Goal: Task Accomplishment & Management: Manage account settings

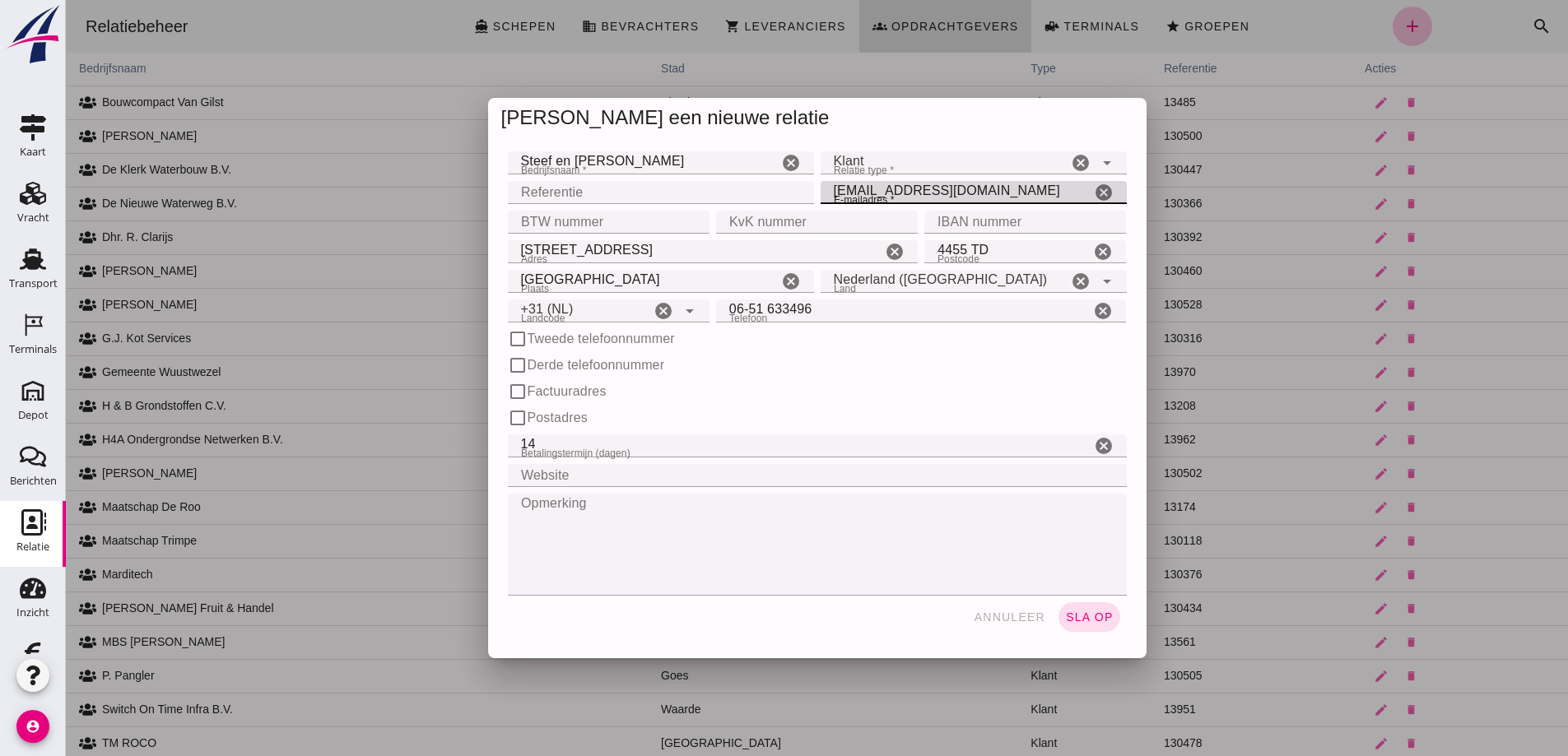
click at [644, 163] on input "Steef en [PERSON_NAME]" at bounding box center [643, 162] width 270 height 23
click at [998, 190] on input "[EMAIL_ADDRESS][DOMAIN_NAME]" at bounding box center [955, 192] width 270 height 23
drag, startPoint x: 998, startPoint y: 190, endPoint x: 859, endPoint y: 194, distance: 139.1
click at [859, 194] on input "[EMAIL_ADDRESS][DOMAIN_NAME]" at bounding box center [955, 192] width 270 height 23
type input "[EMAIL_ADDRESS][DOMAIN_NAME]"
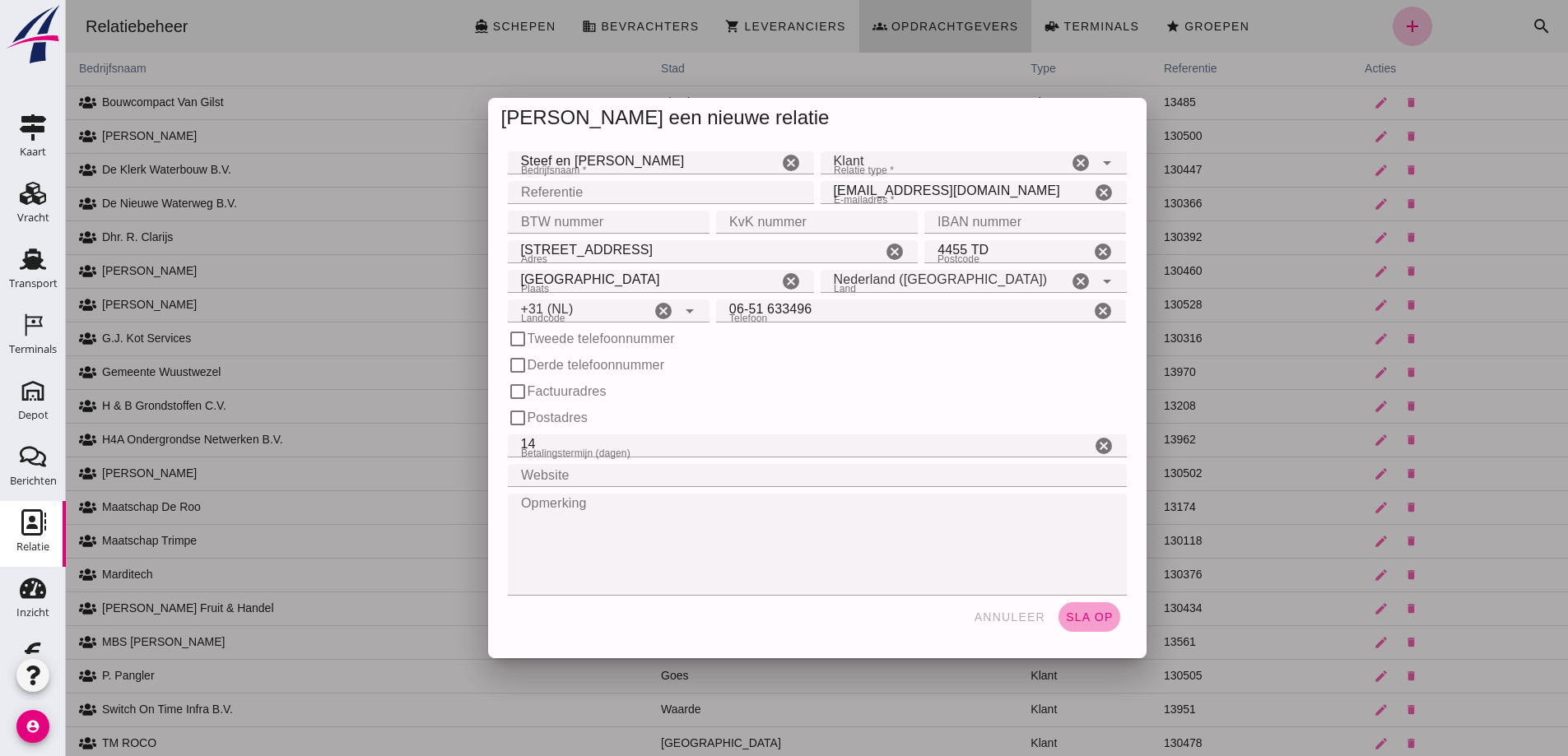
click at [1079, 616] on span "sla op" at bounding box center [1089, 616] width 48 height 13
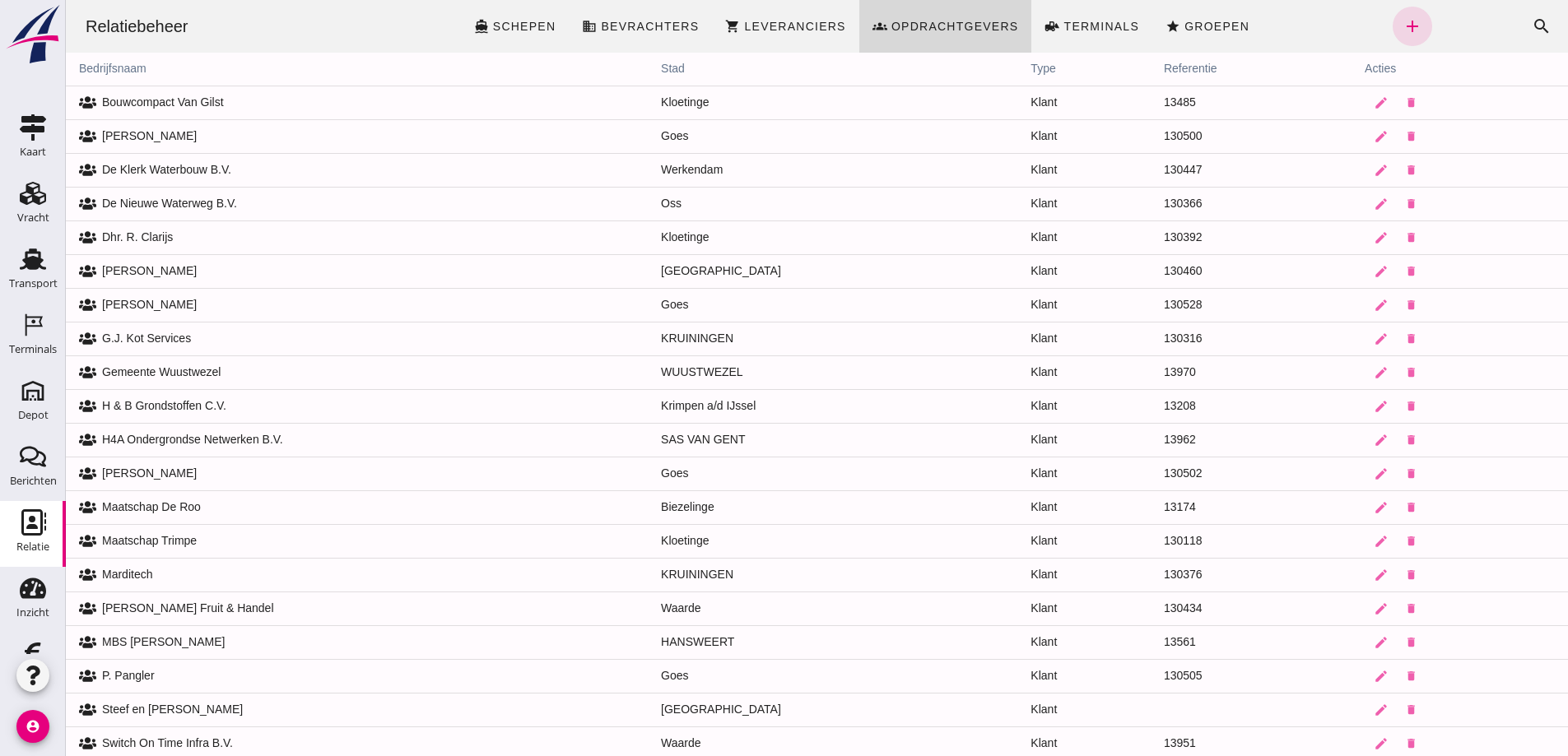
click at [1274, 312] on td "130528" at bounding box center [1252, 305] width 201 height 33
click at [1307, 405] on td "13208" at bounding box center [1252, 406] width 201 height 33
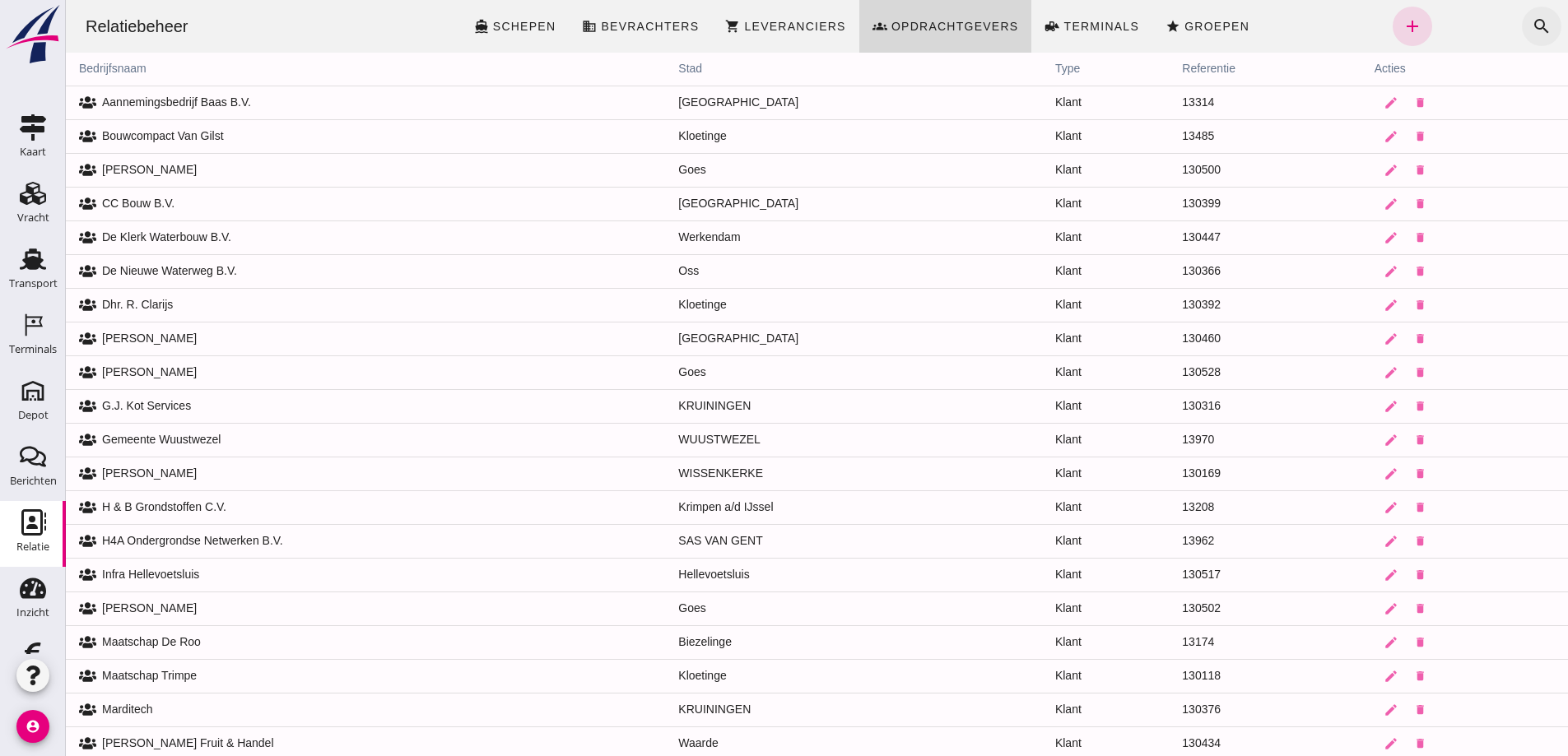
click at [1533, 22] on icon "search" at bounding box center [1542, 27] width 20 height 20
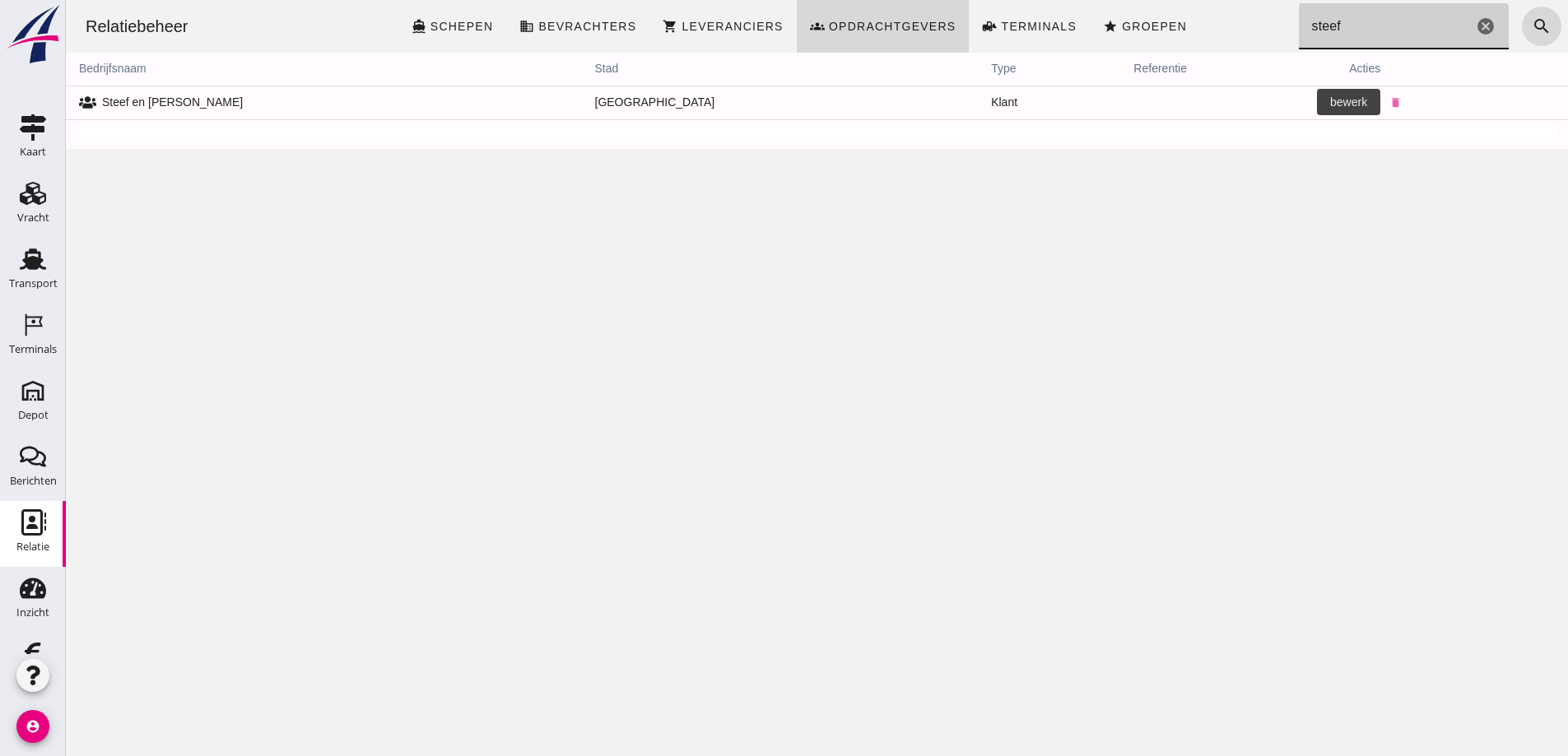
type input "steef"
click at [1358, 101] on icon "edit" at bounding box center [1365, 102] width 15 height 15
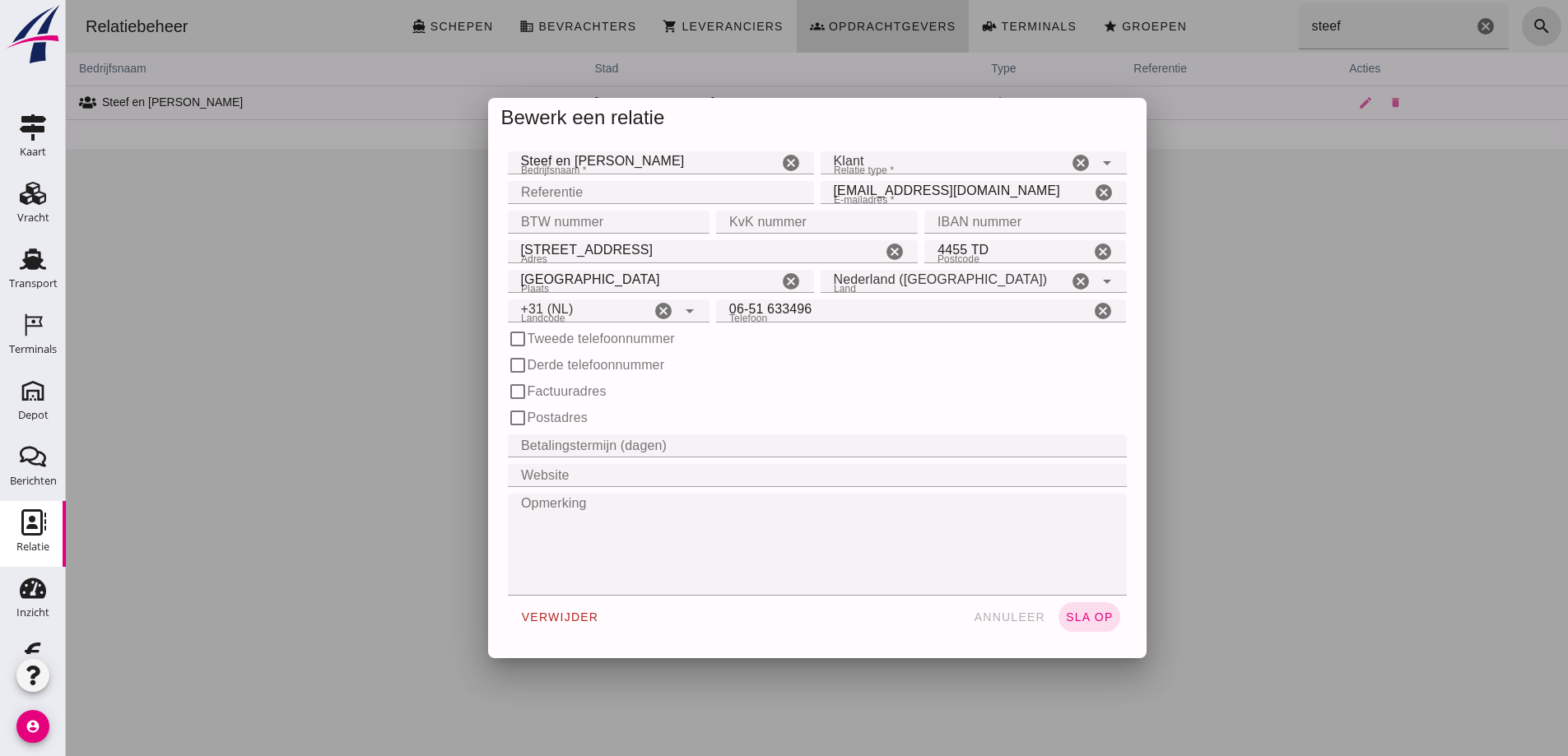
click at [565, 160] on input "Steef en [PERSON_NAME]" at bounding box center [643, 162] width 270 height 23
drag, startPoint x: 620, startPoint y: 158, endPoint x: 499, endPoint y: 162, distance: 121.1
click at [504, 162] on div "Bedrijfsnaam * Bedrijfsnaam * [PERSON_NAME] en [PERSON_NAME]" at bounding box center [661, 162] width 313 height 30
type input "[PERSON_NAME]"
click at [1088, 612] on span "sla op" at bounding box center [1089, 616] width 48 height 13
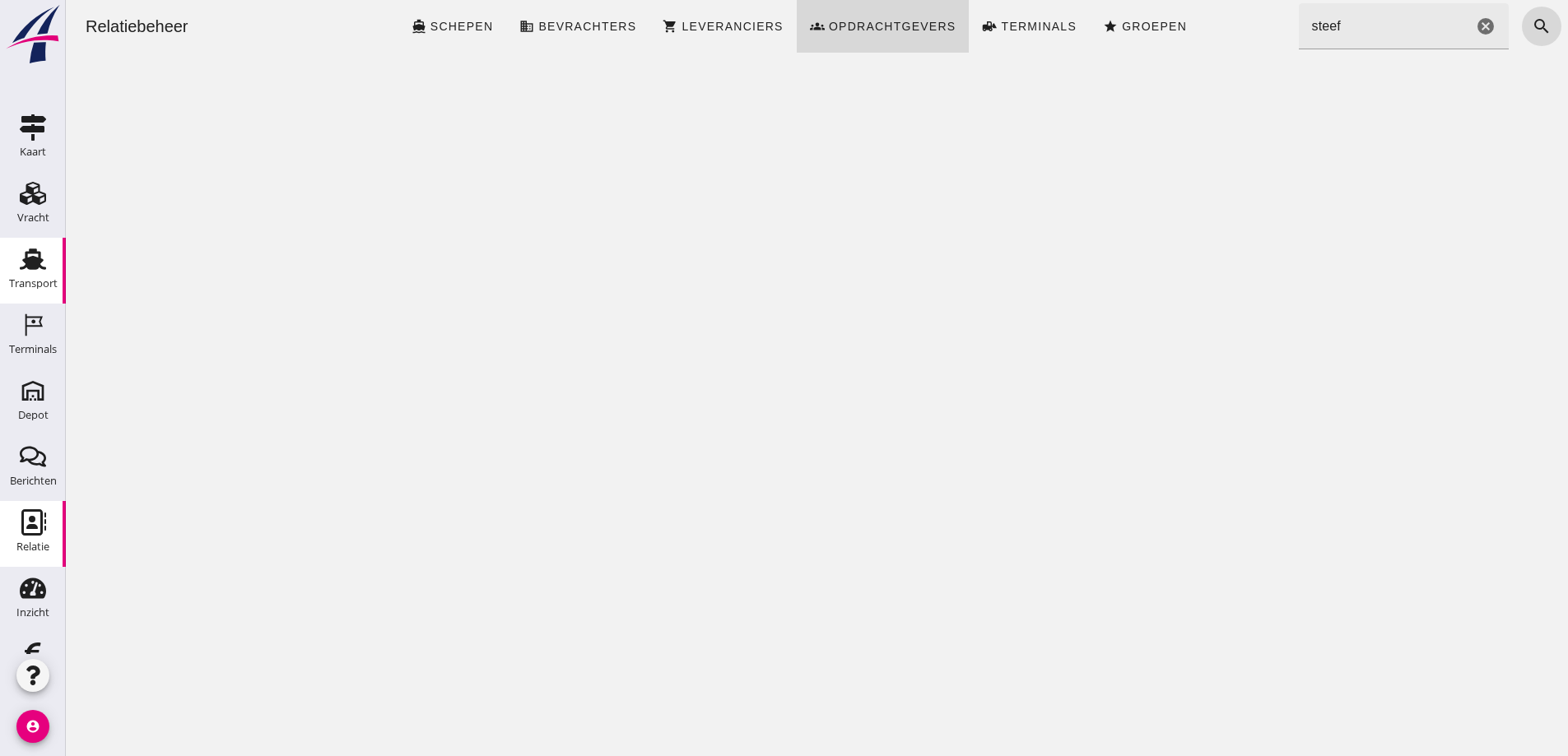
click at [30, 264] on use at bounding box center [33, 259] width 27 height 22
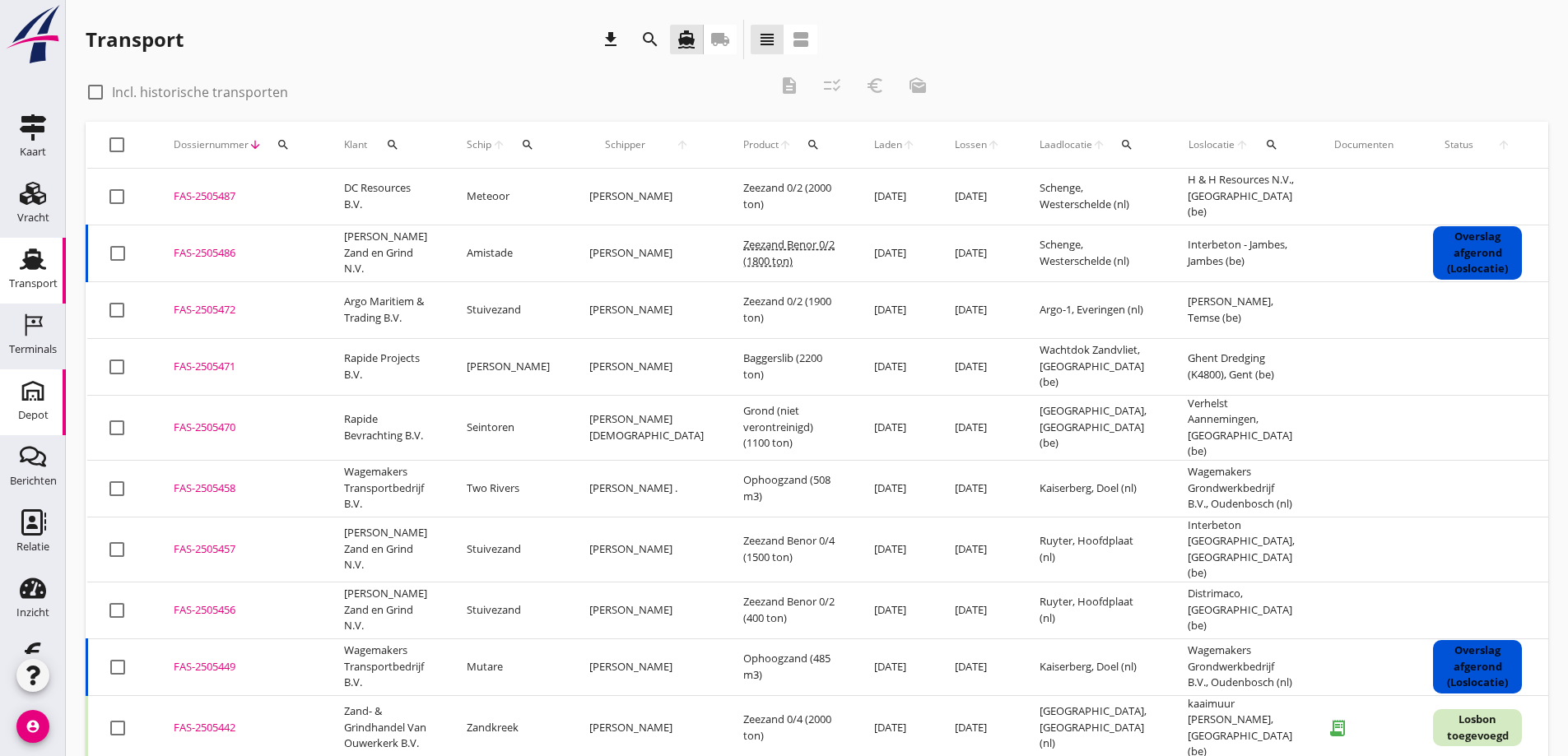
click at [23, 401] on icon "Depot" at bounding box center [33, 391] width 27 height 27
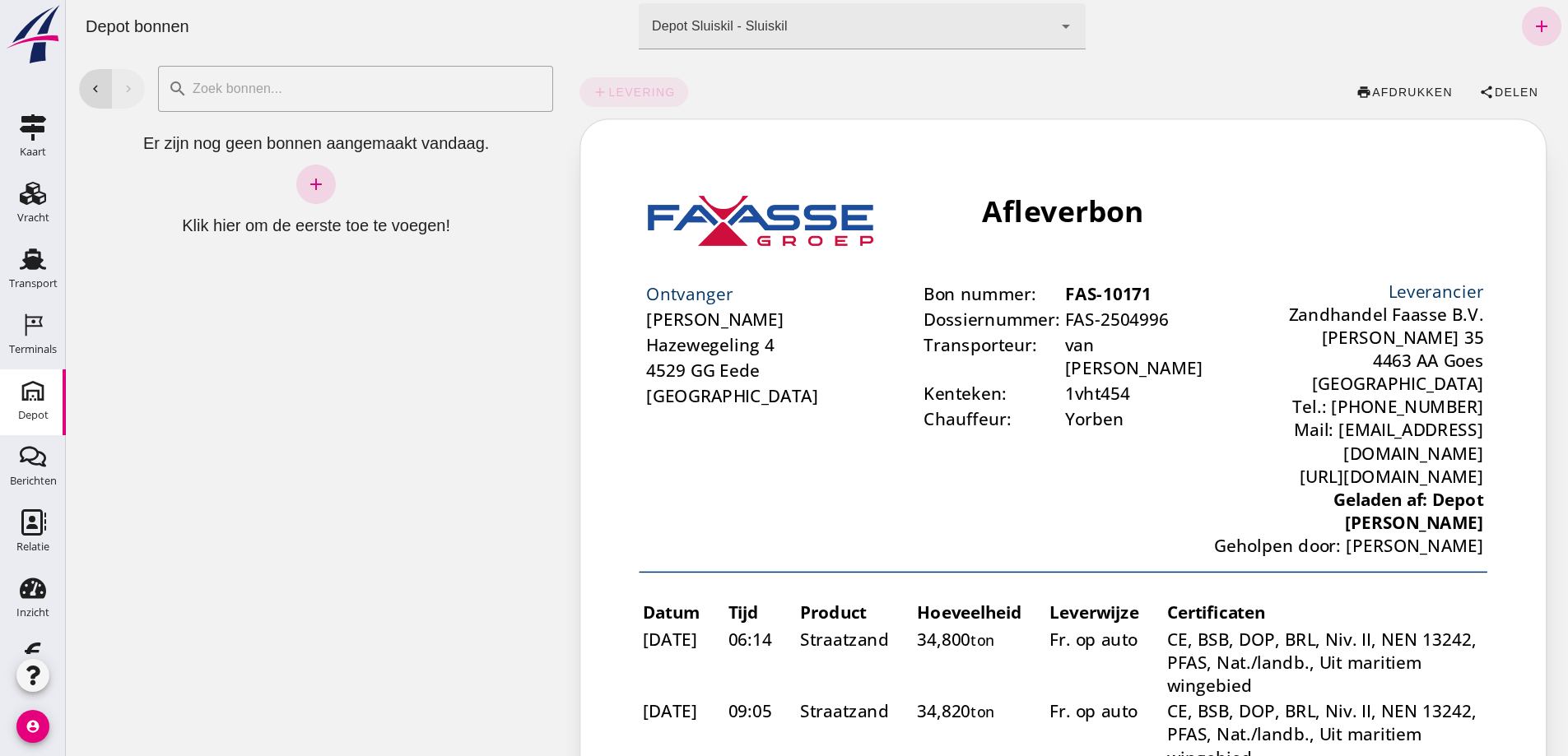
click at [1060, 27] on icon "arrow_drop_down" at bounding box center [1067, 27] width 20 height 20
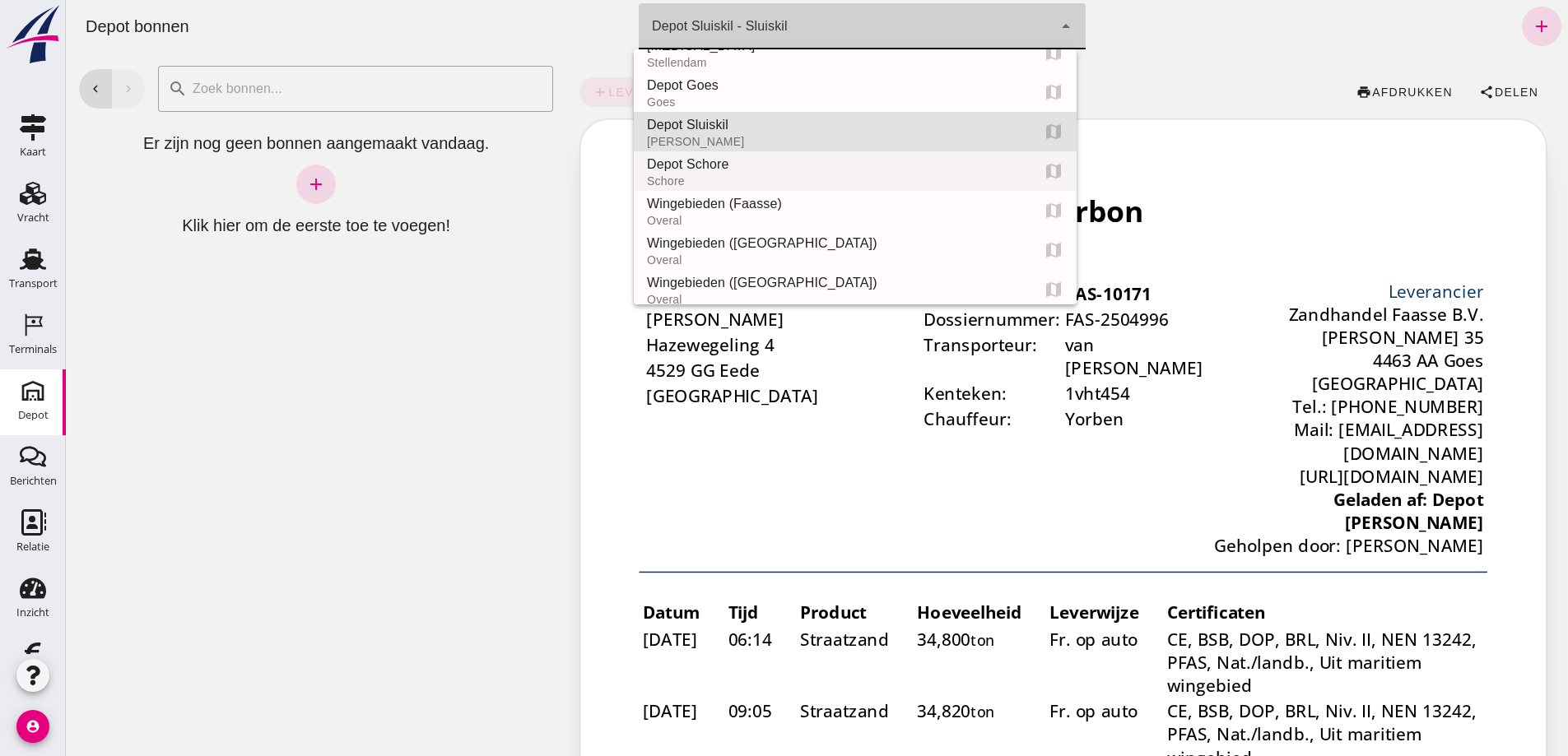
scroll to position [115, 0]
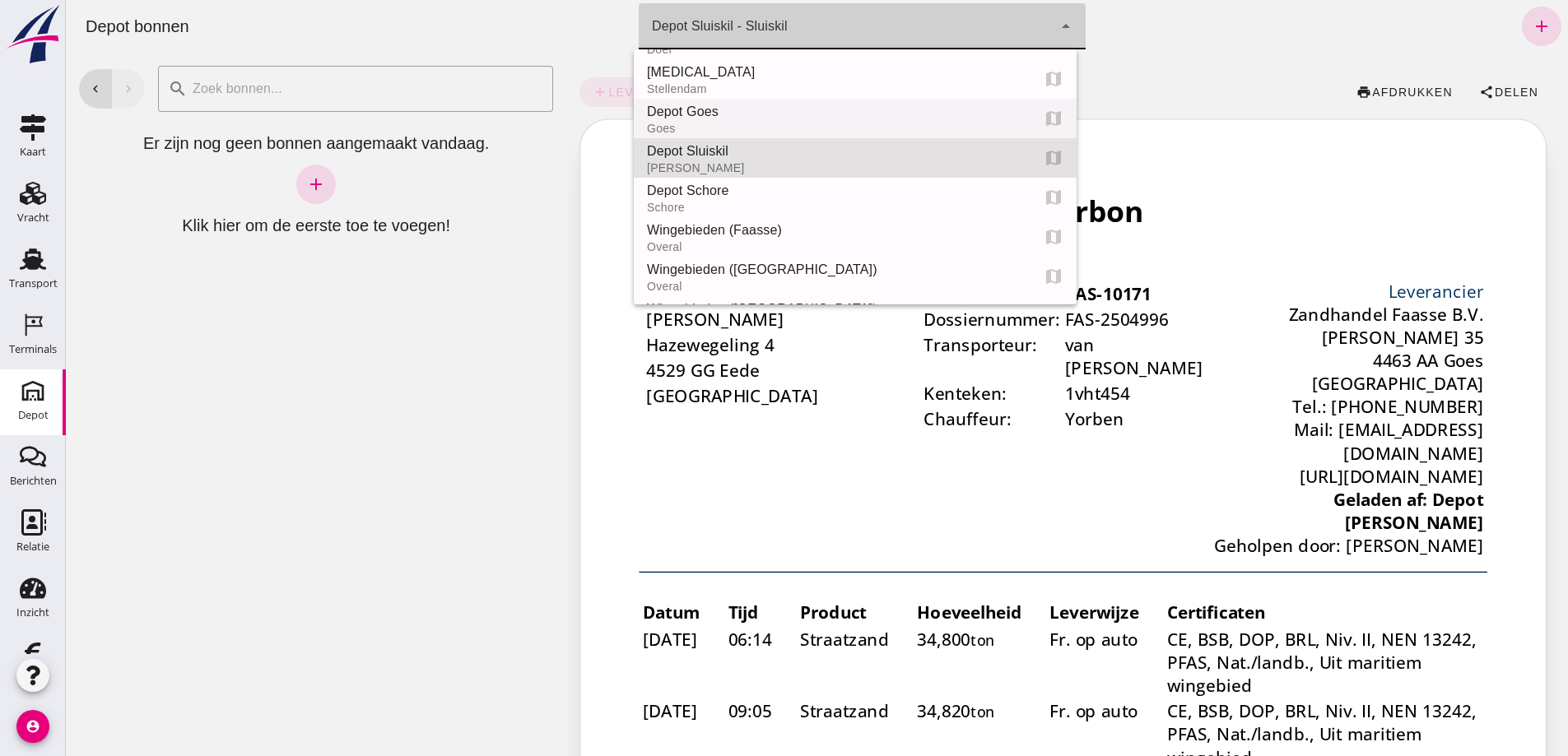
click at [737, 110] on div "Depot Goes" at bounding box center [832, 112] width 370 height 20
type input "8d49d884-38cb-411c-a66c-fafb858bb749"
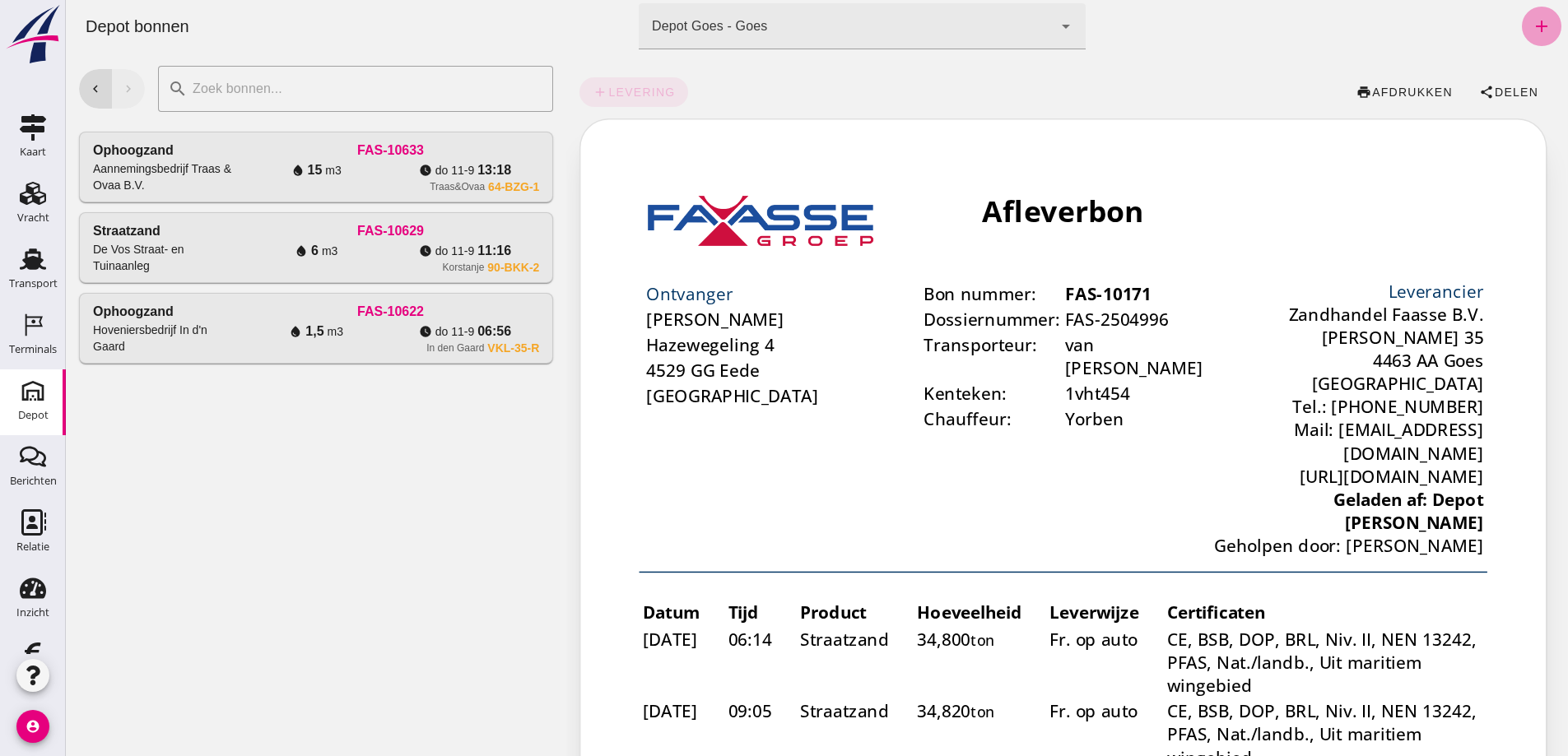
click at [1533, 19] on icon "add" at bounding box center [1542, 27] width 20 height 20
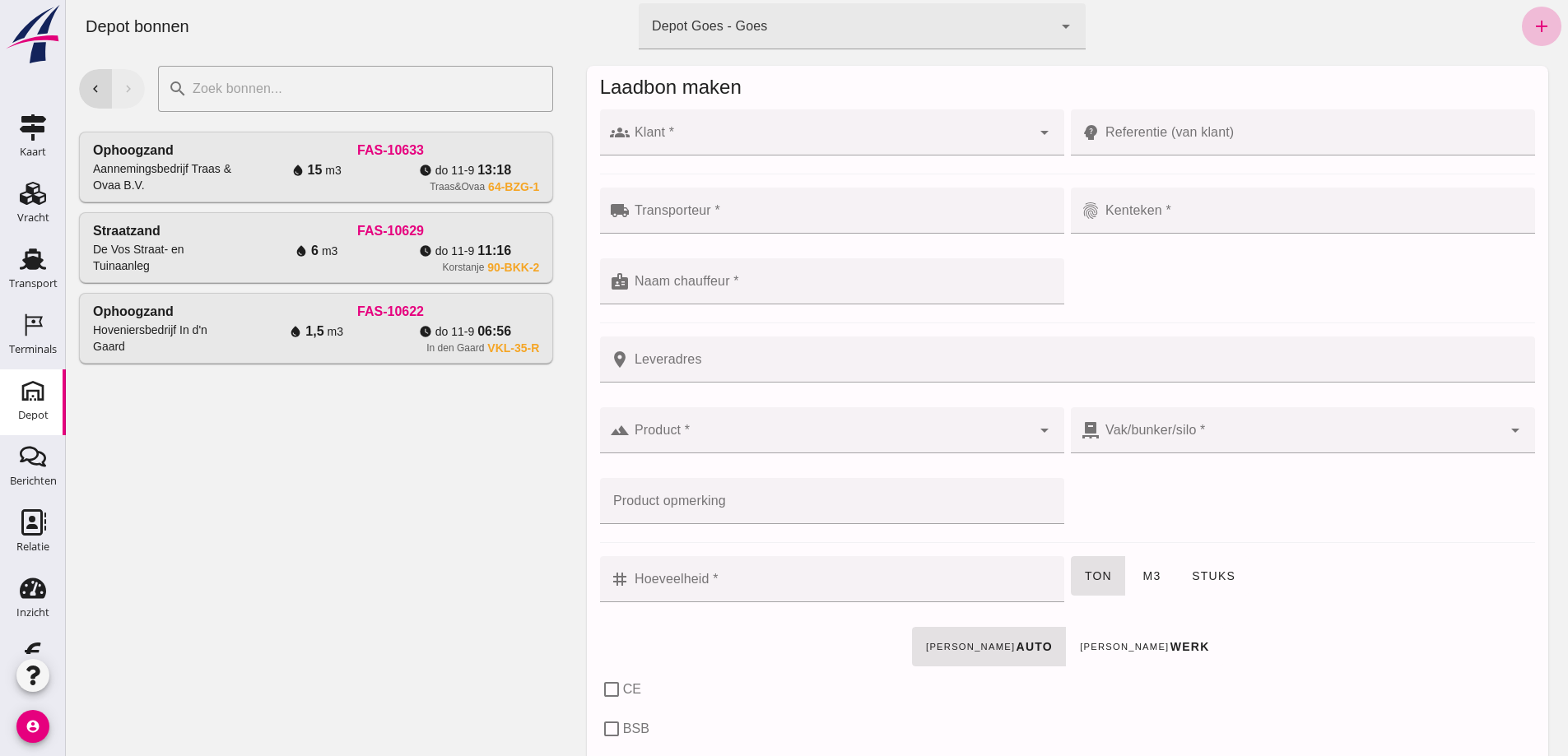
click at [696, 143] on input "Klant *" at bounding box center [831, 141] width 402 height 20
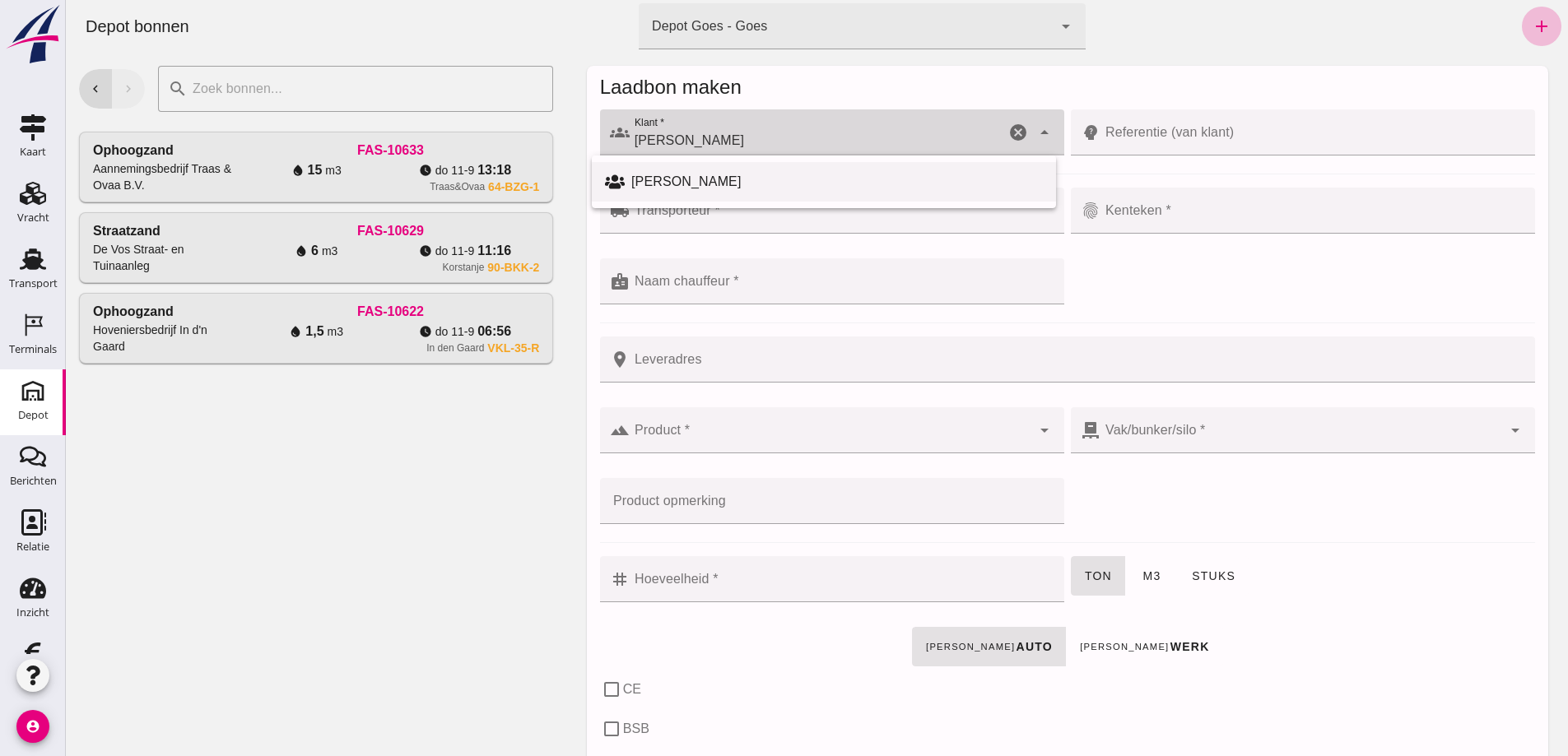
click at [682, 176] on div "[PERSON_NAME]" at bounding box center [837, 182] width 412 height 20
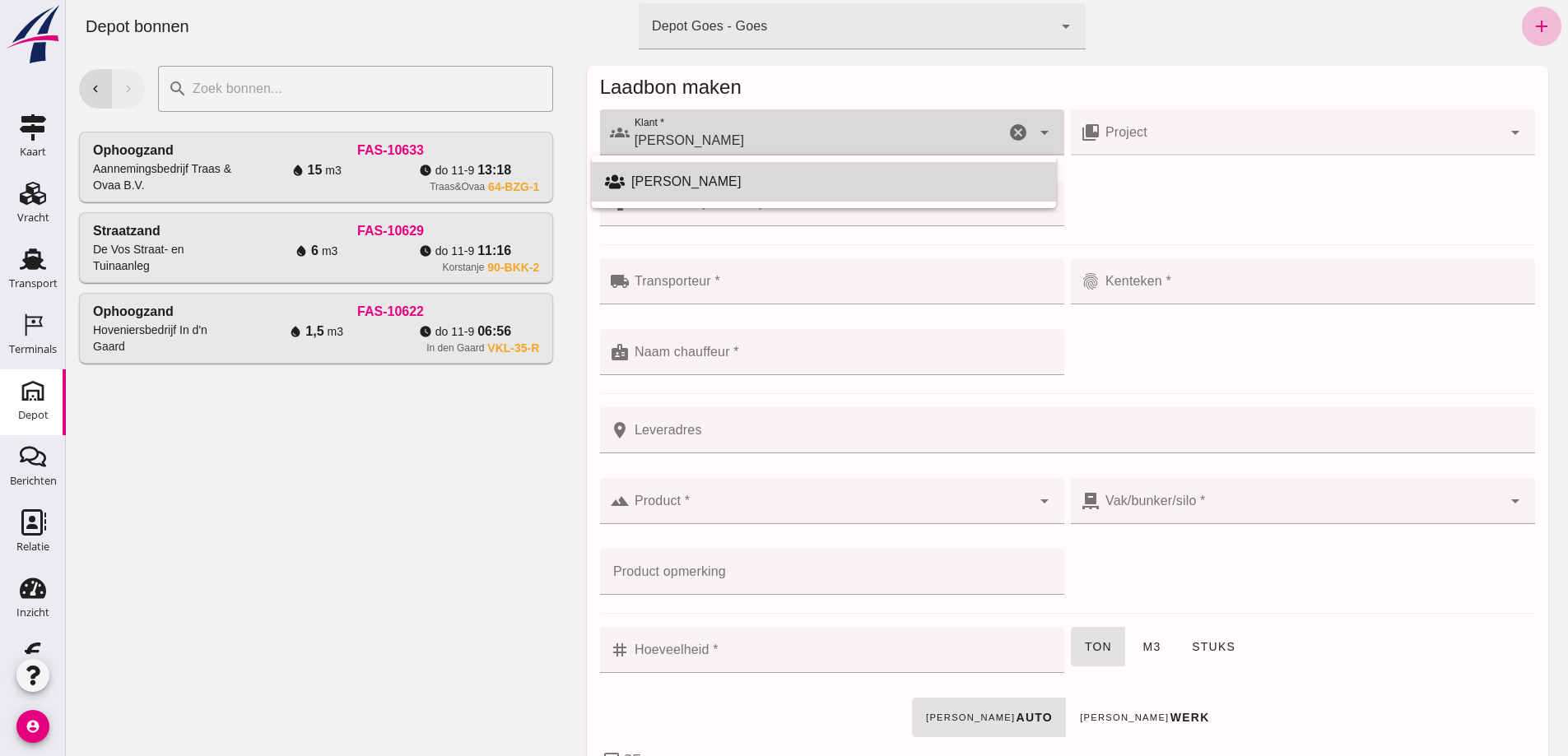
click at [673, 180] on div "[PERSON_NAME]" at bounding box center [837, 182] width 412 height 20
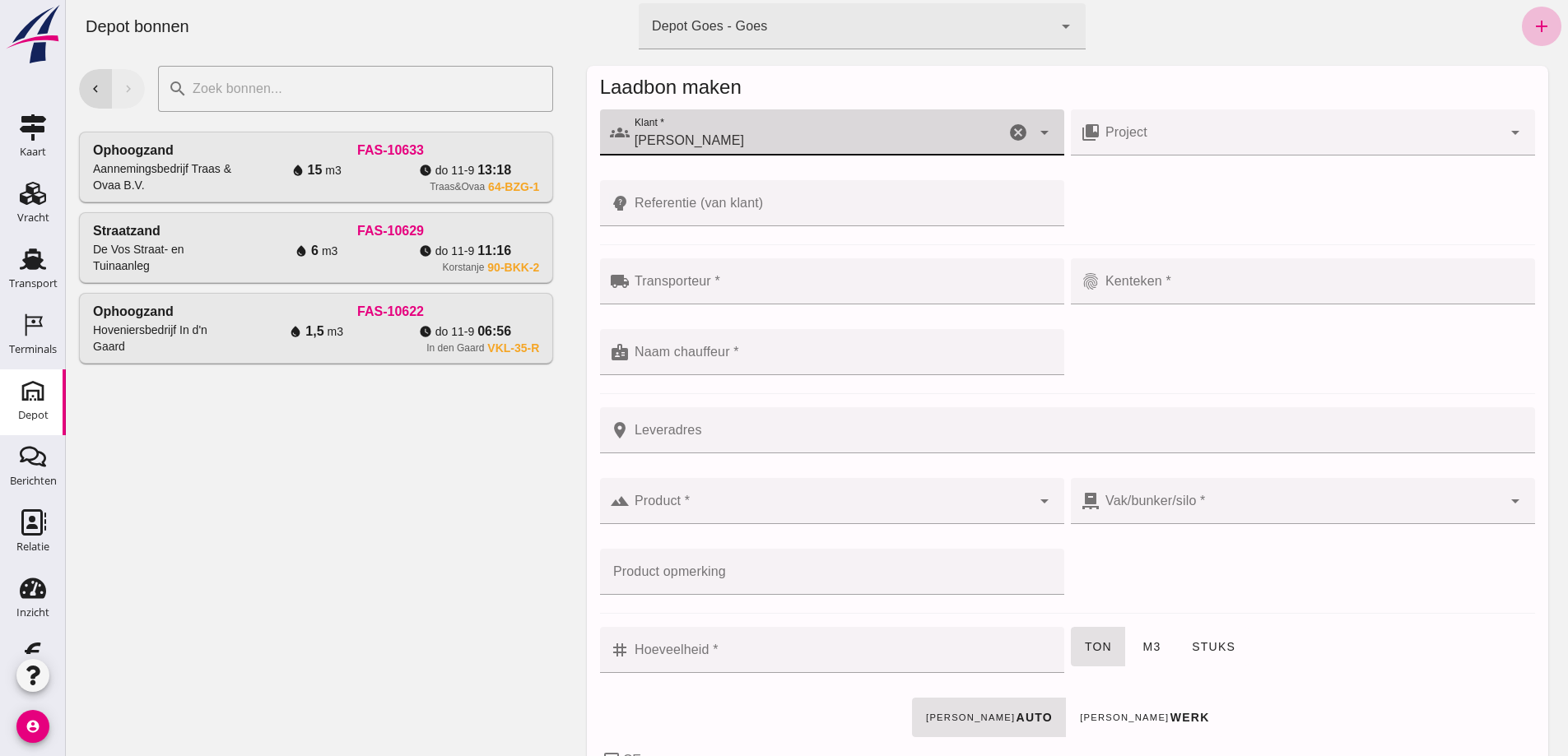
type input "[PERSON_NAME]"
click at [702, 277] on div at bounding box center [842, 281] width 425 height 46
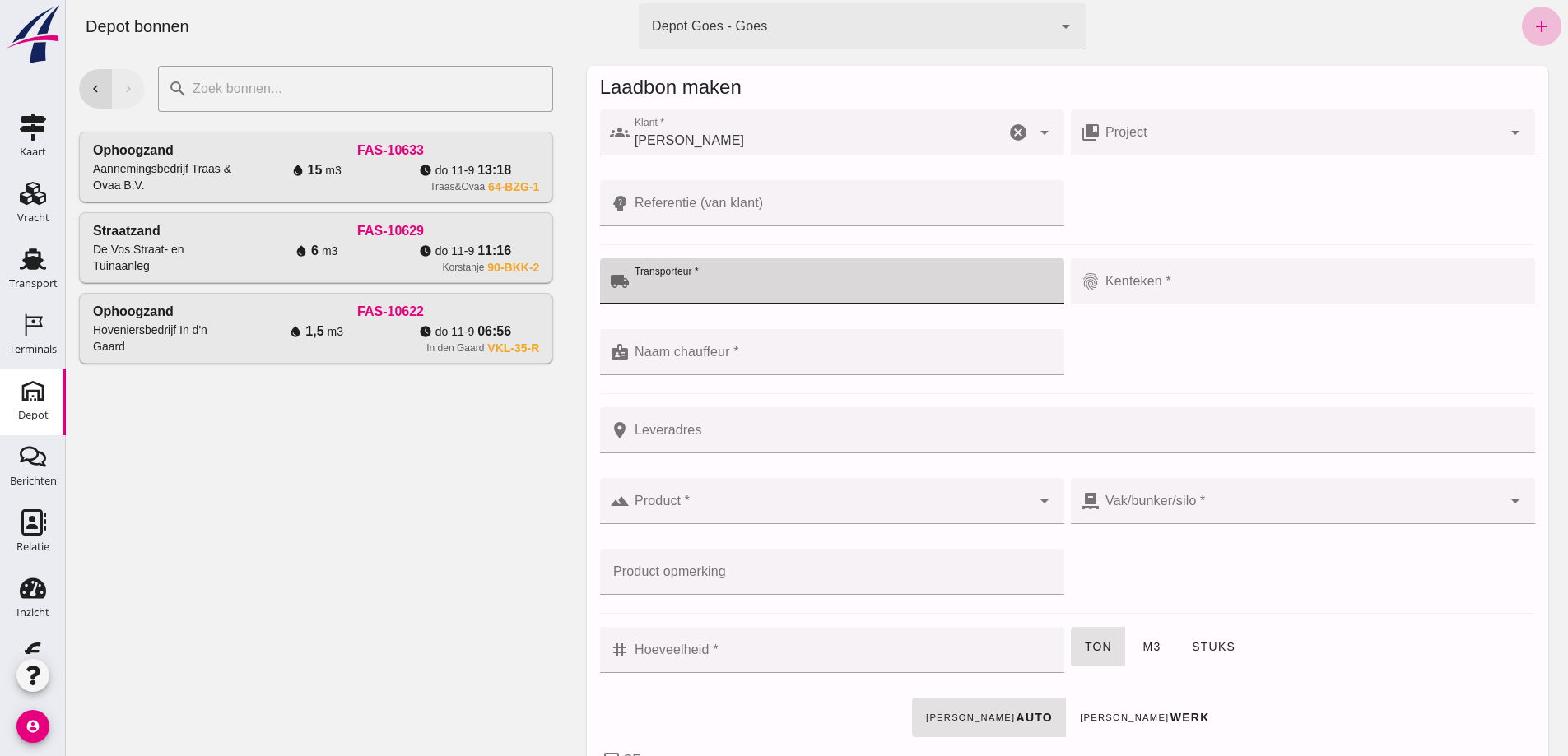
click at [702, 277] on div at bounding box center [842, 281] width 425 height 46
type input "Hoondert"
click at [688, 348] on div at bounding box center [831, 351] width 402 height 46
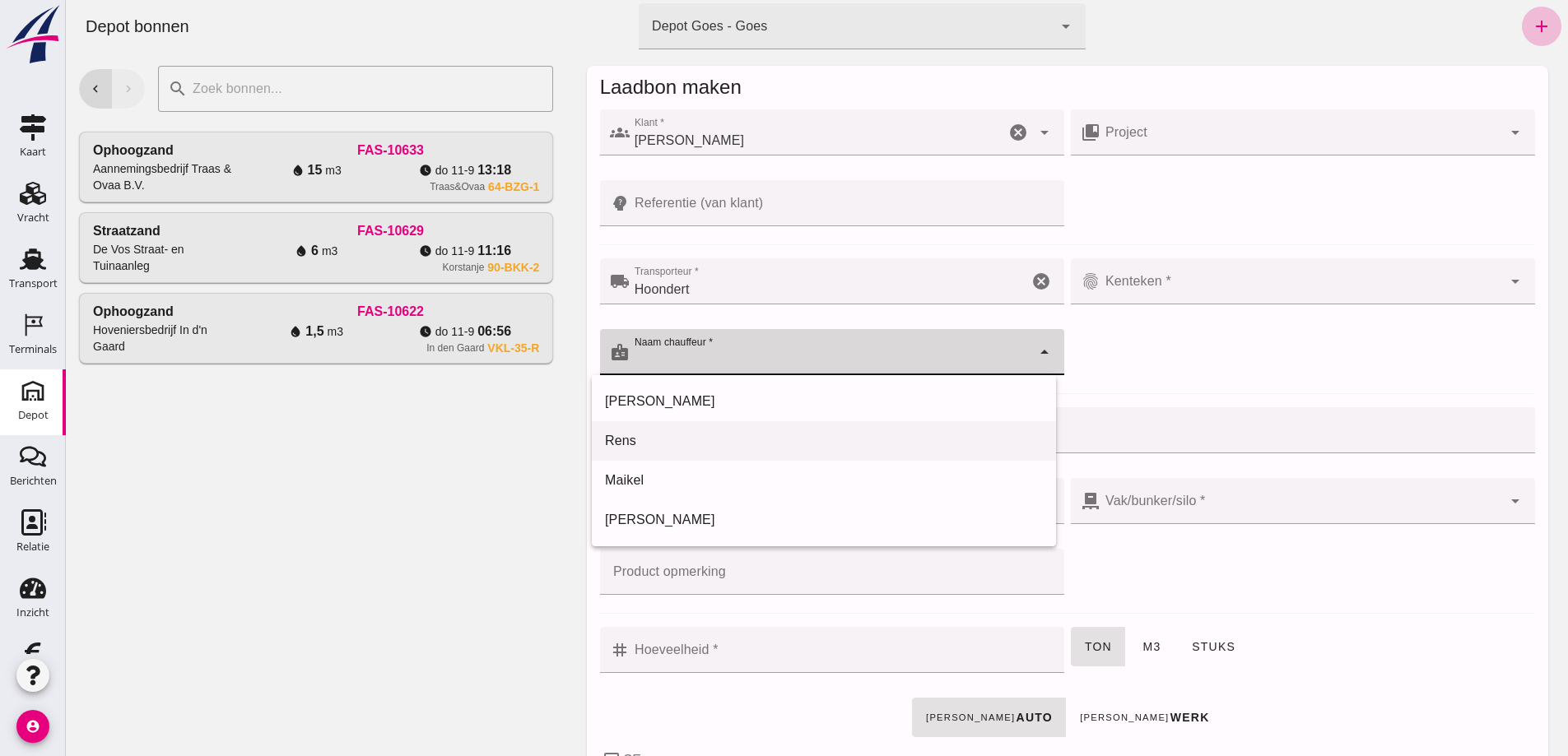
click at [653, 435] on div "Rens" at bounding box center [823, 441] width 438 height 20
type input "Rens"
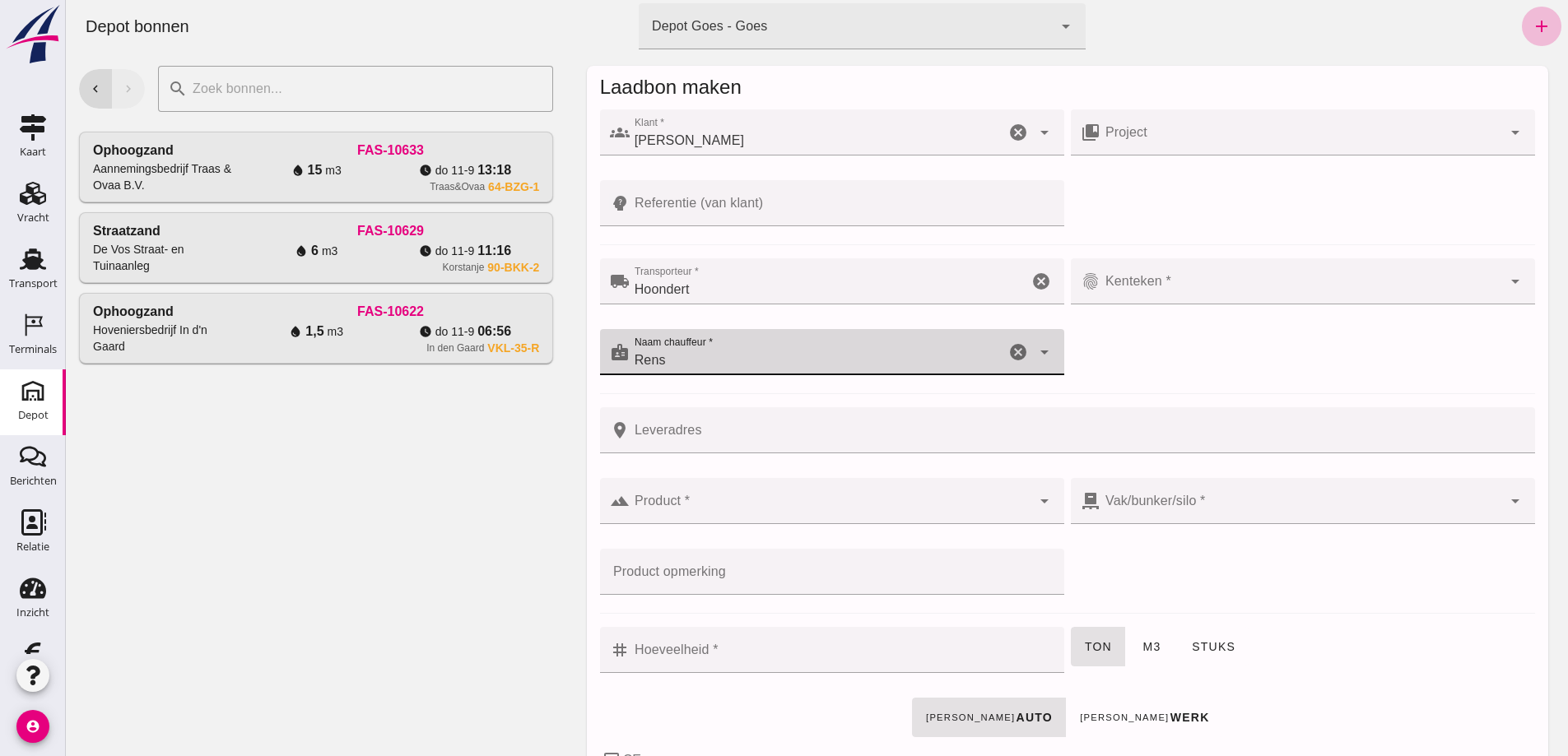
click at [1150, 276] on div at bounding box center [1302, 281] width 402 height 46
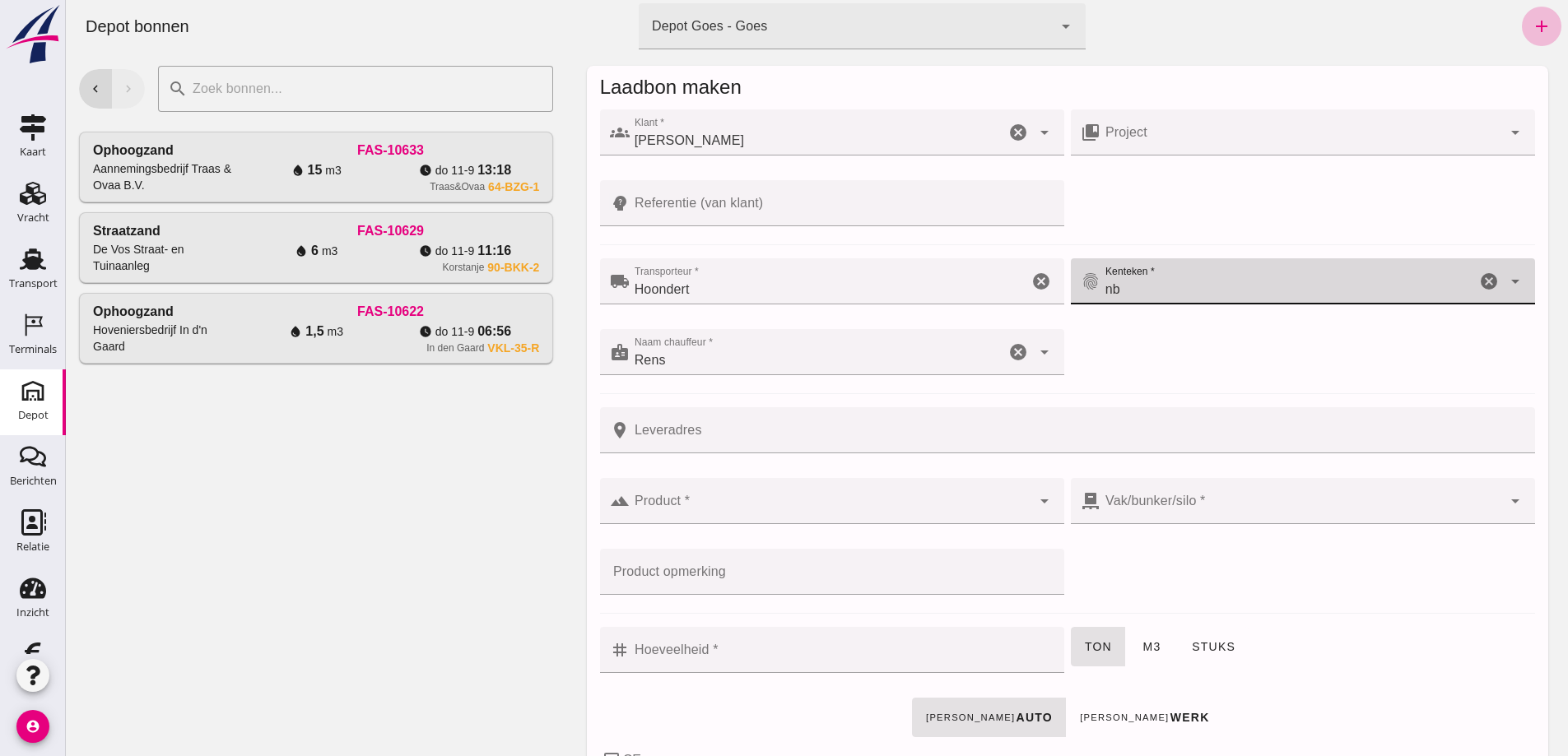
type input "nb"
click at [655, 428] on input "Leveradres" at bounding box center [1078, 430] width 896 height 46
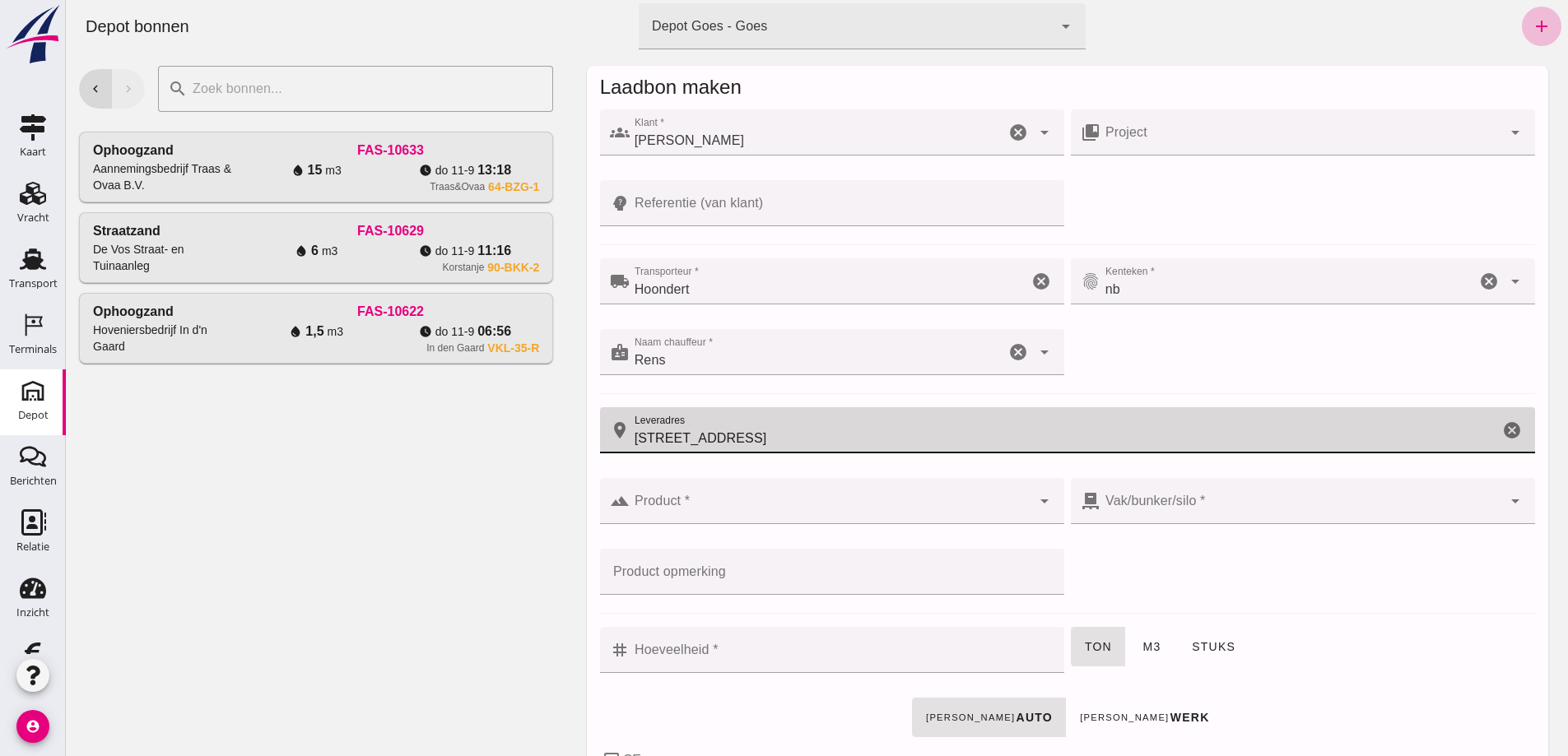
type input "[STREET_ADDRESS]"
click at [683, 500] on input "Product *" at bounding box center [831, 509] width 402 height 20
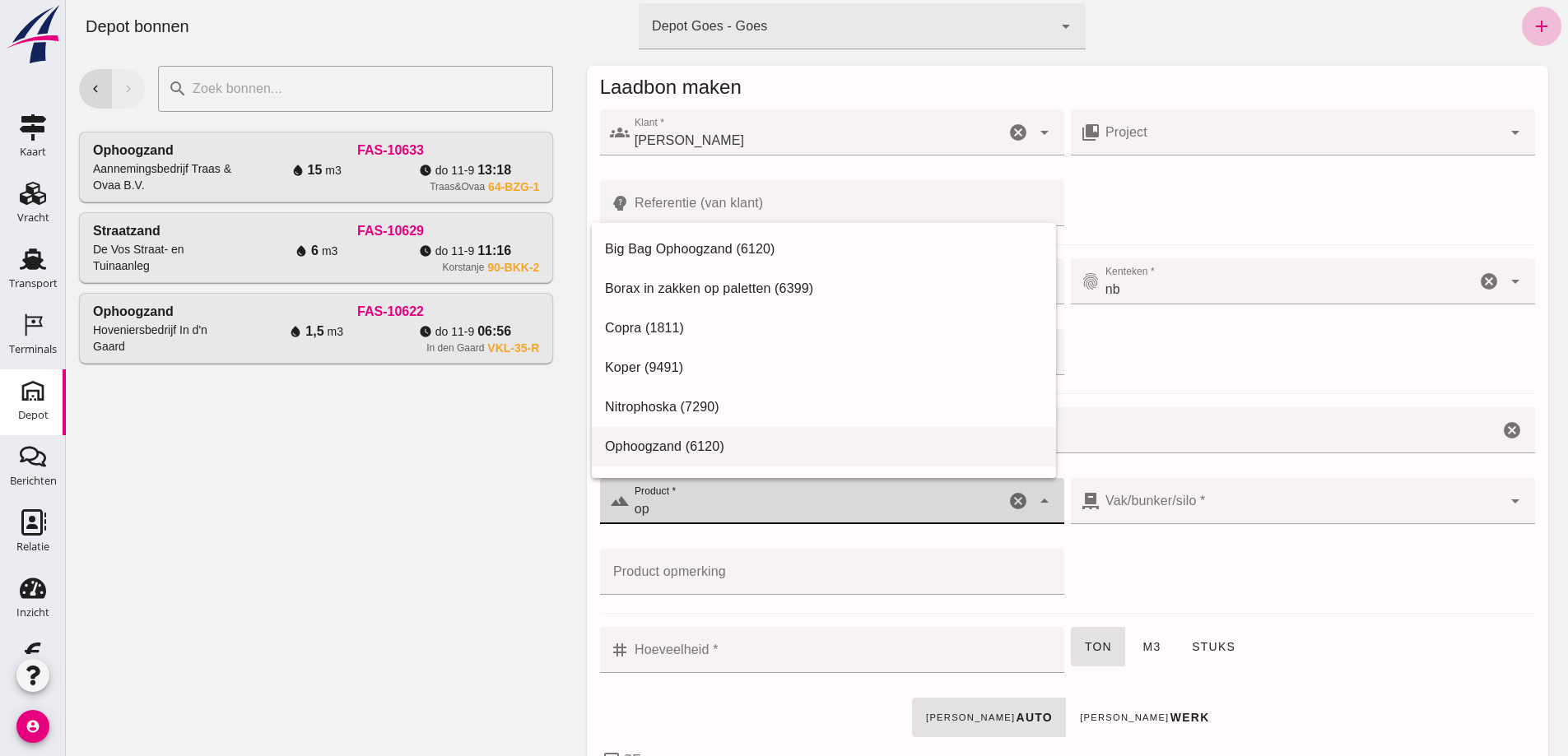
click at [687, 446] on div "Ophoogzand (6120)" at bounding box center [823, 447] width 438 height 20
type input "Ophoogzand (6120)"
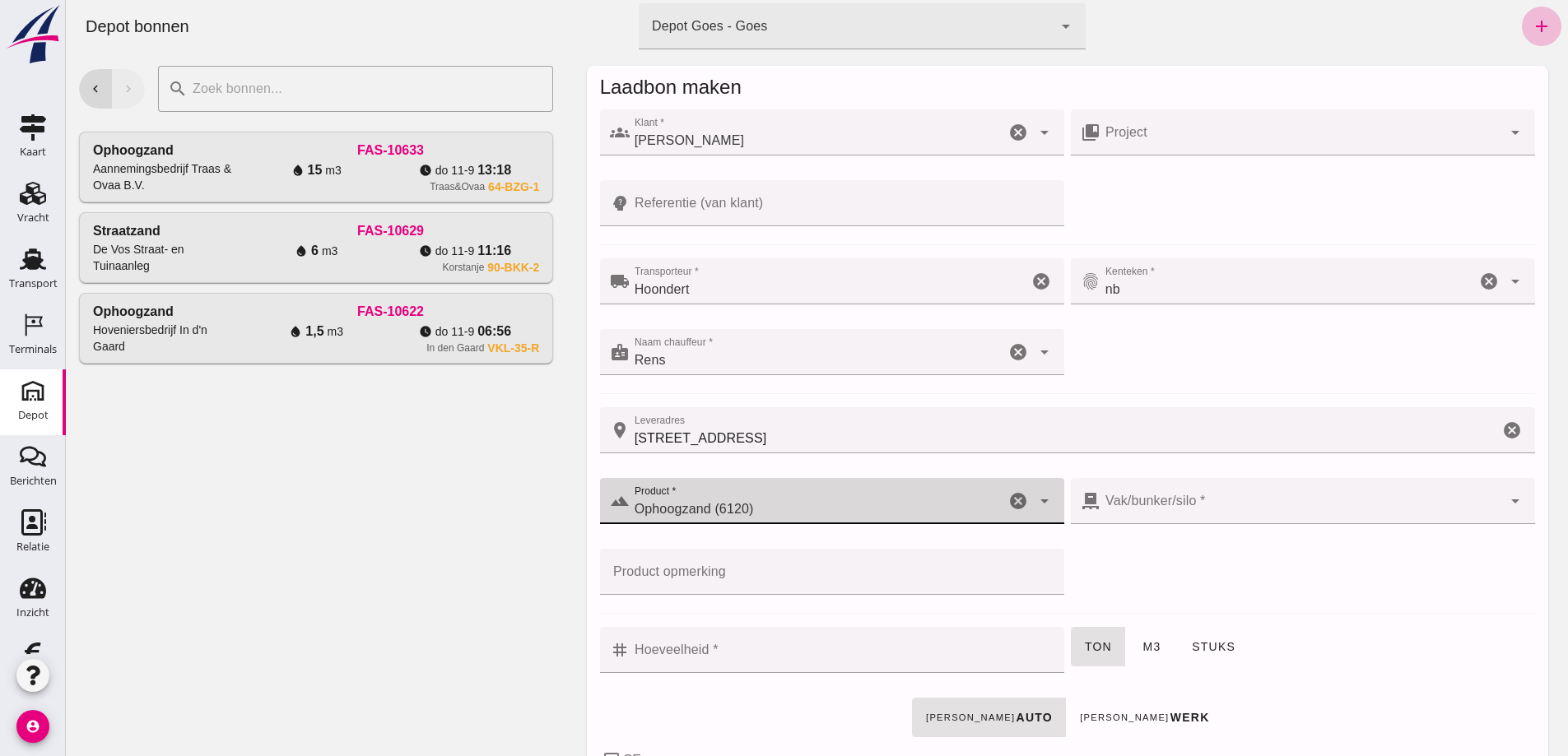
type input "38"
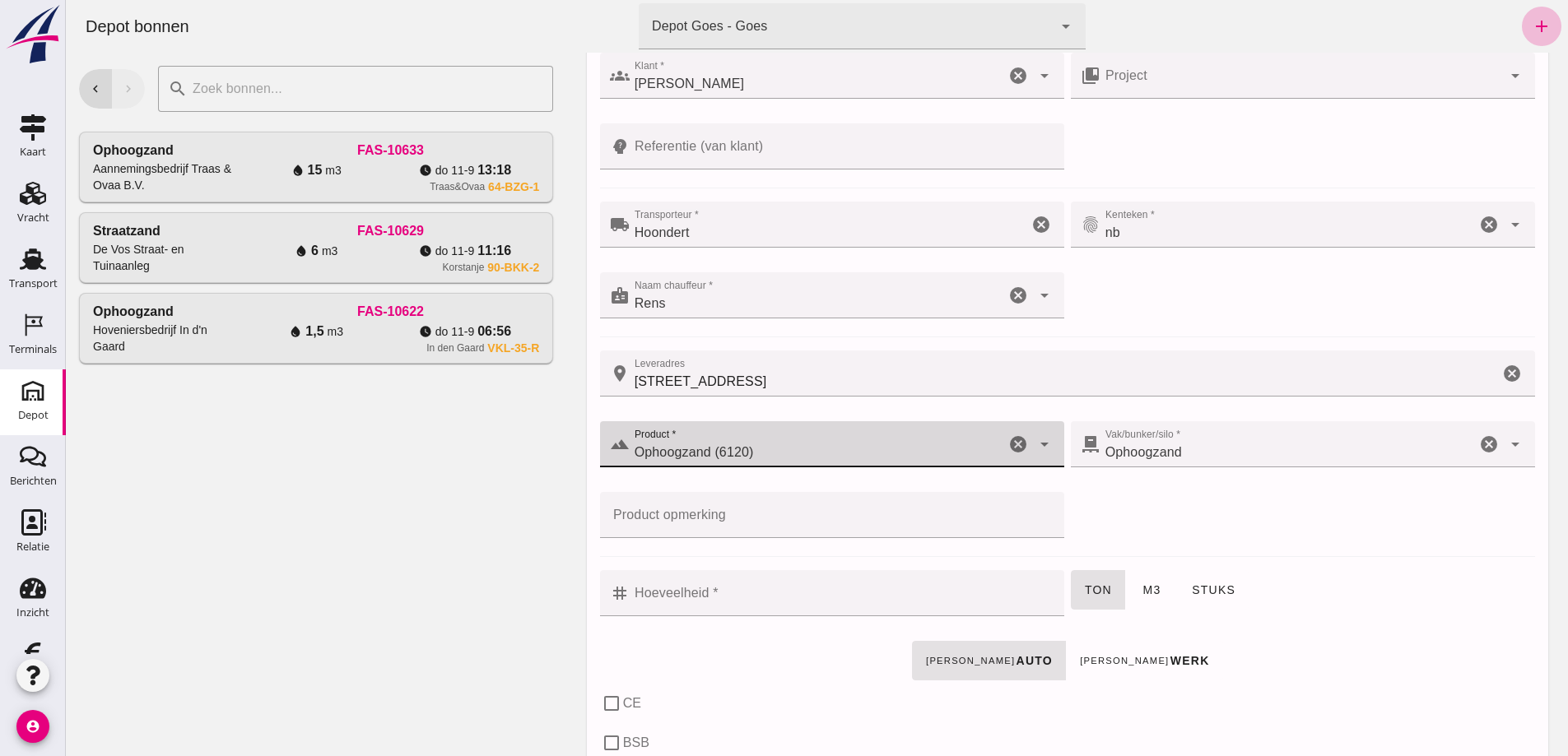
scroll to position [247, 0]
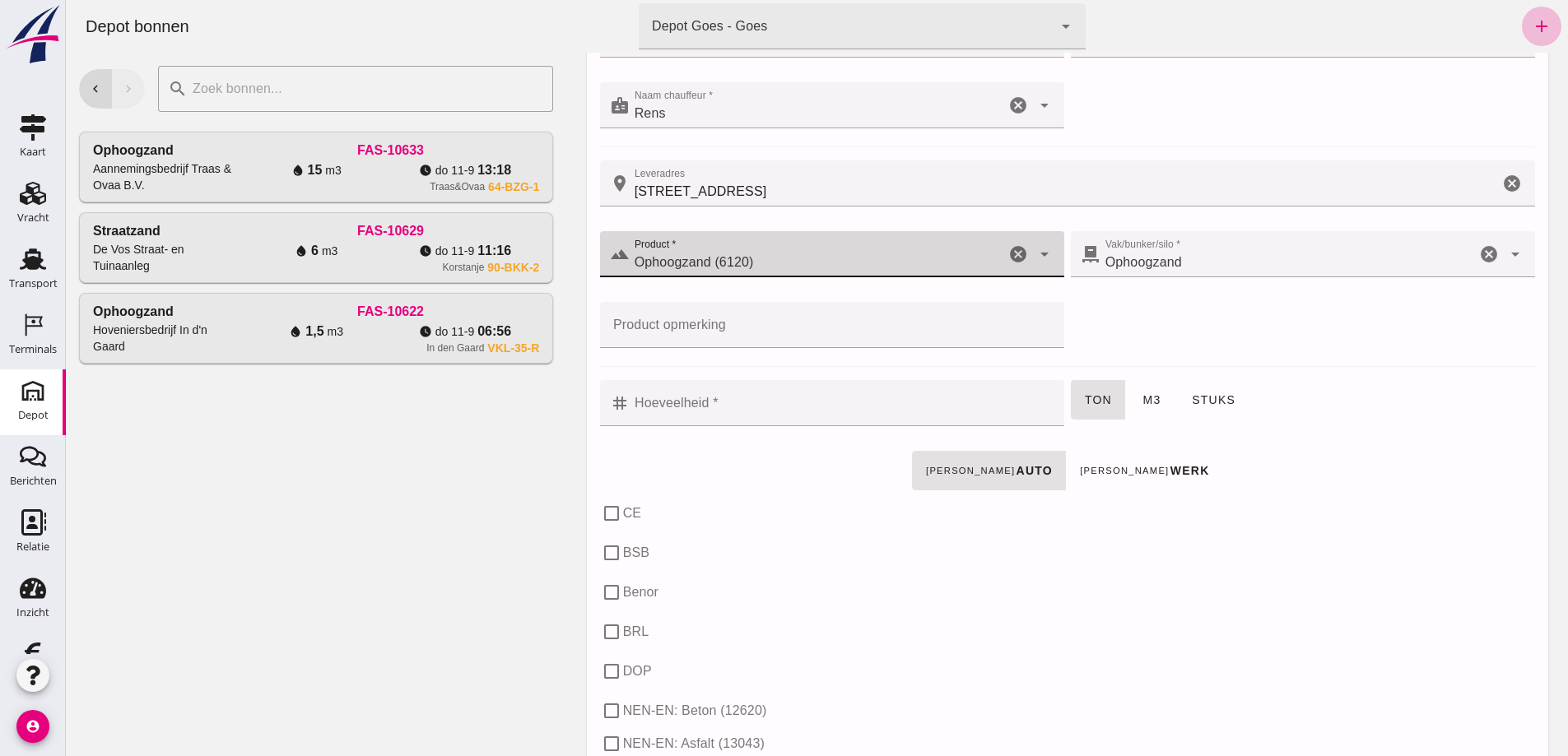
type input "Ophoogzand (6120)"
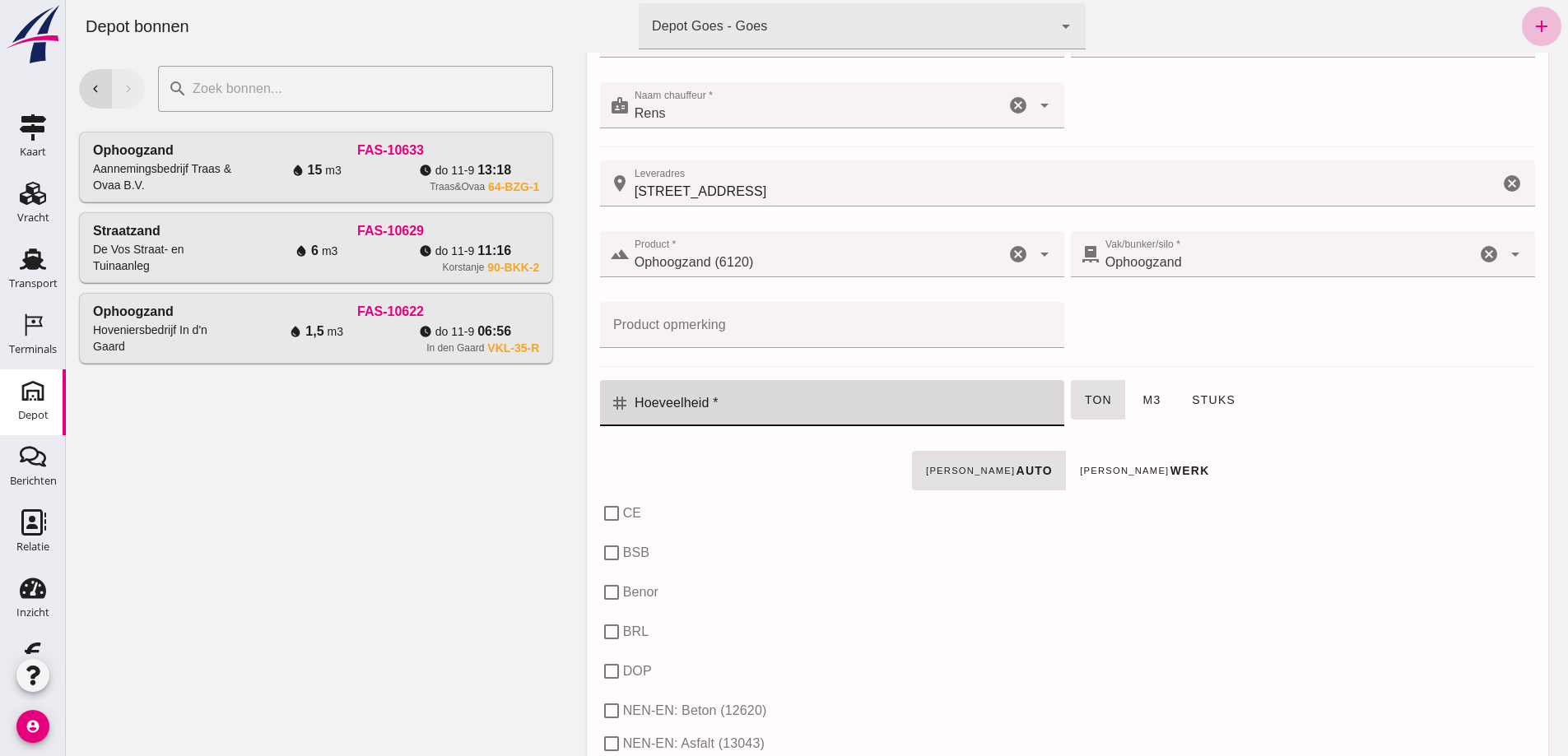
click at [662, 409] on input "Hoeveelheid *" at bounding box center [842, 403] width 425 height 46
type input "20"
click at [1145, 399] on span "m3" at bounding box center [1150, 400] width 19 height 13
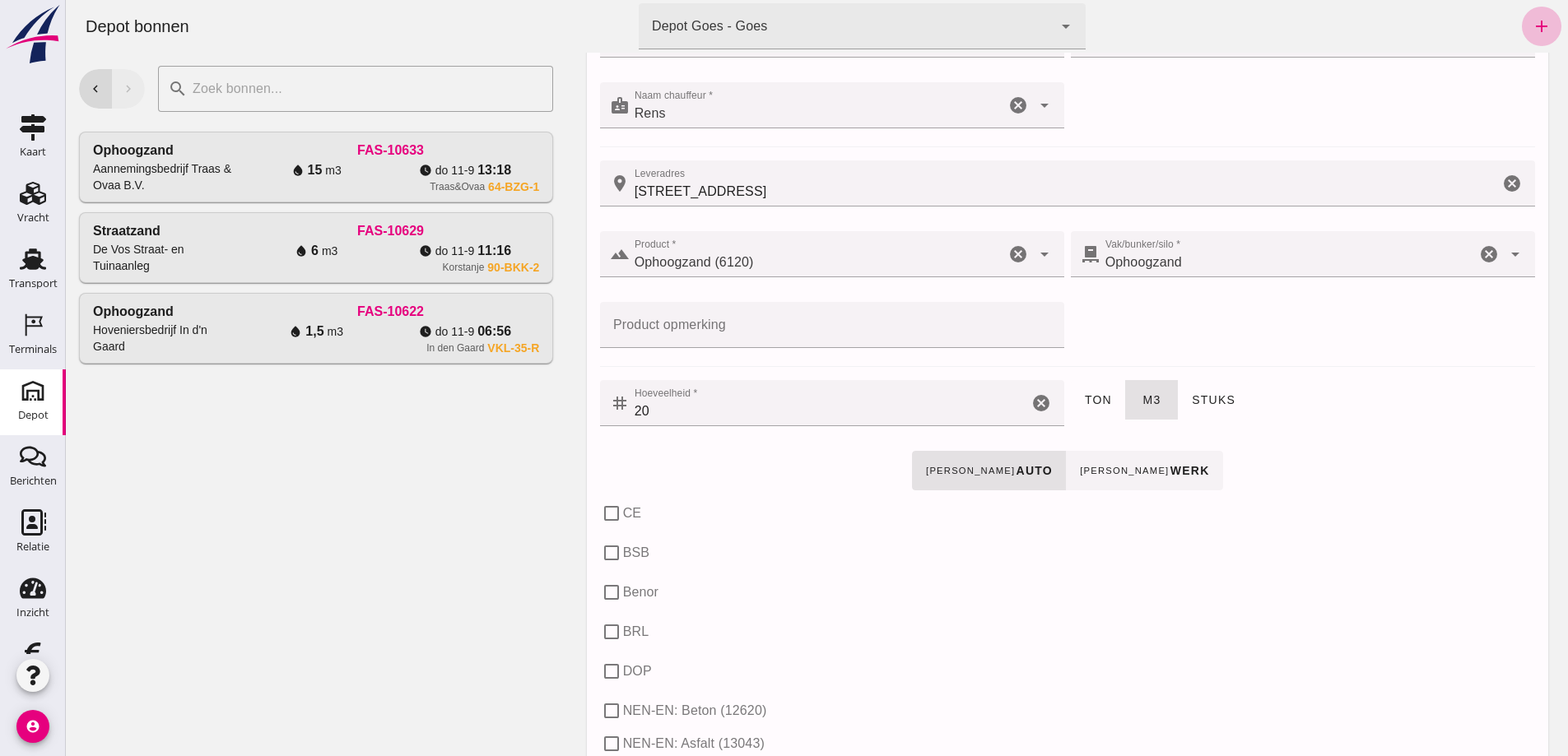
click at [1091, 469] on small "[PERSON_NAME]" at bounding box center [1125, 471] width 91 height 10
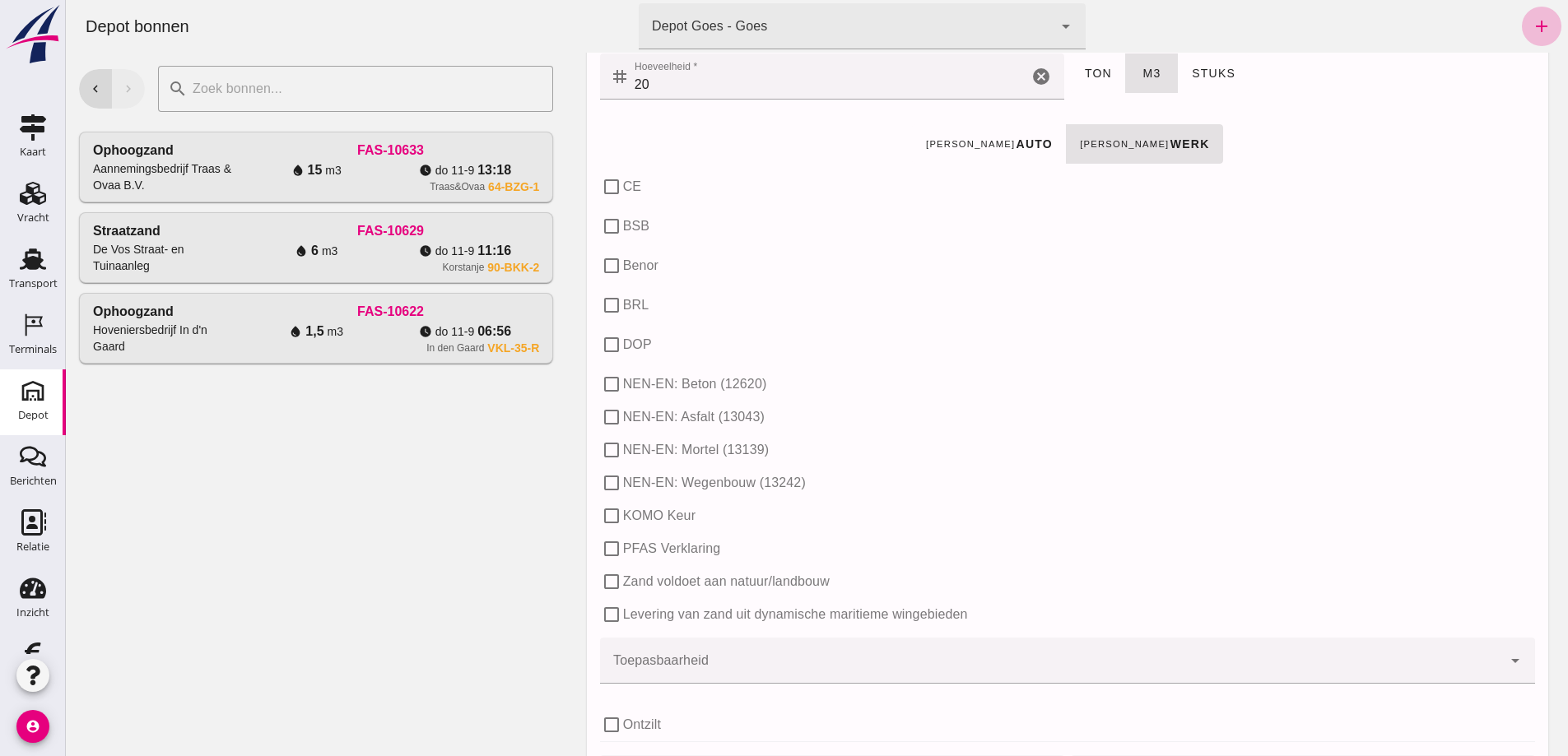
scroll to position [576, 0]
click at [26, 529] on use at bounding box center [33, 522] width 25 height 27
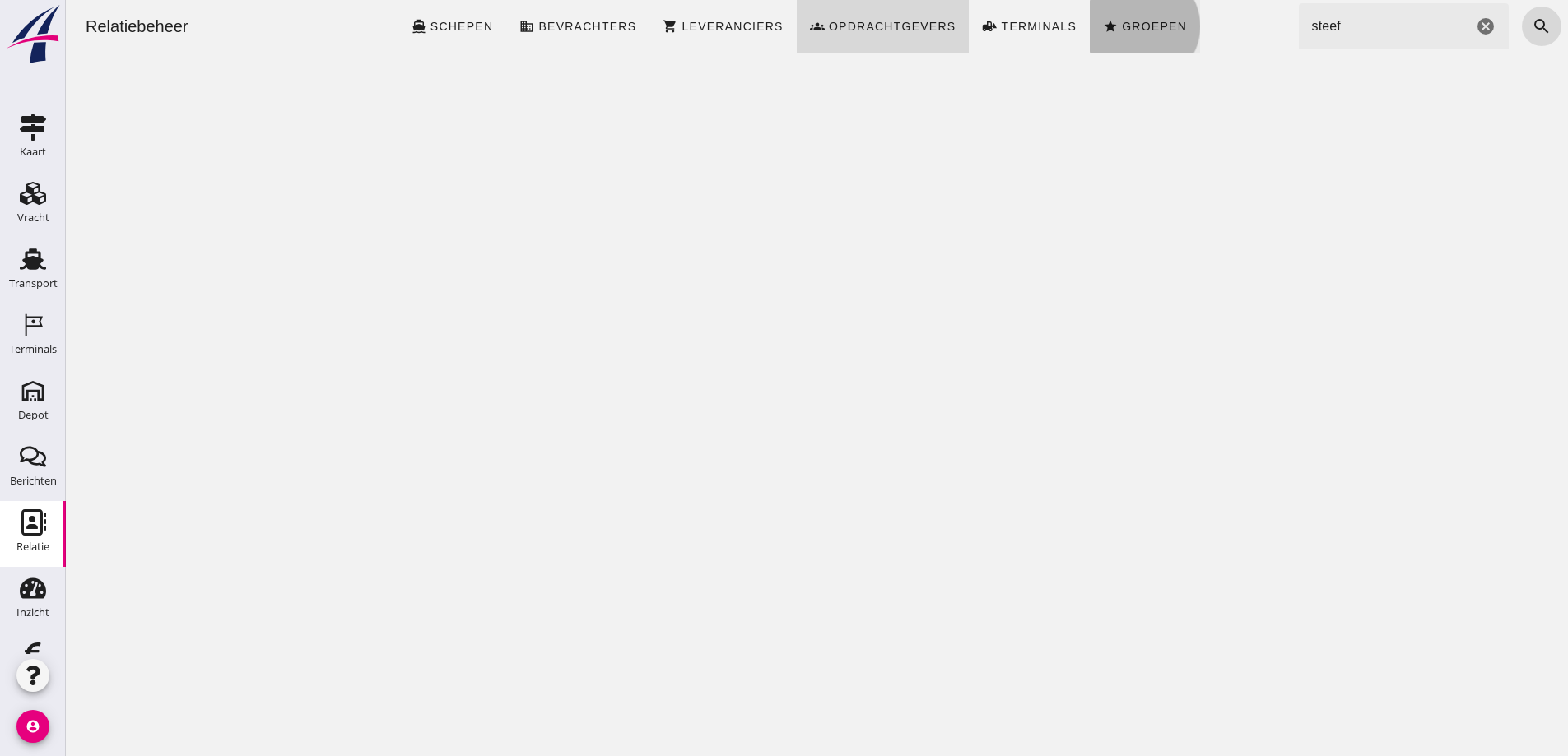
click at [1140, 22] on span "Groepen" at bounding box center [1154, 26] width 66 height 13
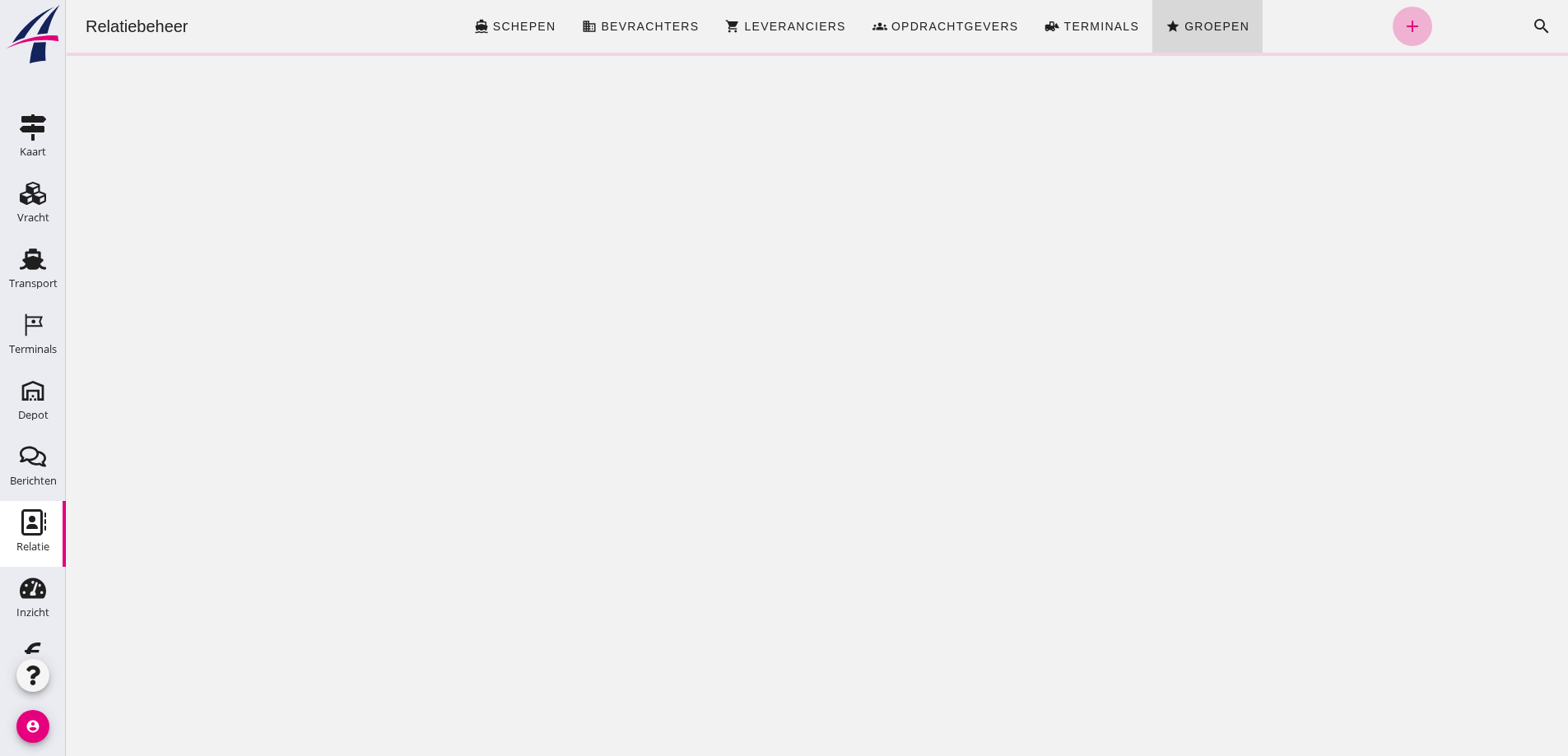
click at [1403, 23] on icon "add" at bounding box center [1412, 27] width 20 height 20
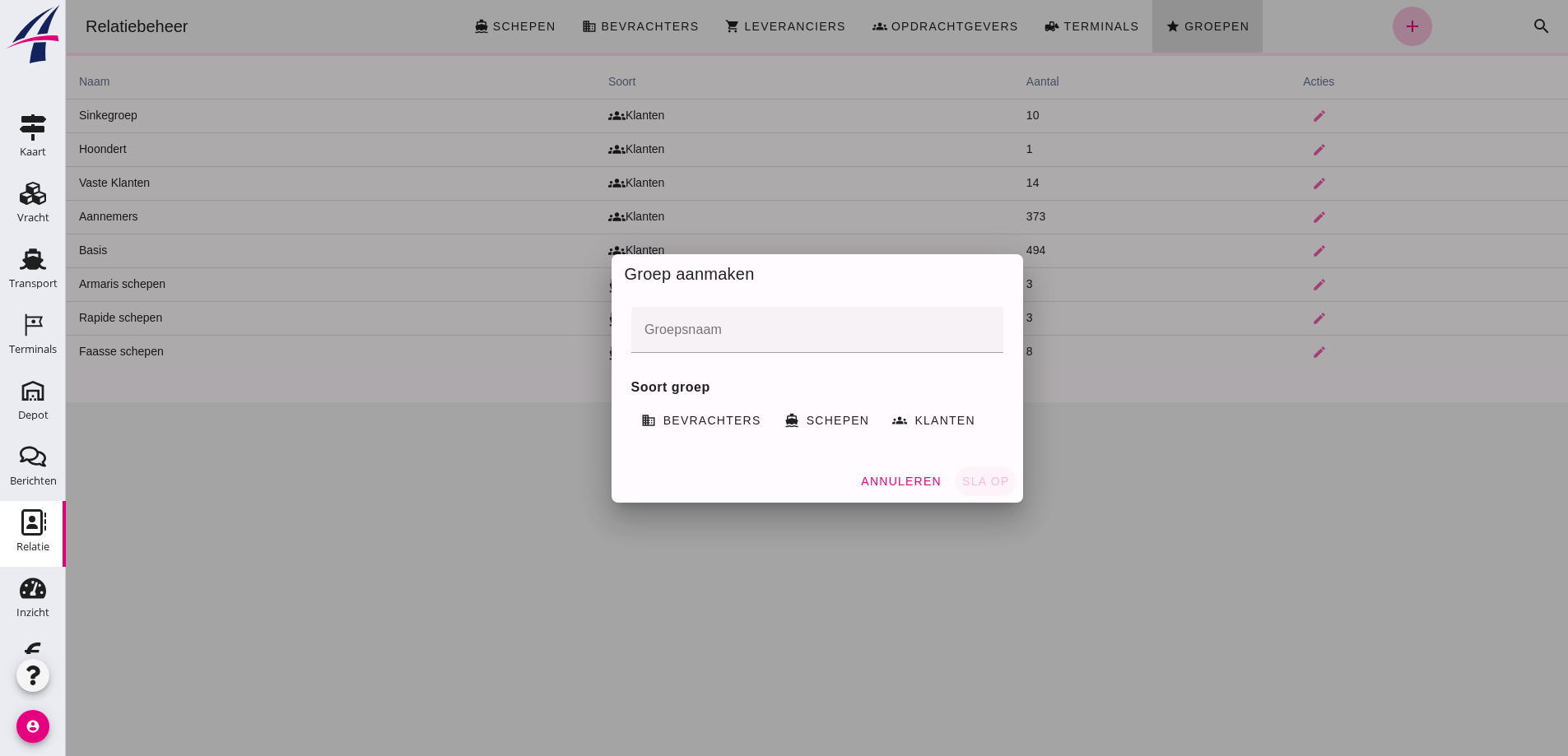
click at [680, 333] on input "Groepsnaam" at bounding box center [817, 330] width 372 height 46
click at [914, 413] on span "Klanten" at bounding box center [945, 419] width 62 height 13
click at [722, 336] on input "Groepsnaam" at bounding box center [817, 330] width 372 height 46
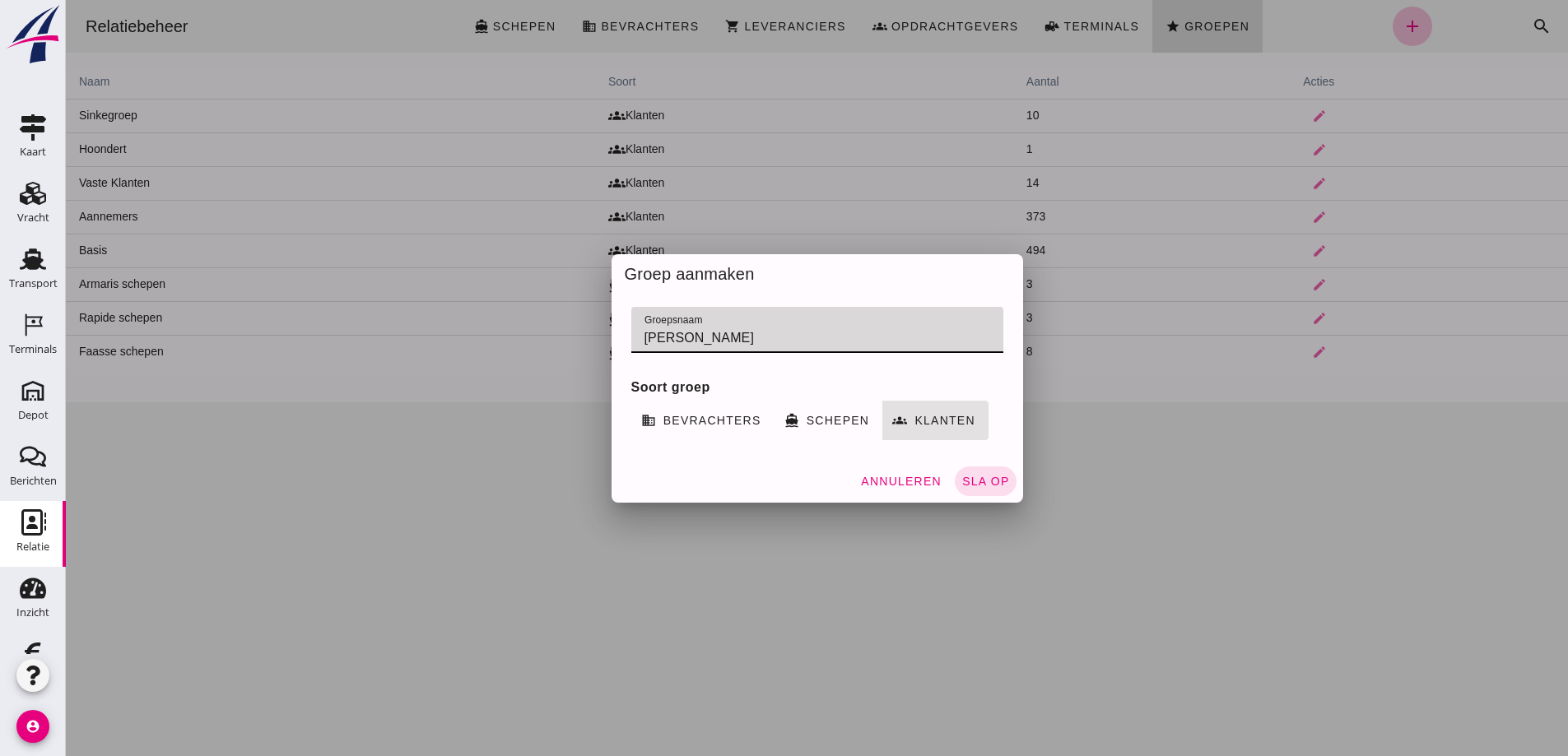
click at [772, 339] on input "[PERSON_NAME]" at bounding box center [817, 330] width 372 height 46
click at [770, 337] on input "[PERSON_NAME]" at bounding box center [817, 330] width 372 height 46
type input "[PERSON_NAME]"
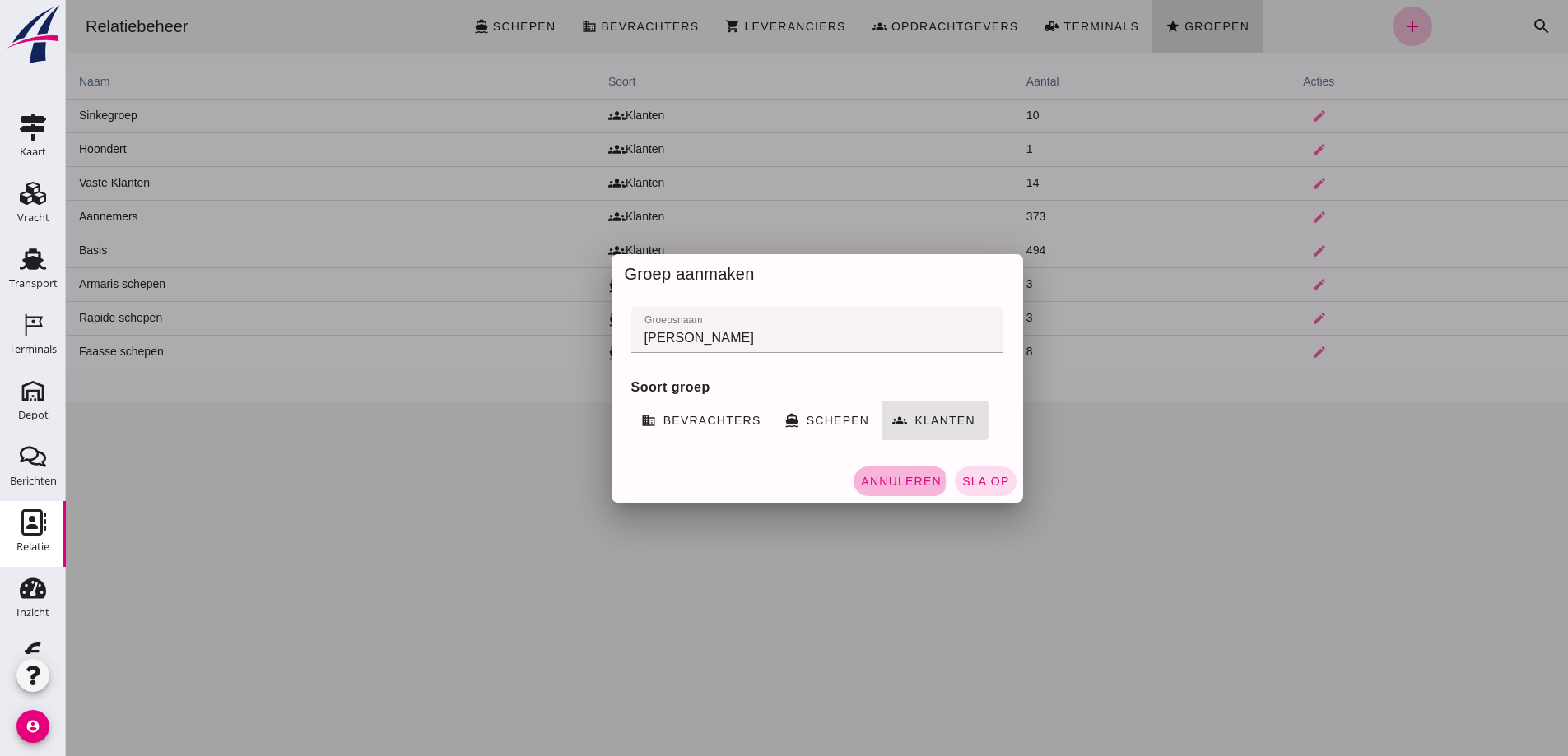
click at [914, 481] on span "Annuleren" at bounding box center [901, 480] width 82 height 13
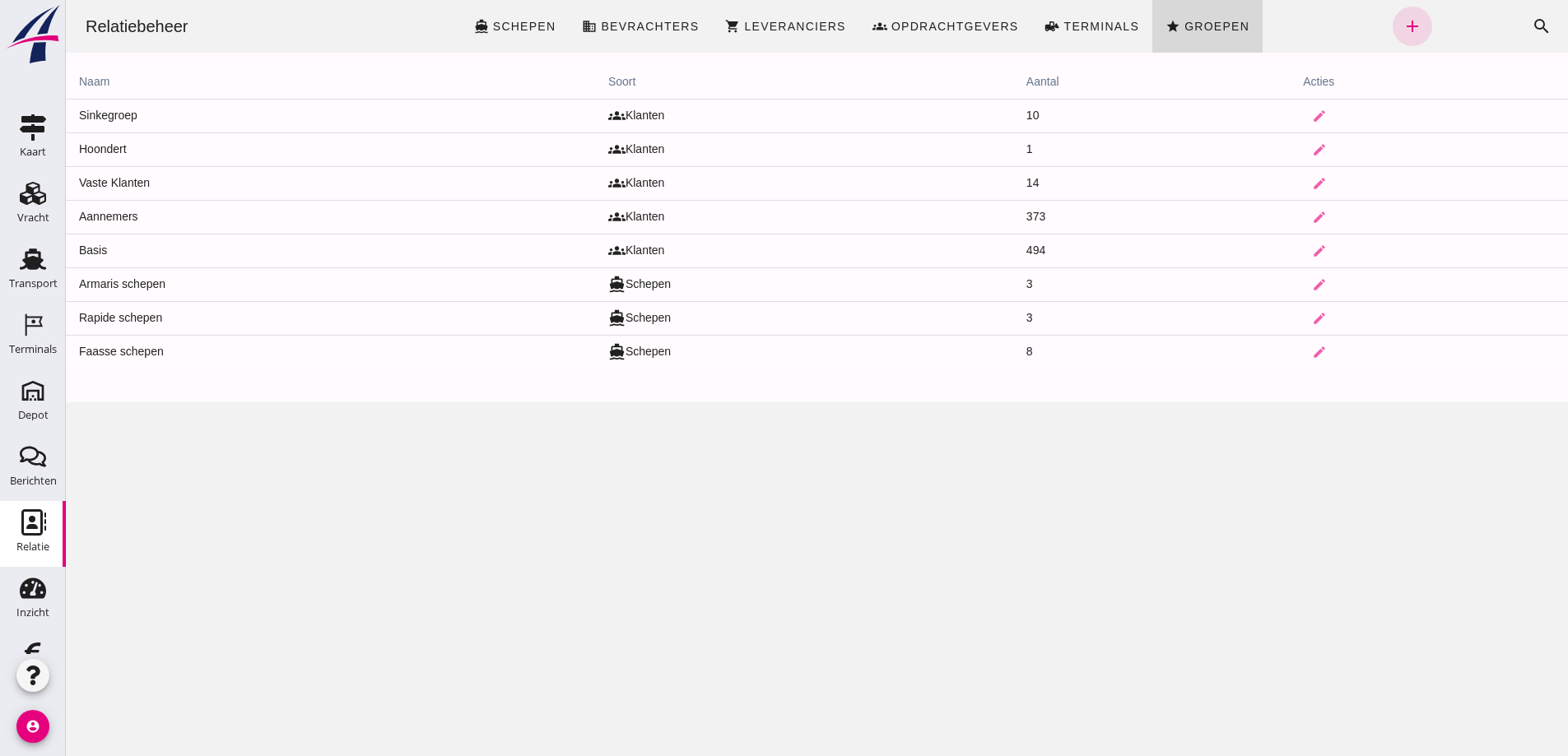
drag, startPoint x: 194, startPoint y: 249, endPoint x: 792, endPoint y: 277, distance: 598.7
click at [195, 249] on td "Basis" at bounding box center [331, 250] width 530 height 33
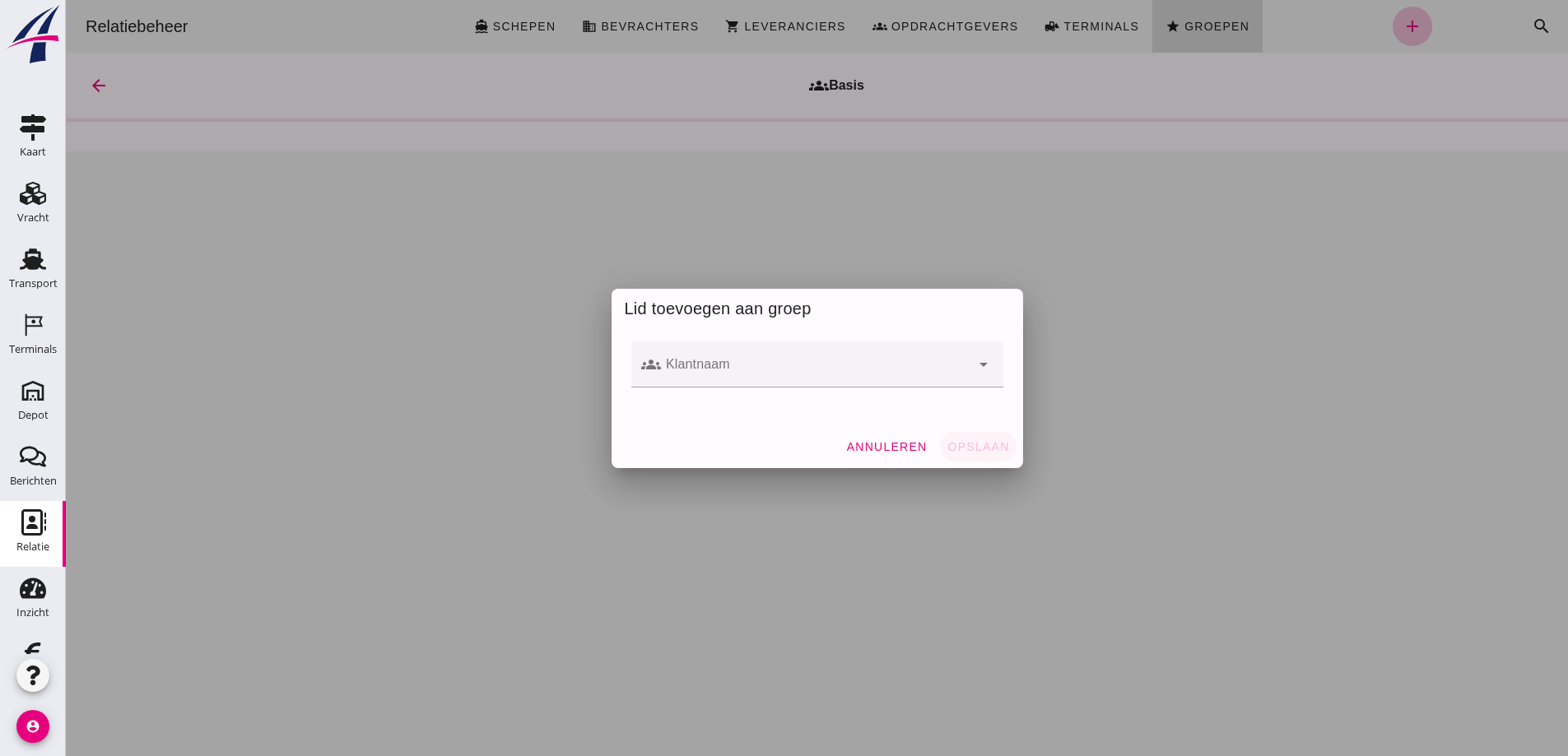
click at [686, 367] on input "Klantnaam" at bounding box center [816, 373] width 309 height 20
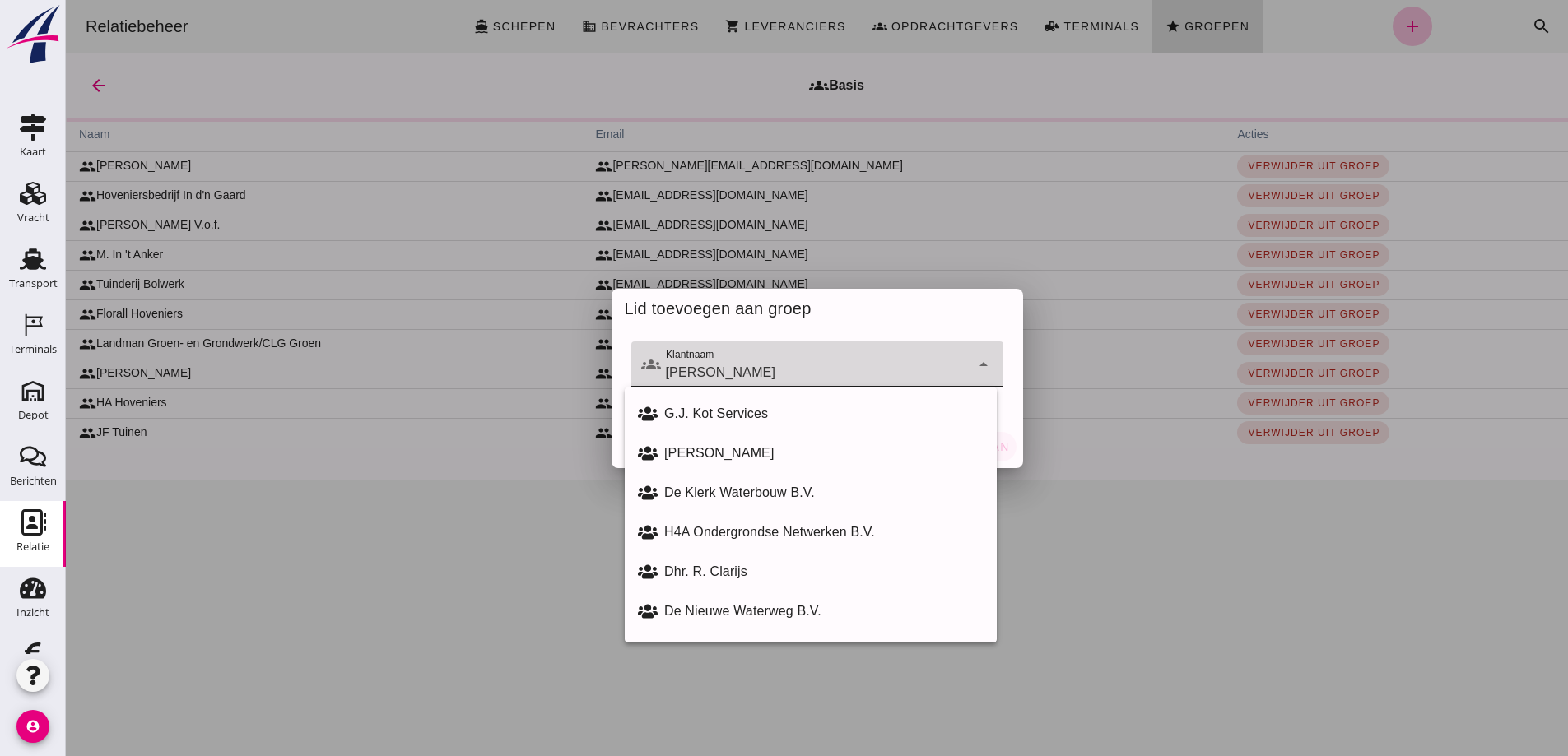
click at [725, 368] on input "[PERSON_NAME]" at bounding box center [816, 373] width 309 height 20
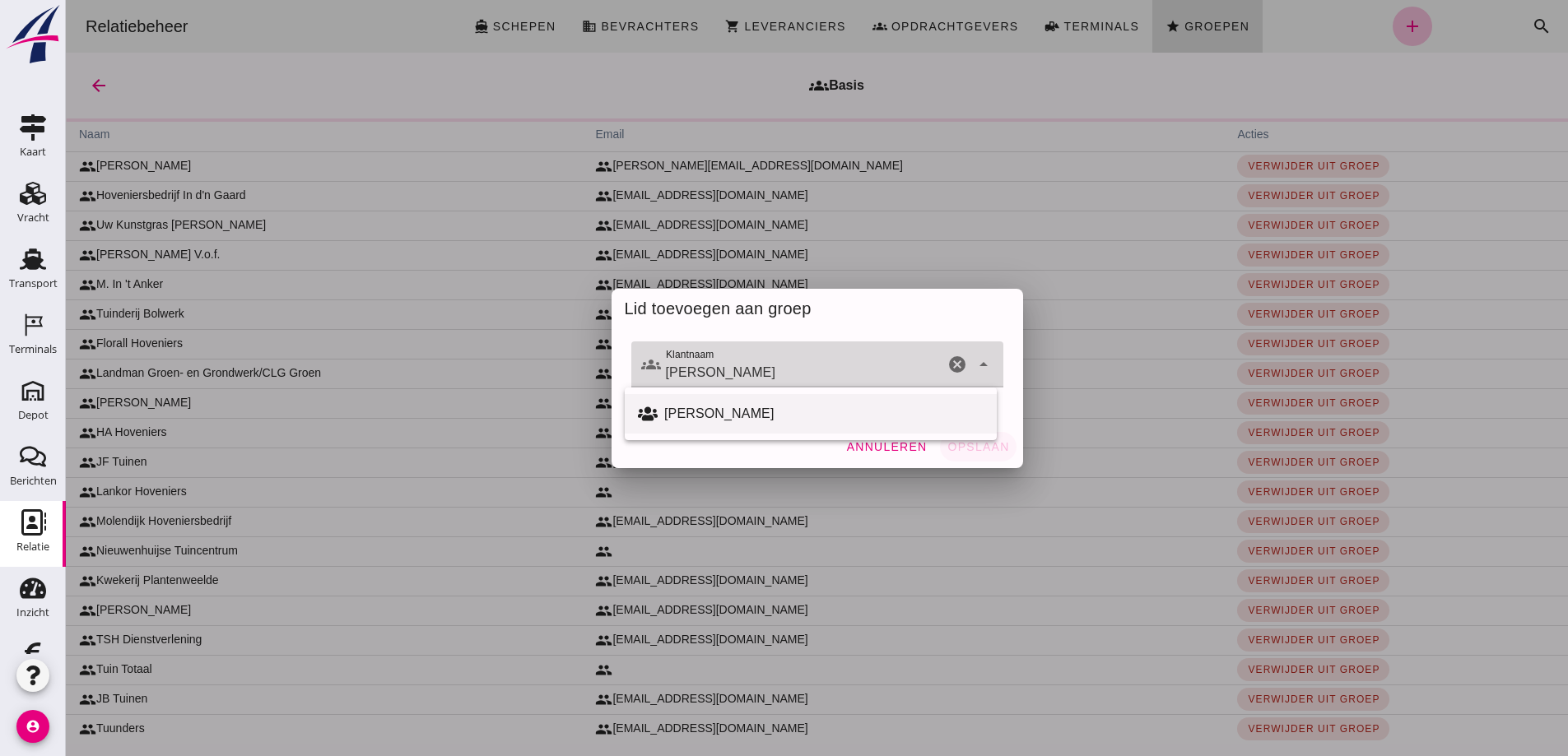
click at [751, 416] on div "[PERSON_NAME]" at bounding box center [824, 413] width 319 height 20
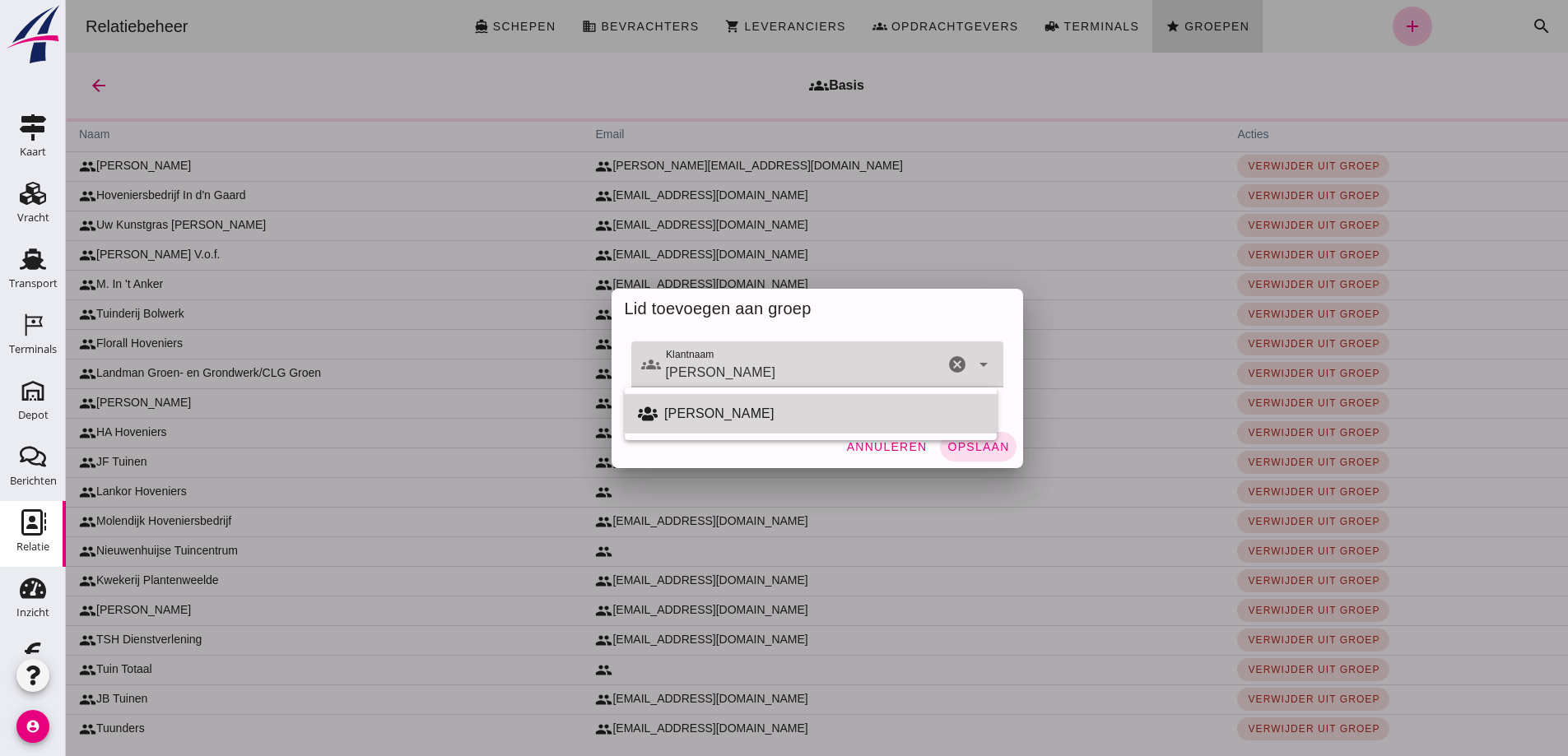
click at [736, 415] on div "[PERSON_NAME]" at bounding box center [824, 413] width 319 height 20
type input "[PERSON_NAME]"
click at [984, 446] on span "Opslaan" at bounding box center [978, 446] width 63 height 13
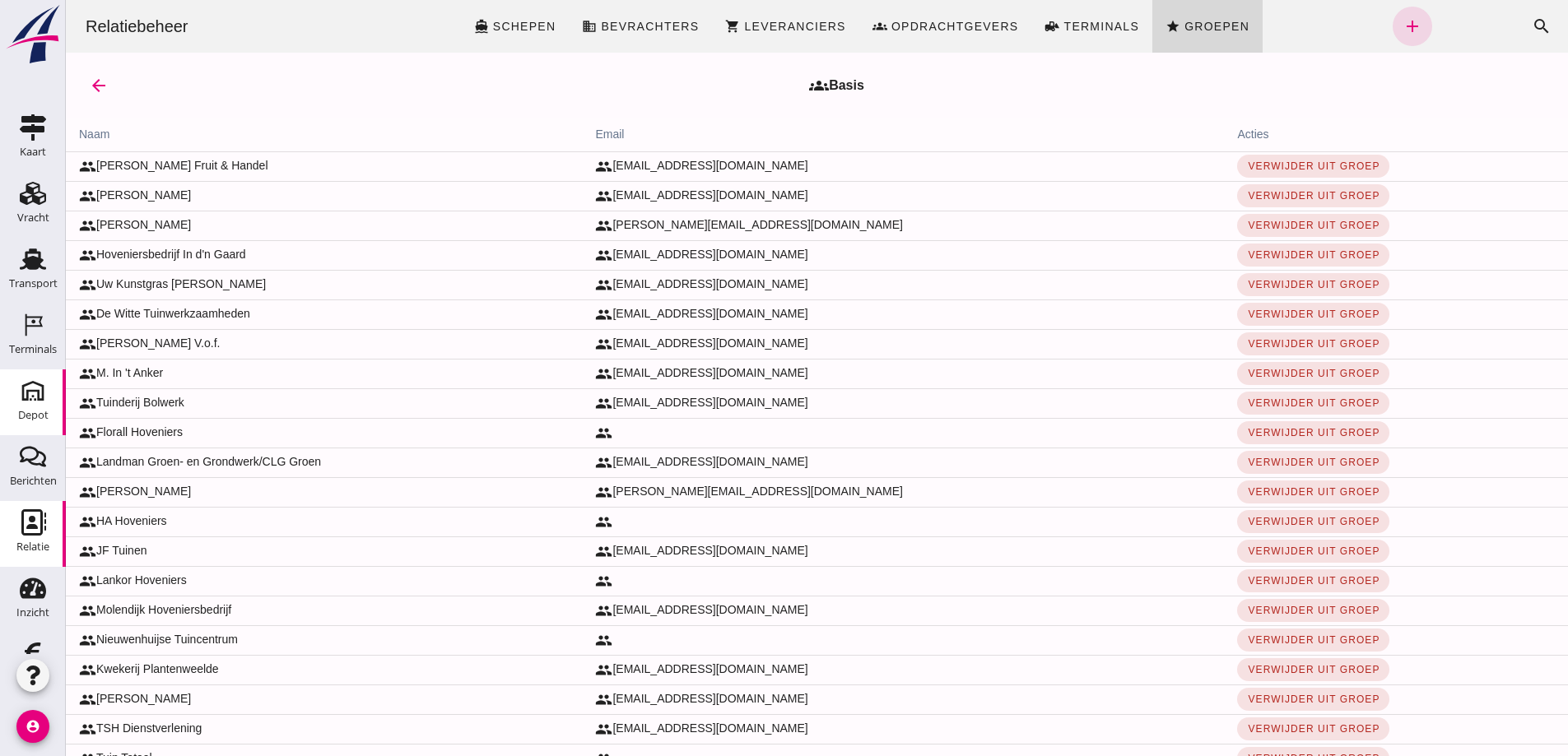
click at [28, 400] on icon "Depot" at bounding box center [33, 391] width 27 height 27
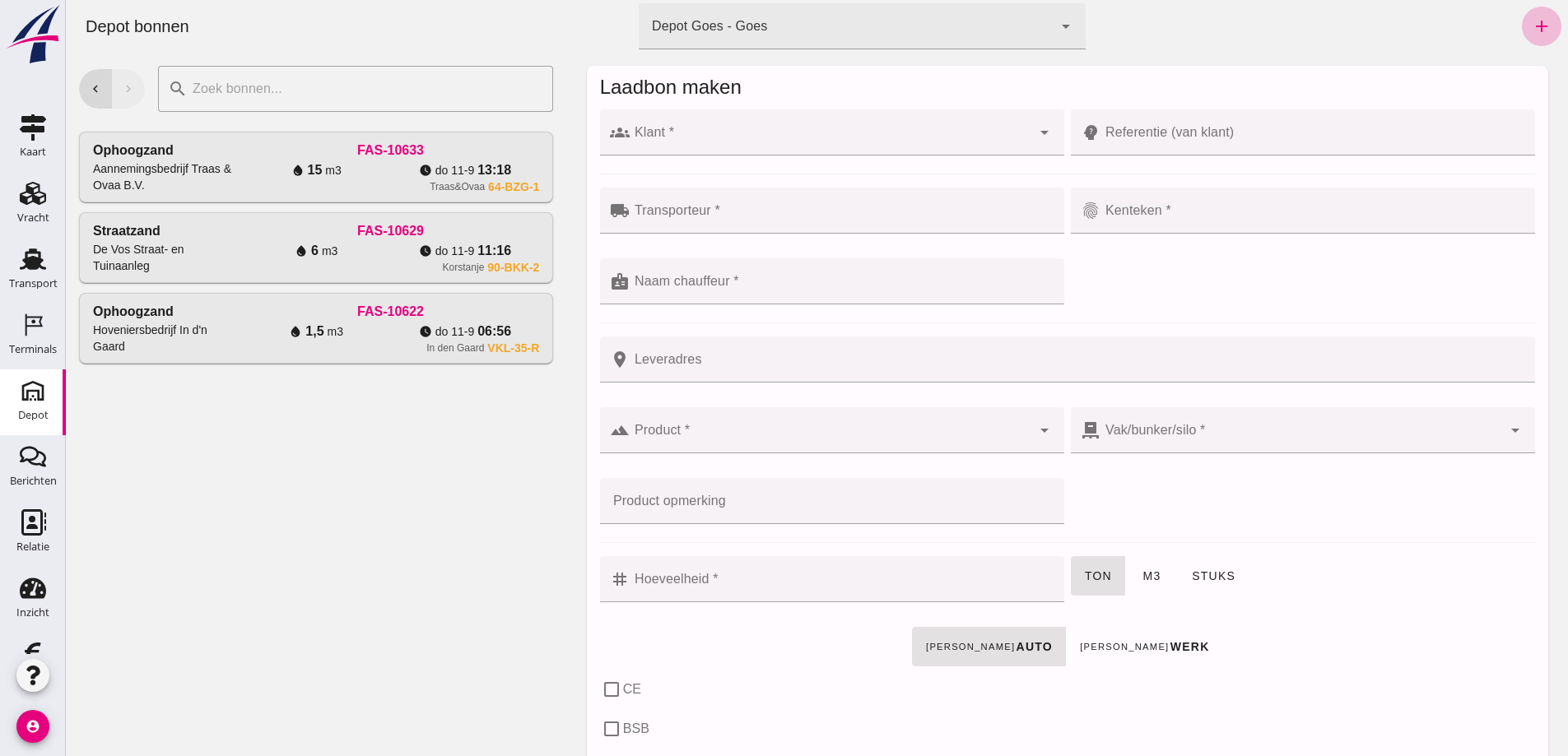
click at [703, 128] on div at bounding box center [831, 132] width 402 height 46
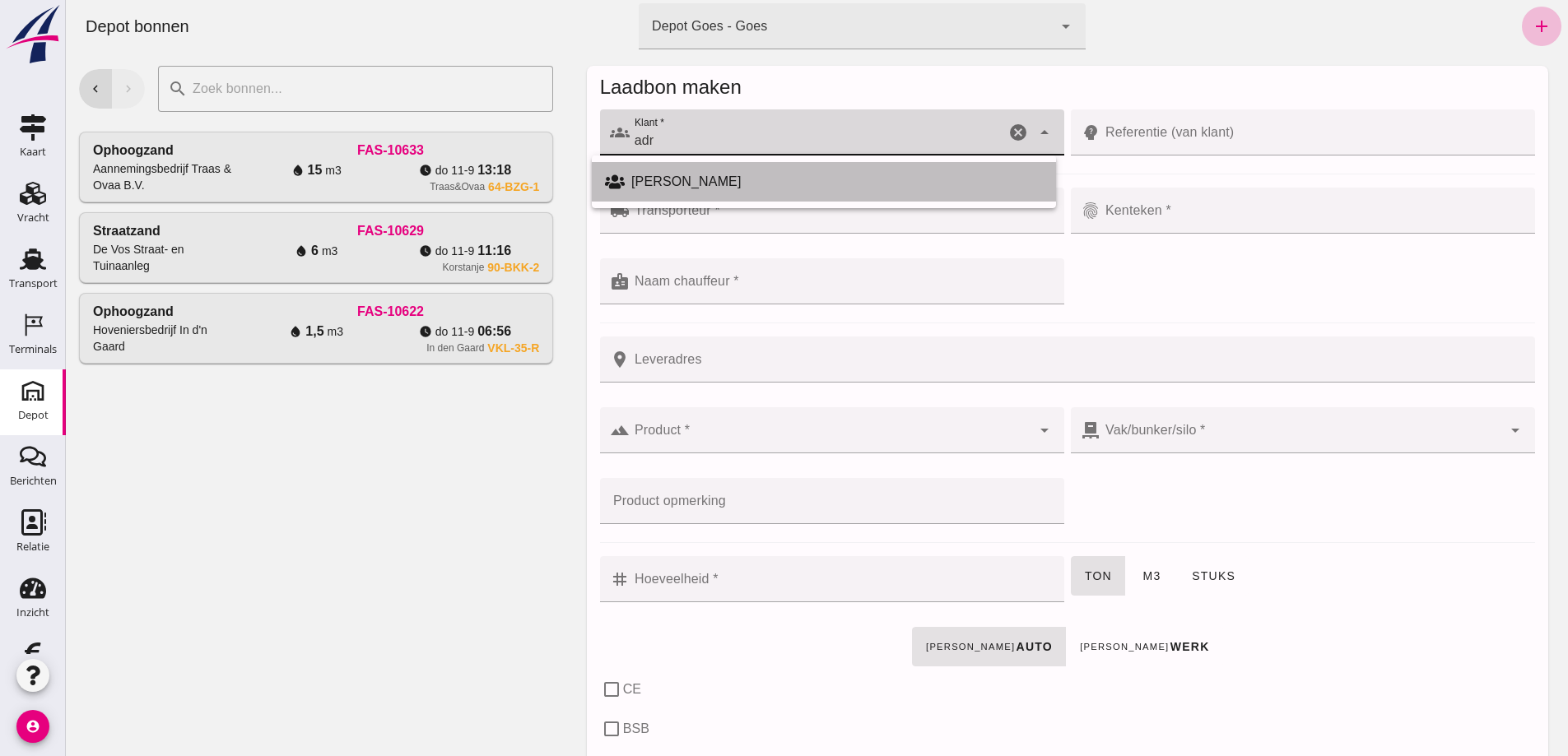
click at [720, 183] on div "[PERSON_NAME]" at bounding box center [837, 182] width 412 height 20
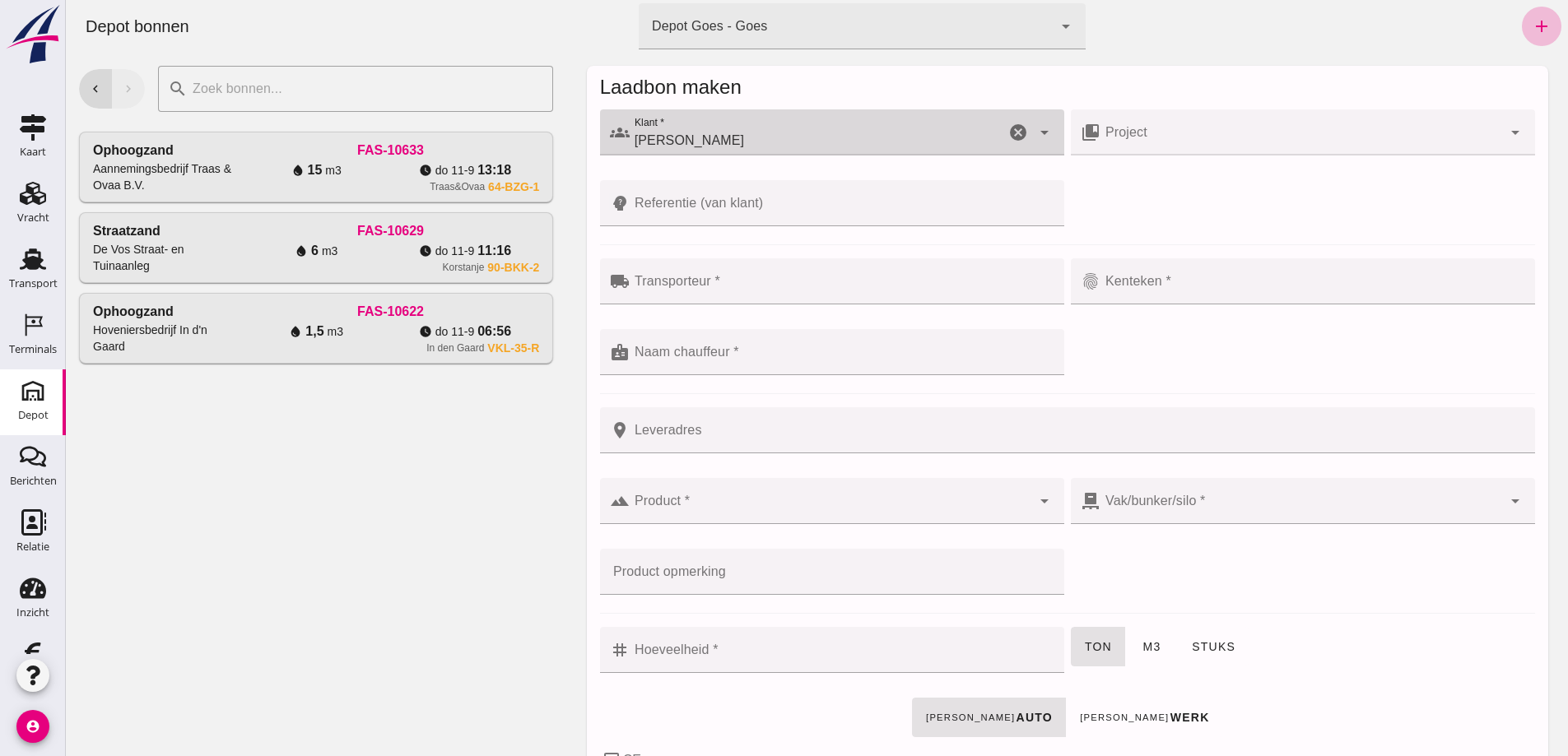
type input "[PERSON_NAME]"
click at [715, 204] on input "Referentie (van klant)" at bounding box center [842, 203] width 425 height 46
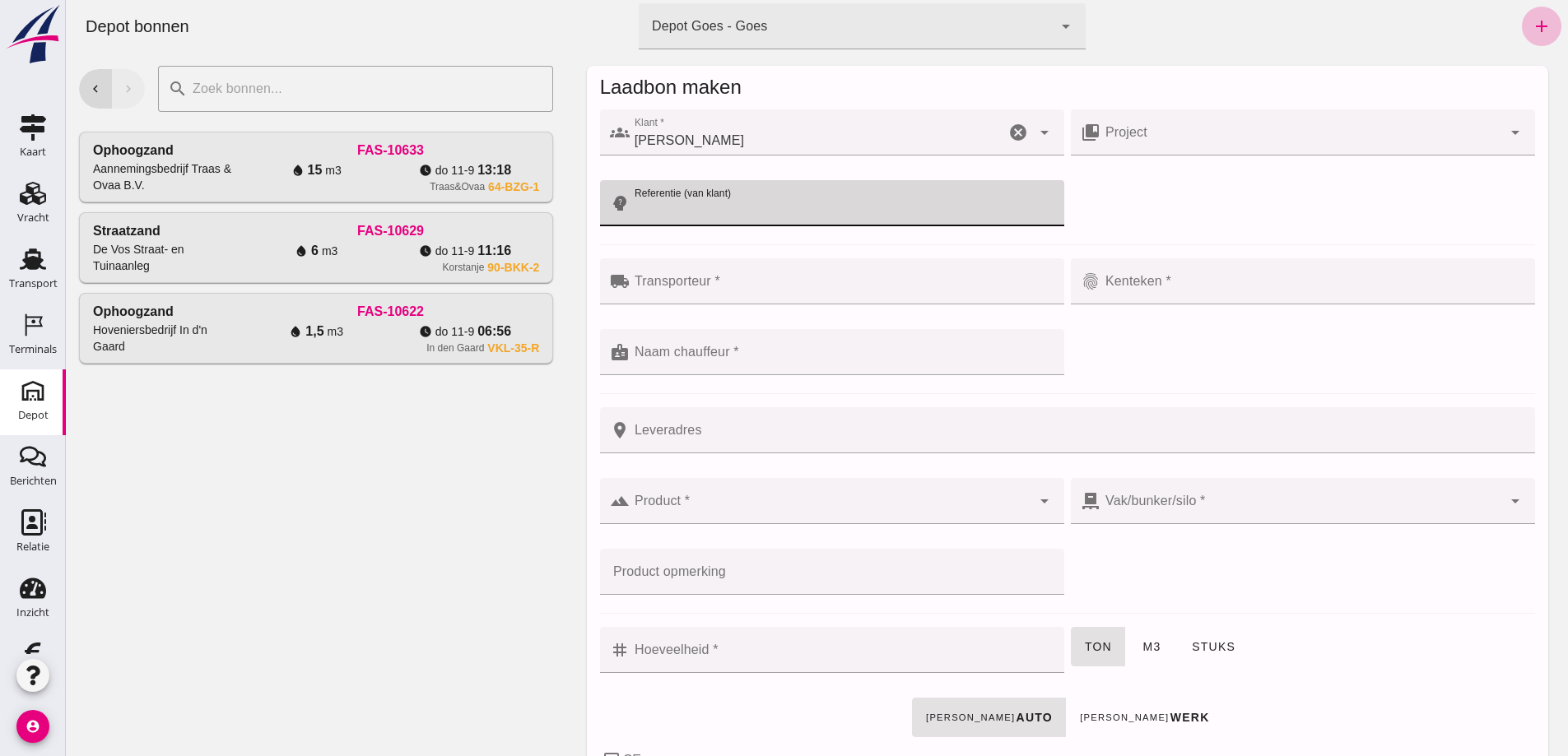
click at [709, 282] on input "Transporteur *" at bounding box center [842, 289] width 425 height 20
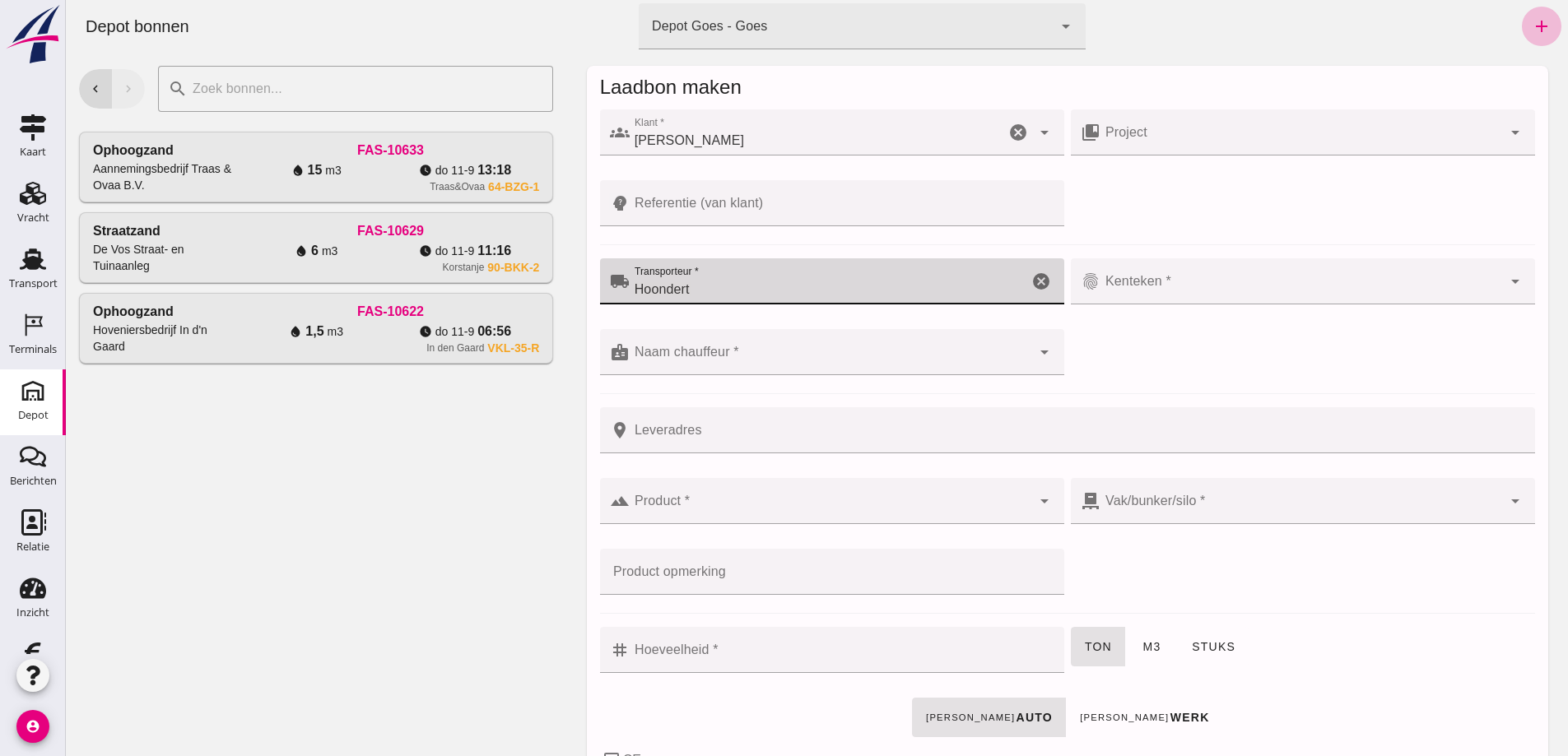
type input "Hoondert"
click at [1116, 281] on input "Kenteken *" at bounding box center [1302, 289] width 402 height 20
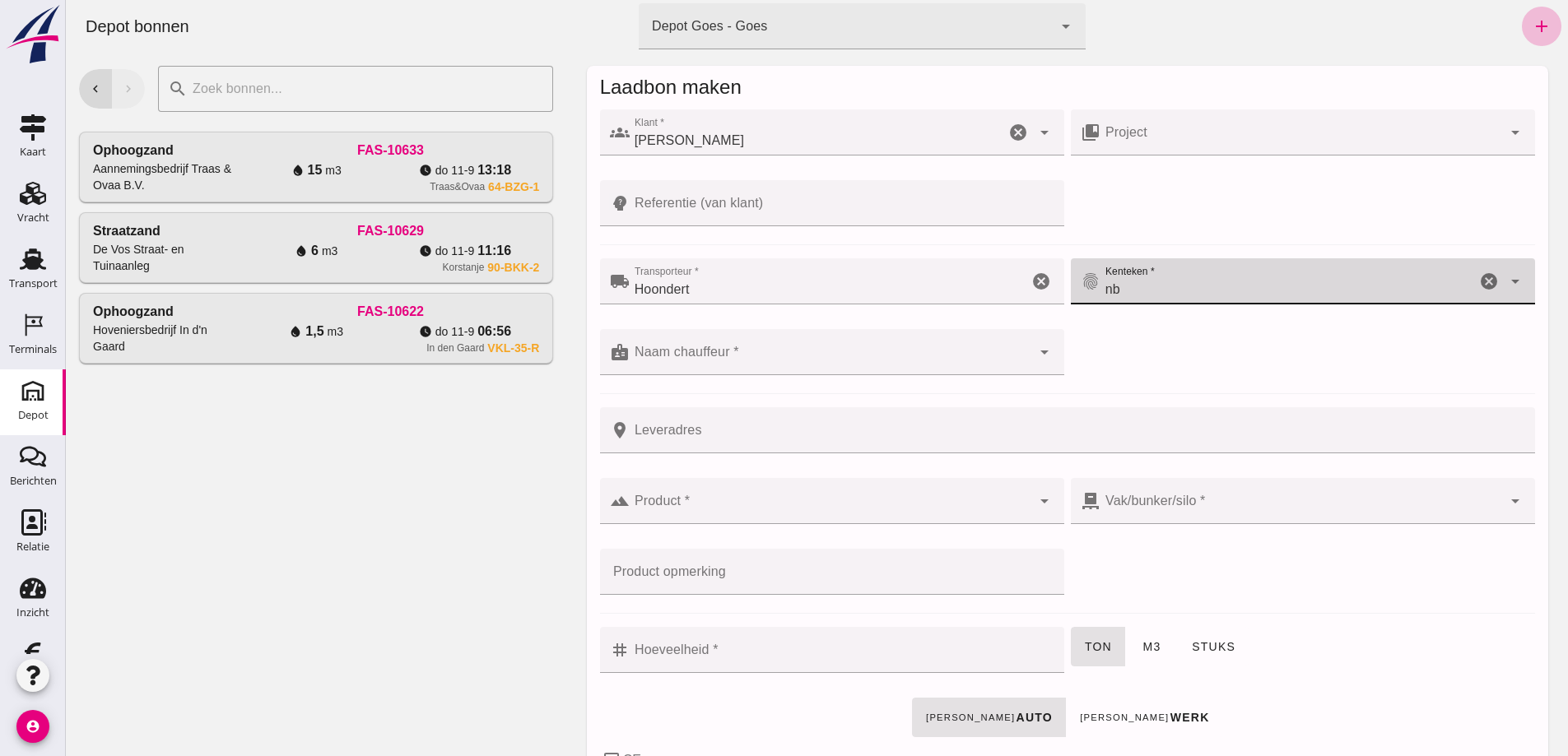
type input "nb"
click at [710, 354] on input "Naam chauffeur *" at bounding box center [831, 360] width 402 height 20
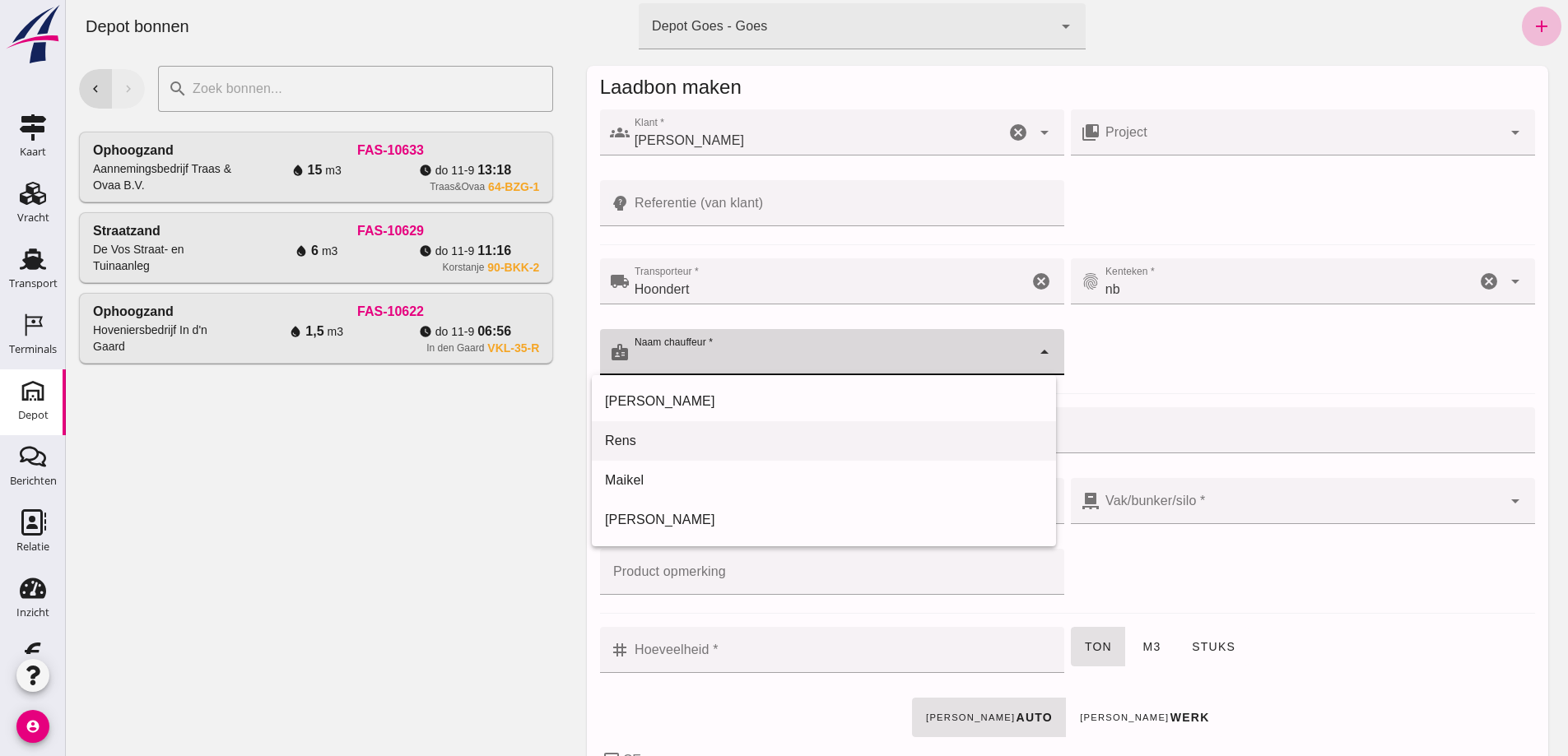
click at [668, 435] on div "Rens" at bounding box center [823, 441] width 438 height 20
type input "Rens"
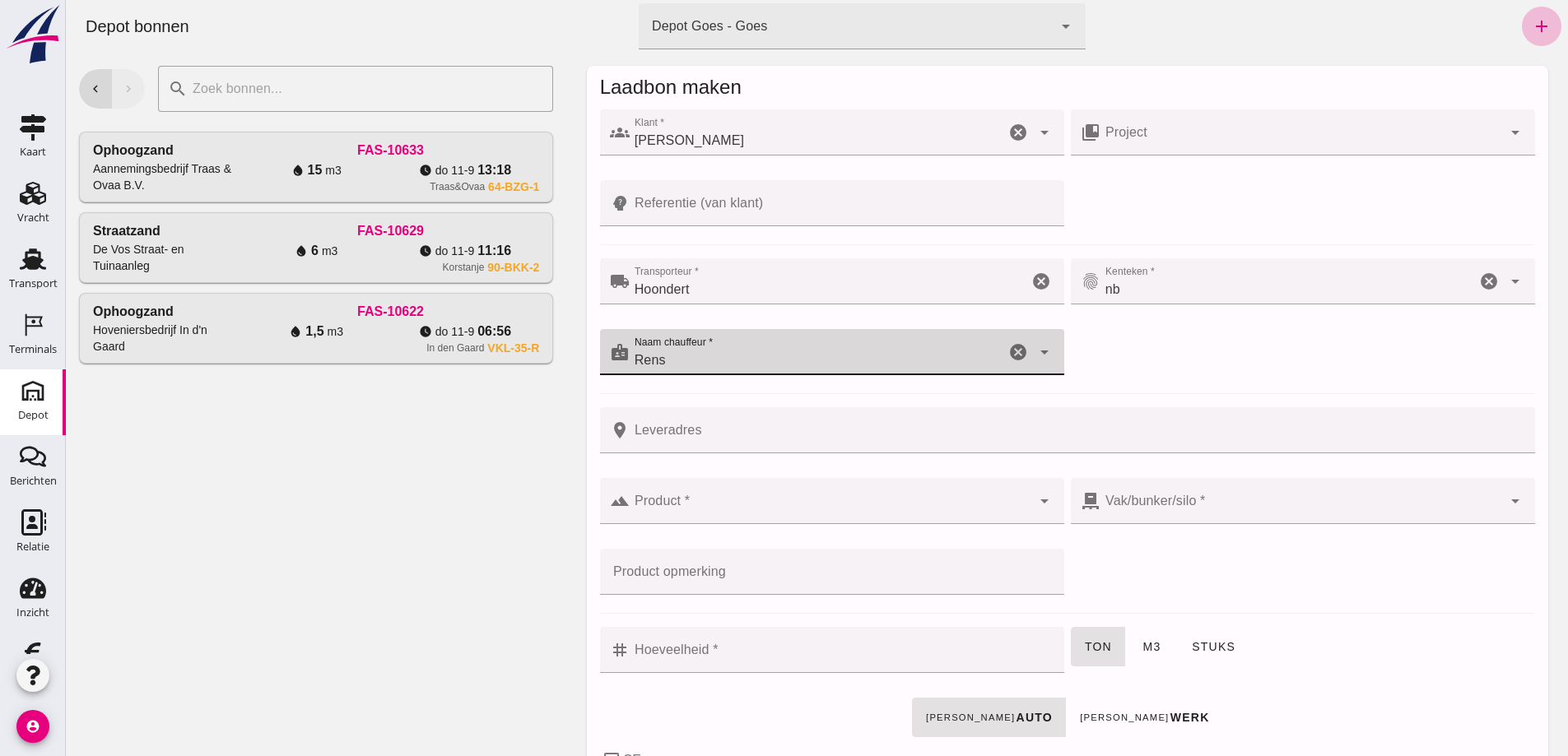
click at [679, 429] on input "Leveradres" at bounding box center [1078, 430] width 896 height 46
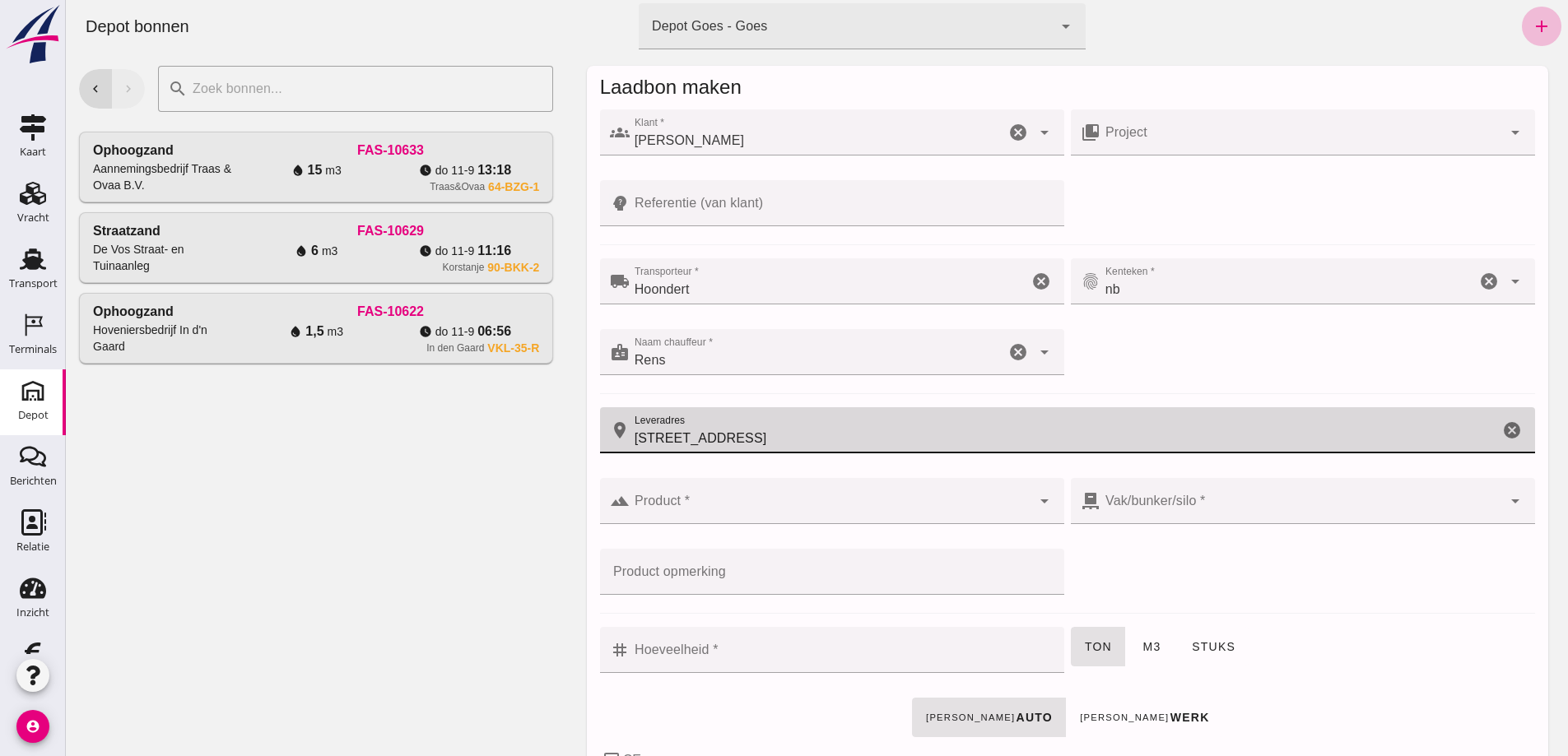
type input "[STREET_ADDRESS]"
click at [666, 510] on input "Product *" at bounding box center [831, 509] width 402 height 20
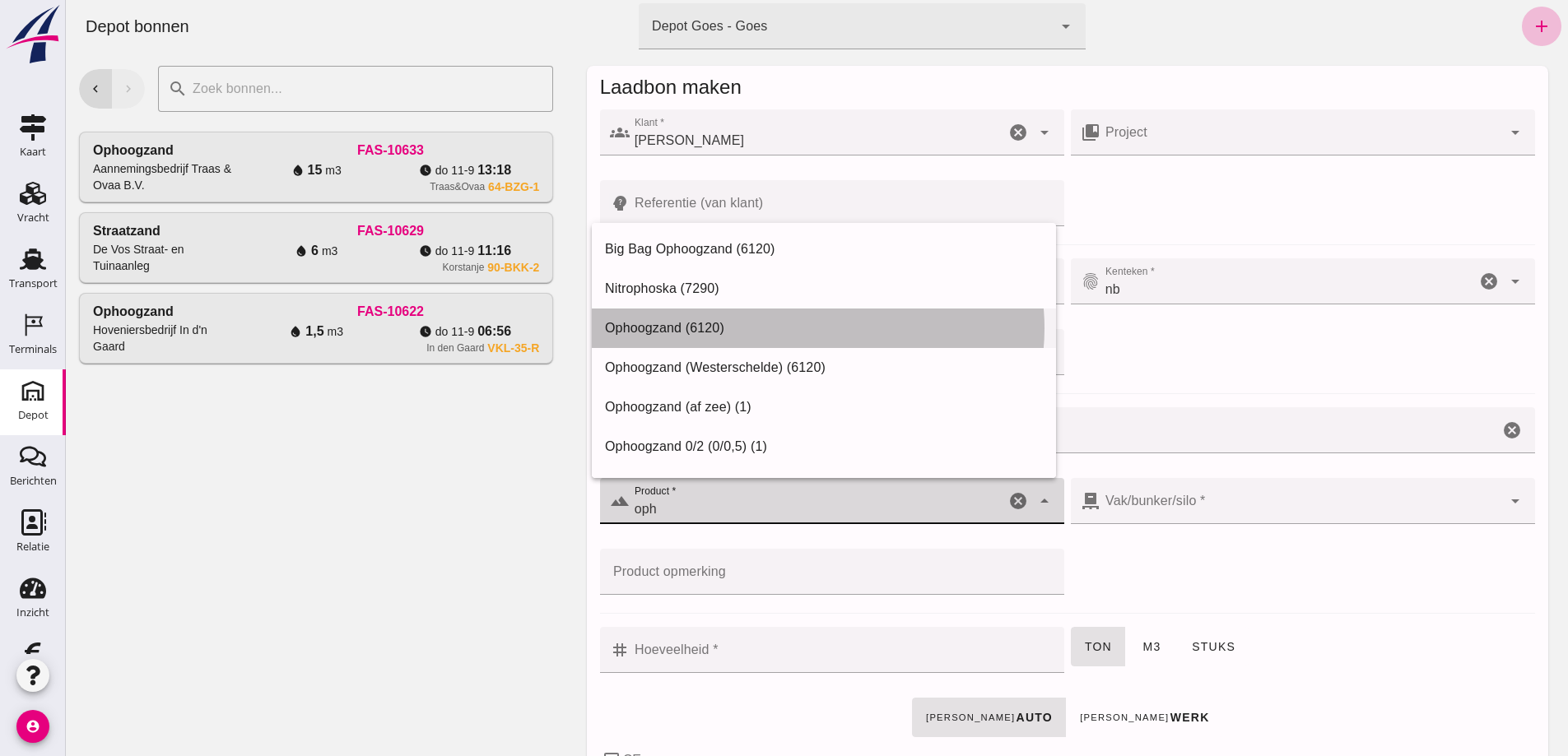
click at [671, 324] on div "Ophoogzand (6120)" at bounding box center [823, 329] width 438 height 20
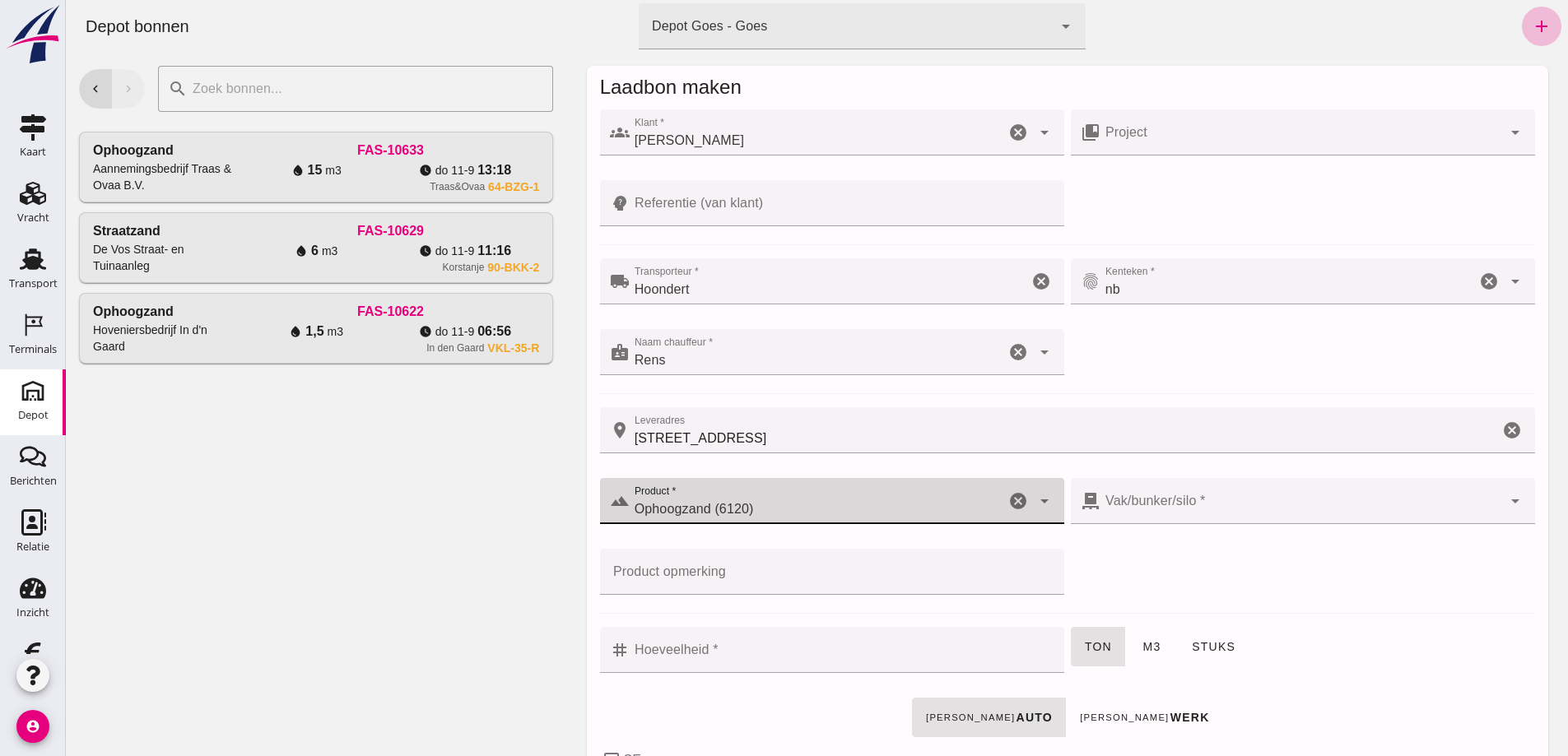
type input "Ophoogzand (6120)"
click at [659, 648] on input "Hoeveelheid *" at bounding box center [842, 650] width 425 height 46
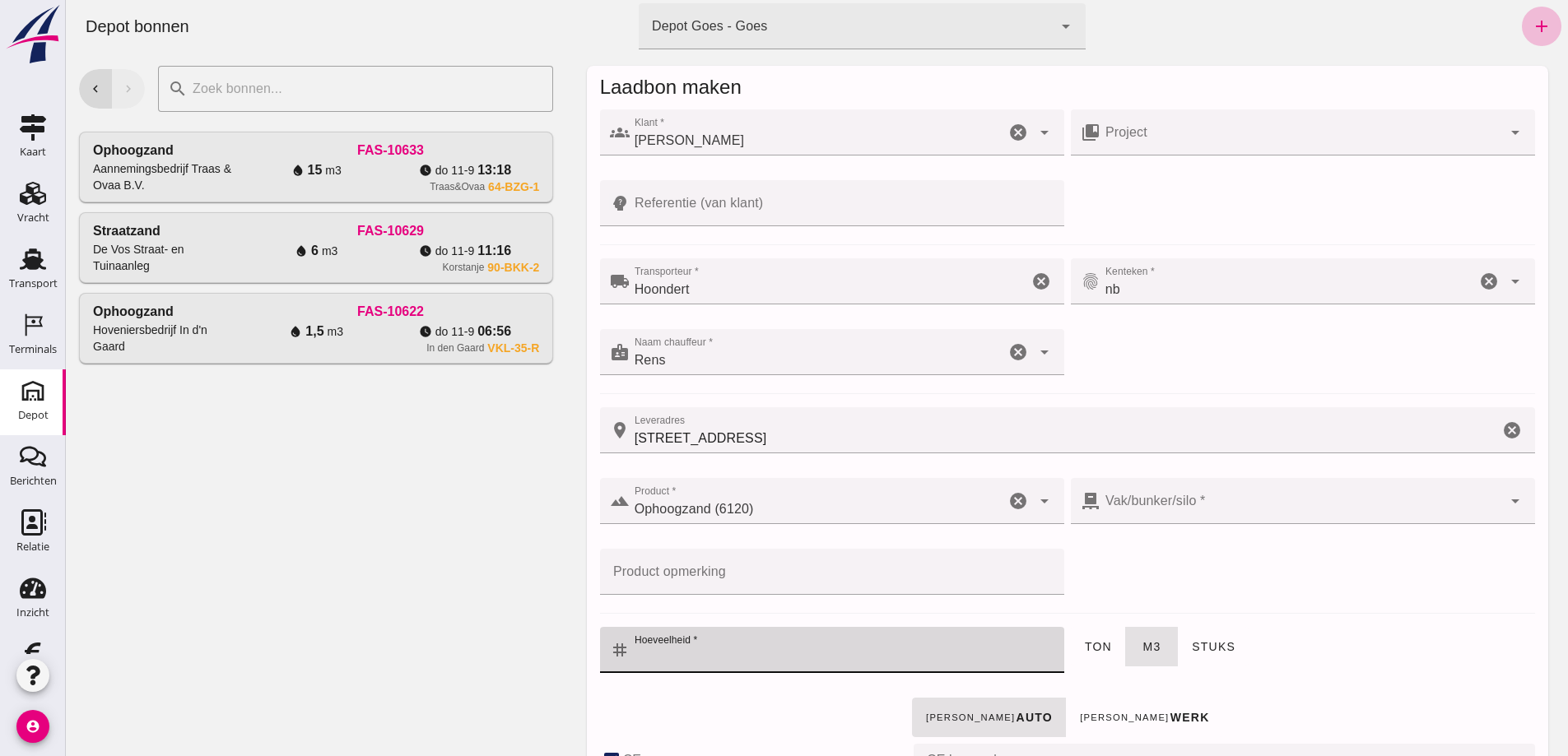
type input "38"
checkbox input "true"
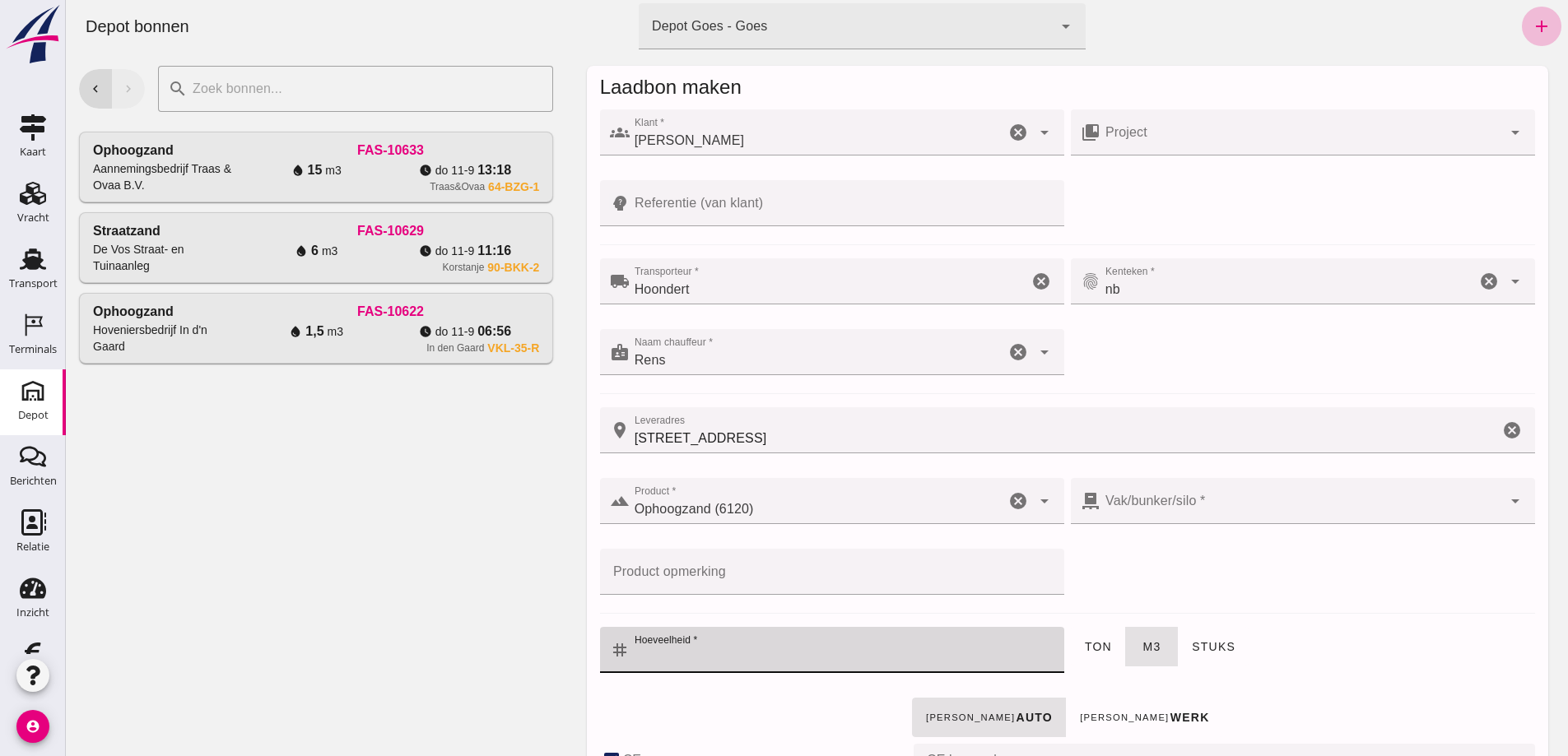
checkbox input "true"
type input "40"
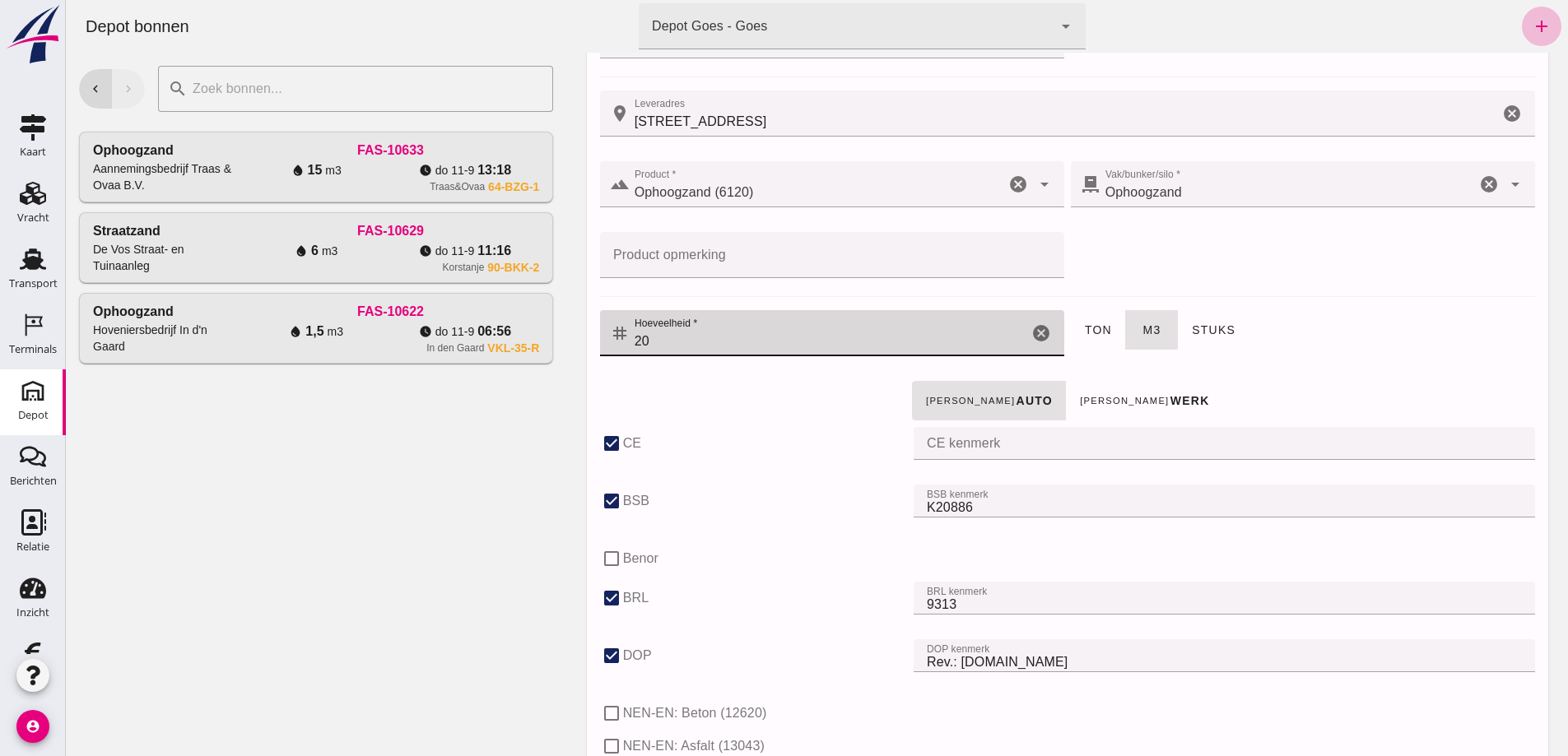
scroll to position [329, 0]
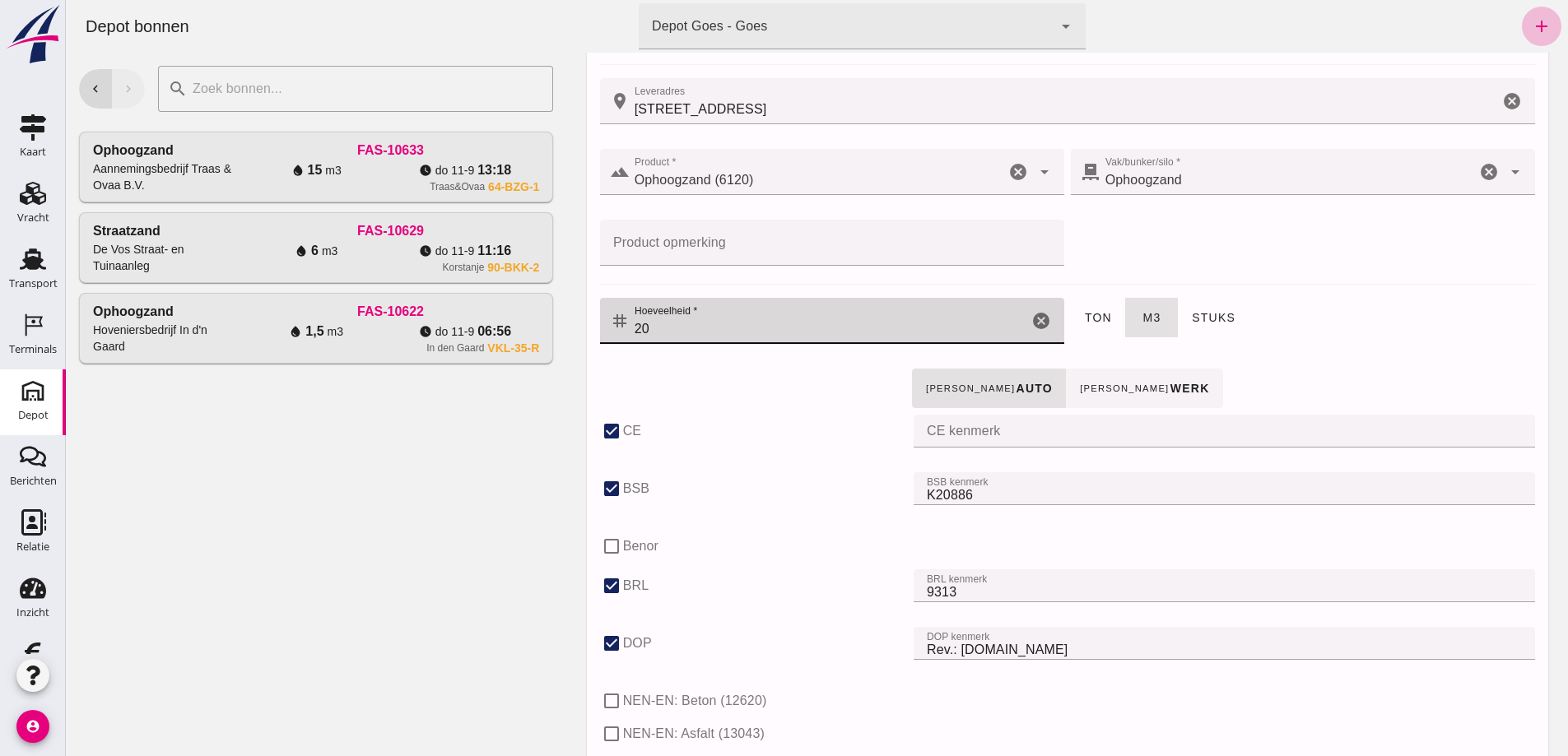
type input "20"
click at [1169, 383] on strong "werk" at bounding box center [1189, 388] width 40 height 13
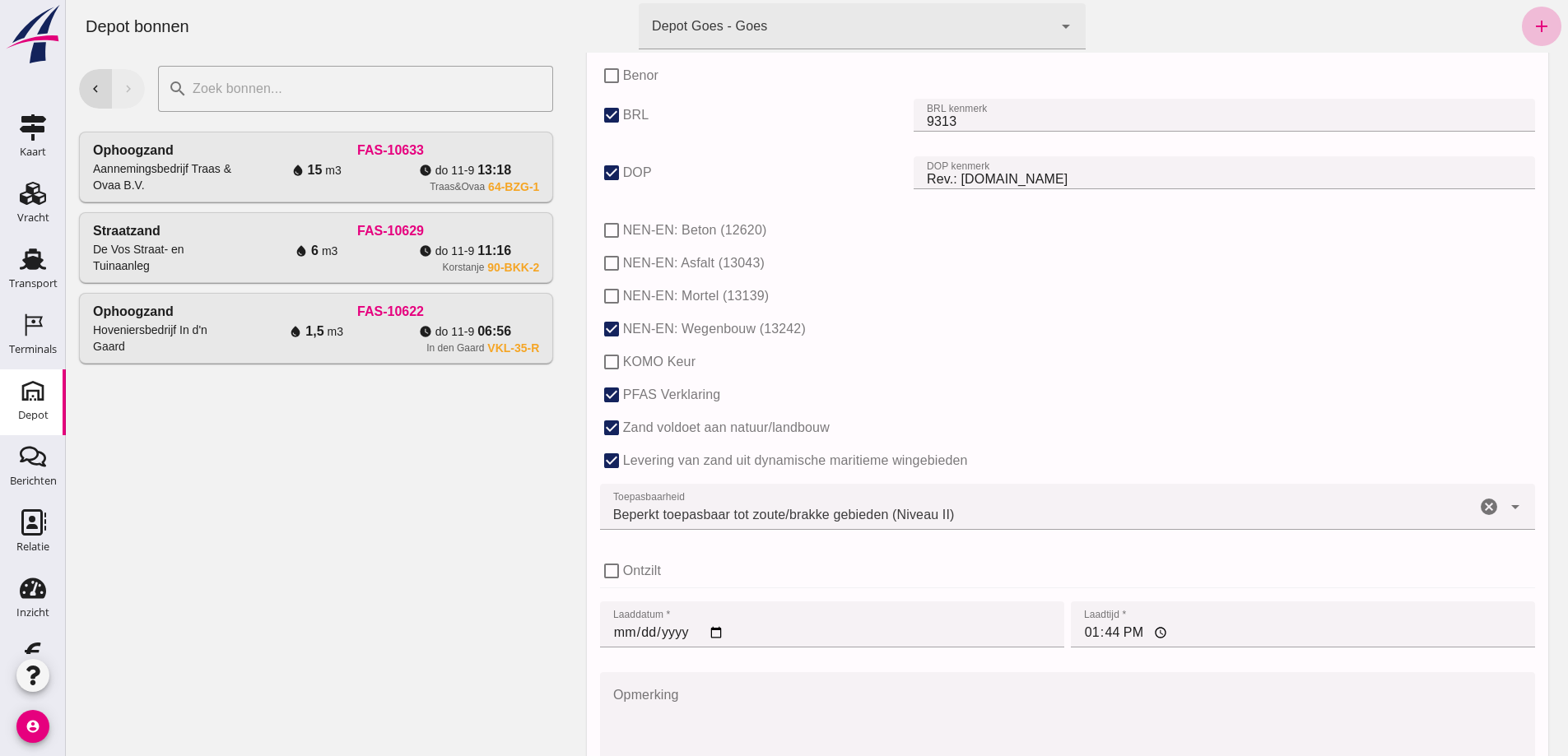
scroll to position [987, 0]
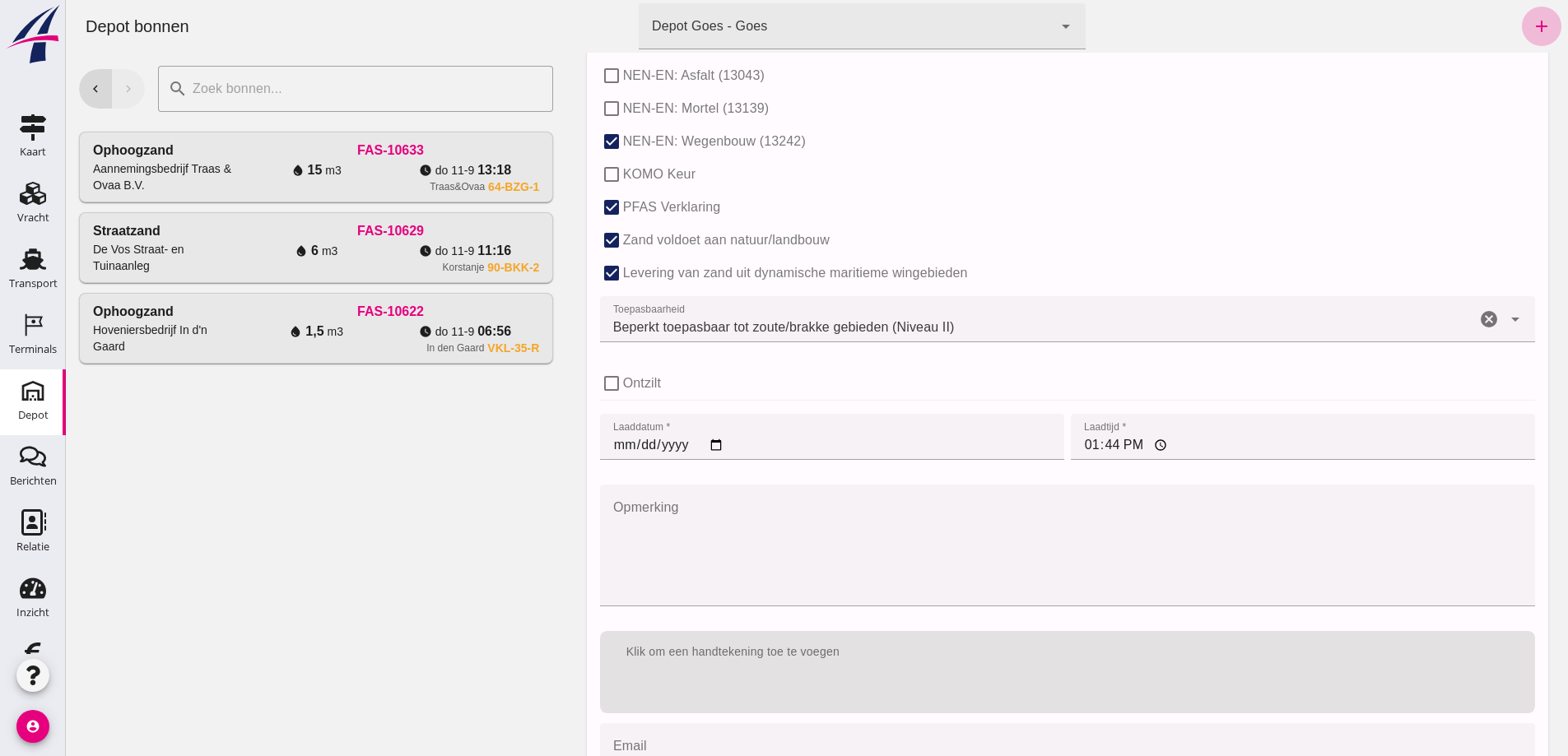
click at [617, 448] on input "[DATE]" at bounding box center [831, 436] width 464 height 46
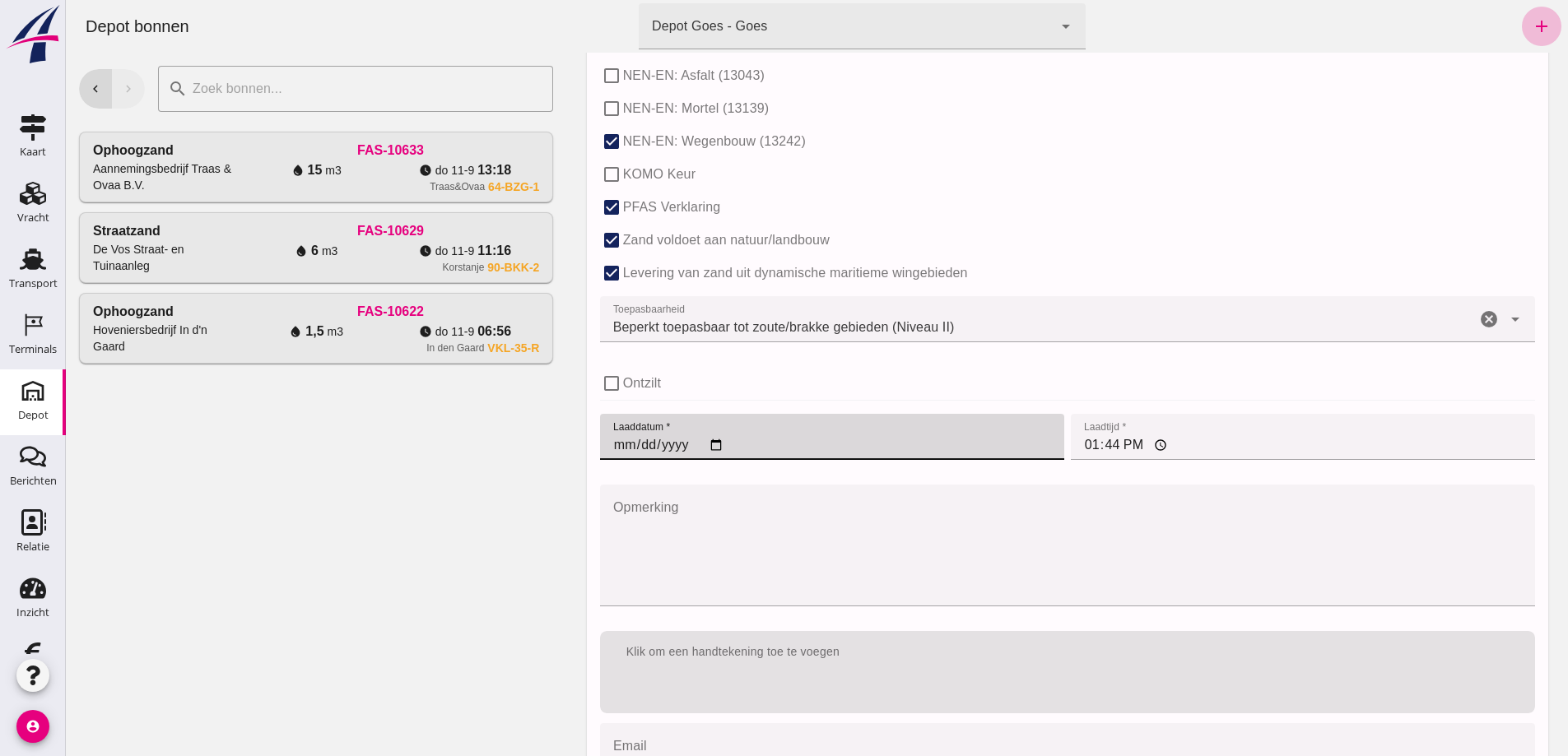
type input "[DATE]"
click at [1087, 445] on input "13:44" at bounding box center [1303, 436] width 464 height 46
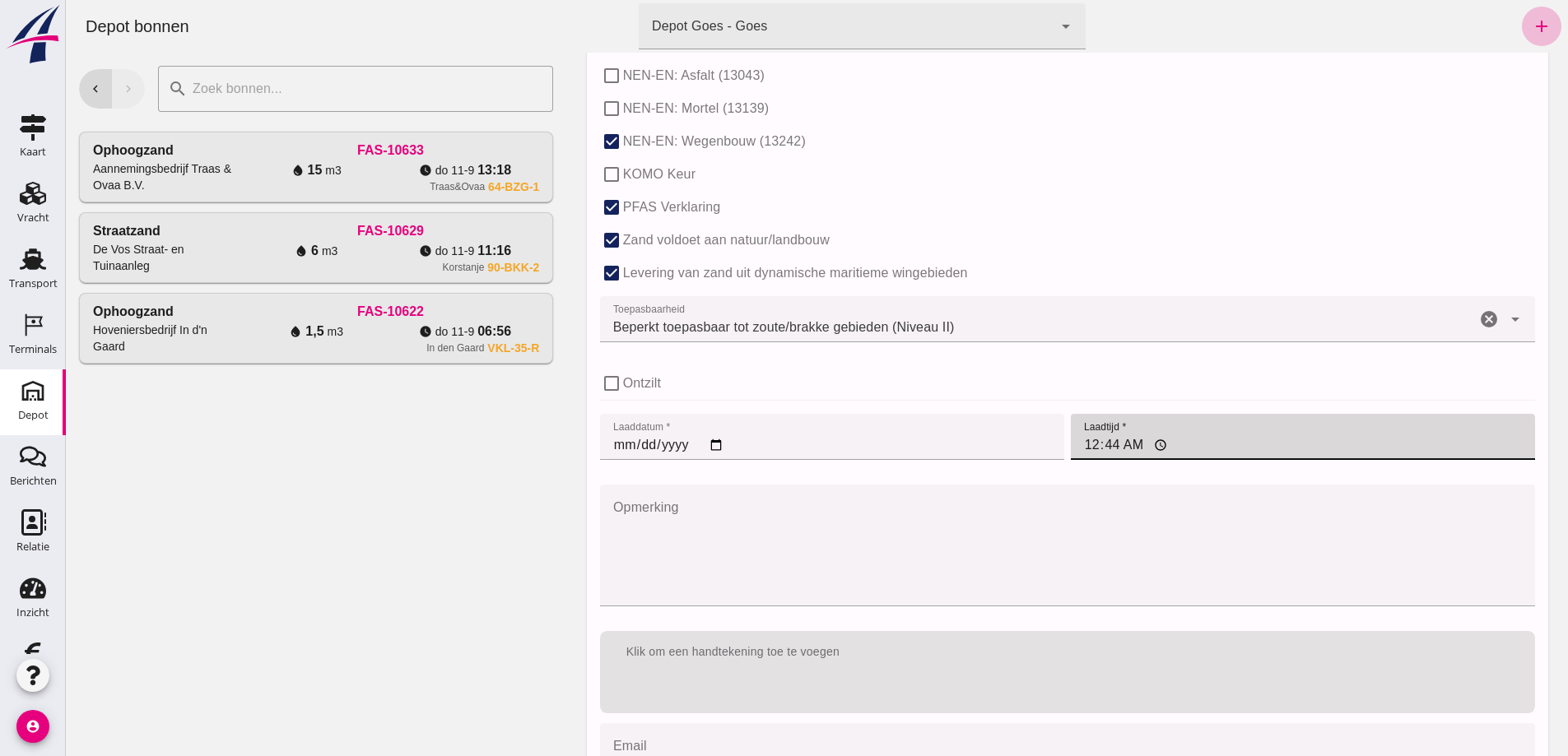
type input "08:44"
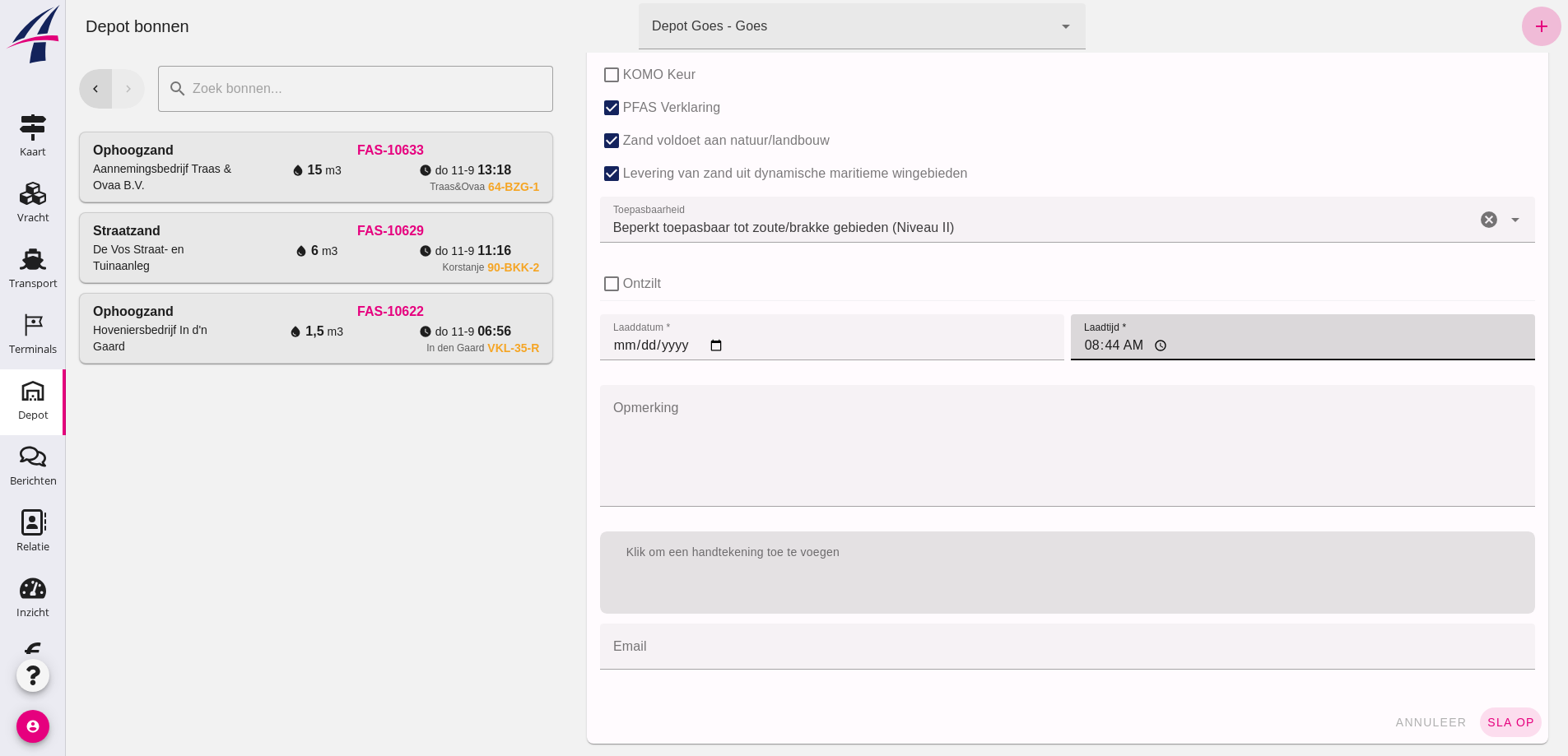
scroll to position [1088, 0]
click at [1507, 719] on span "sla op" at bounding box center [1511, 721] width 48 height 13
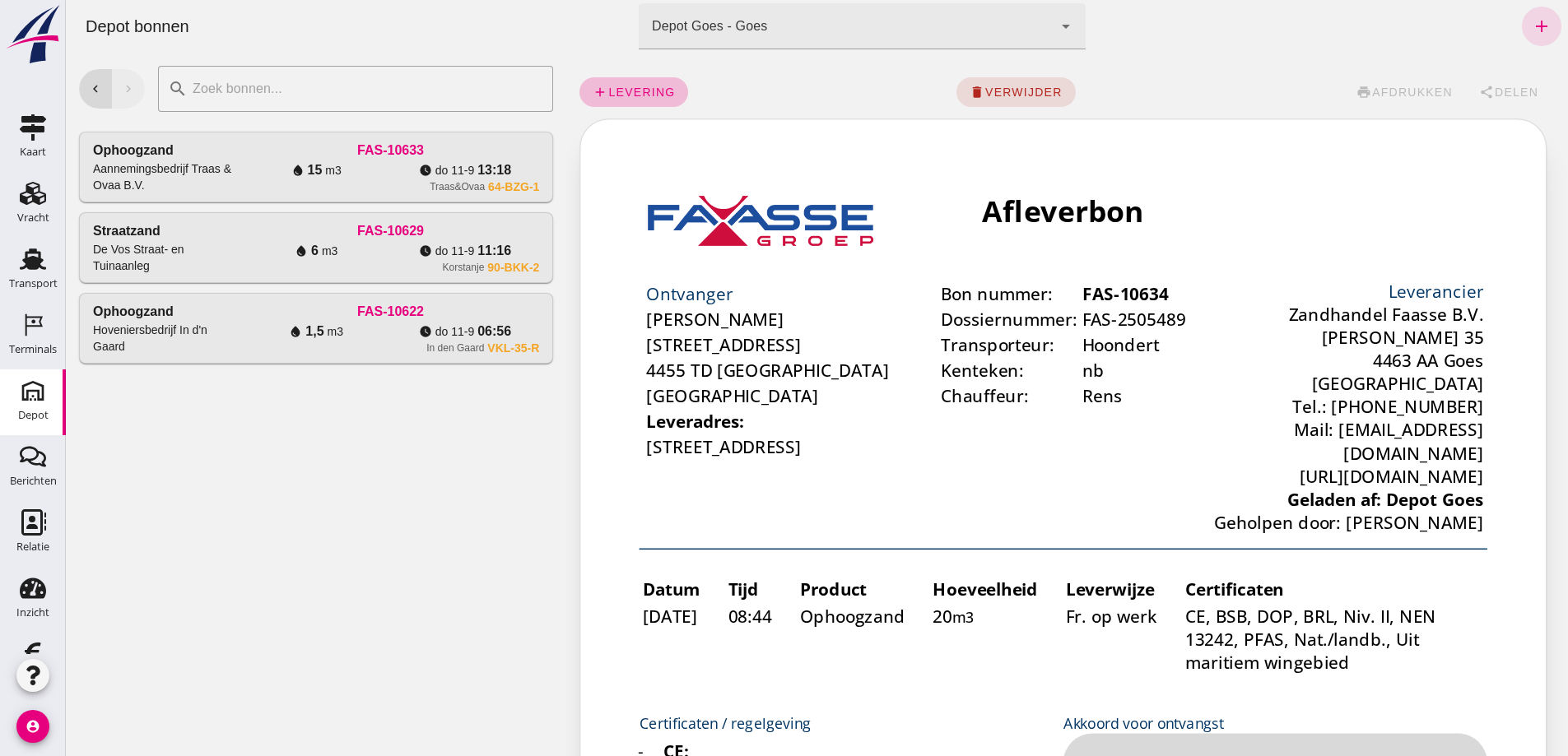
scroll to position [0, 0]
click at [1407, 91] on div "add levering delete verwijder print afdrukken share Delen" at bounding box center [1068, 93] width 976 height 53
click at [1408, 91] on div "add levering delete verwijder print afdrukken share Delen" at bounding box center [1068, 93] width 976 height 53
click at [1301, 51] on div "chevron_left Depot bonnen terminal Depot Goes - Goes 8d49d884-38cb-411c-a66c-fa…" at bounding box center [817, 27] width 1489 height 53
click at [760, 94] on div "add levering delete verwijder print afdrukken share Delen" at bounding box center [1068, 93] width 976 height 53
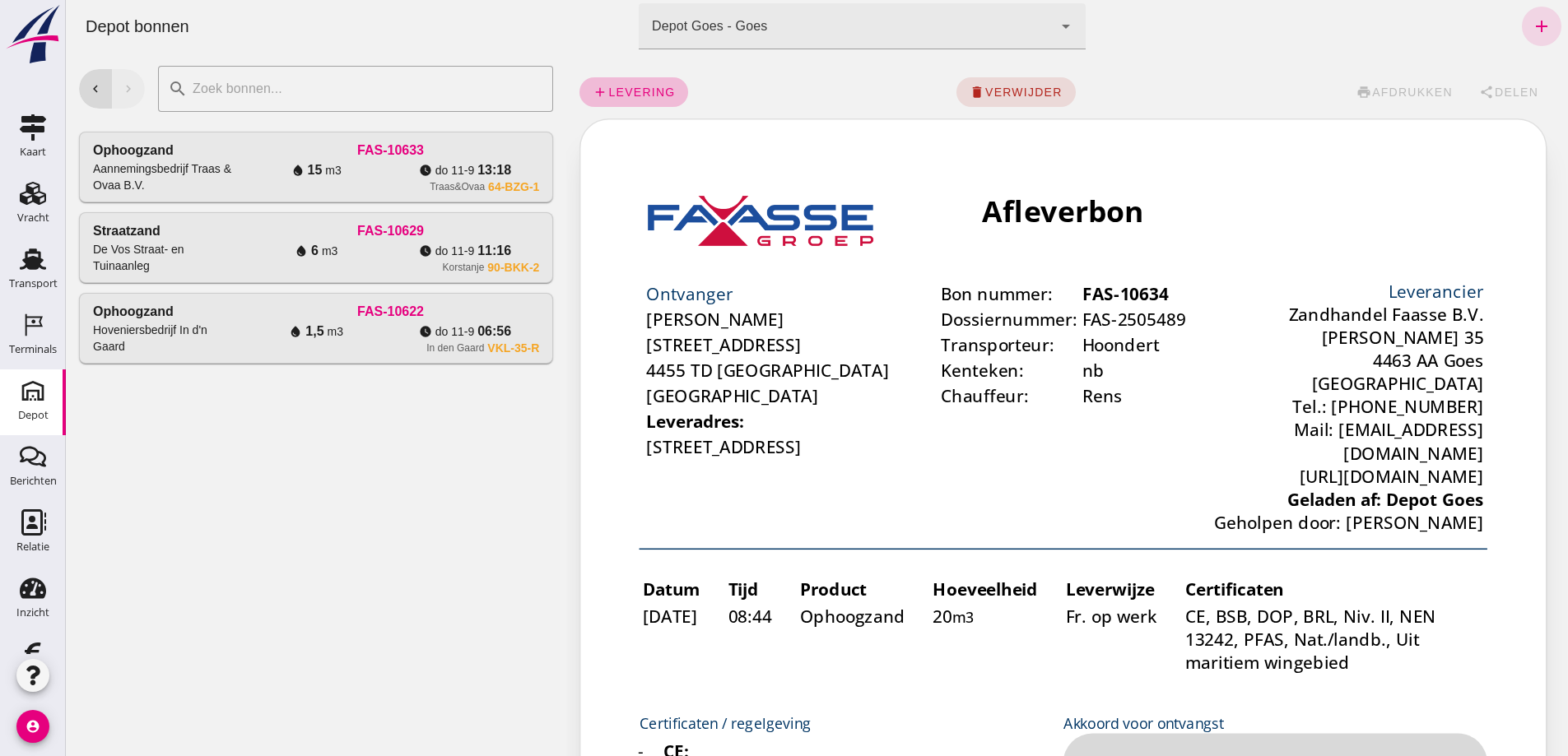
click at [1386, 94] on div "add levering delete verwijder print afdrukken share Delen" at bounding box center [1068, 93] width 976 height 53
click at [1386, 94] on div "add levering delete verwijder print afdrukken share Delen" at bounding box center [1068, 93] width 976 height 53
click at [1387, 94] on div "add levering delete verwijder print afdrukken share Delen" at bounding box center [1068, 93] width 976 height 53
click at [1274, 84] on div "add levering delete verwijder print afdrukken share Delen" at bounding box center [1068, 93] width 976 height 53
click at [783, 128] on div "Afleverbon" at bounding box center [873, 141] width 573 height 32
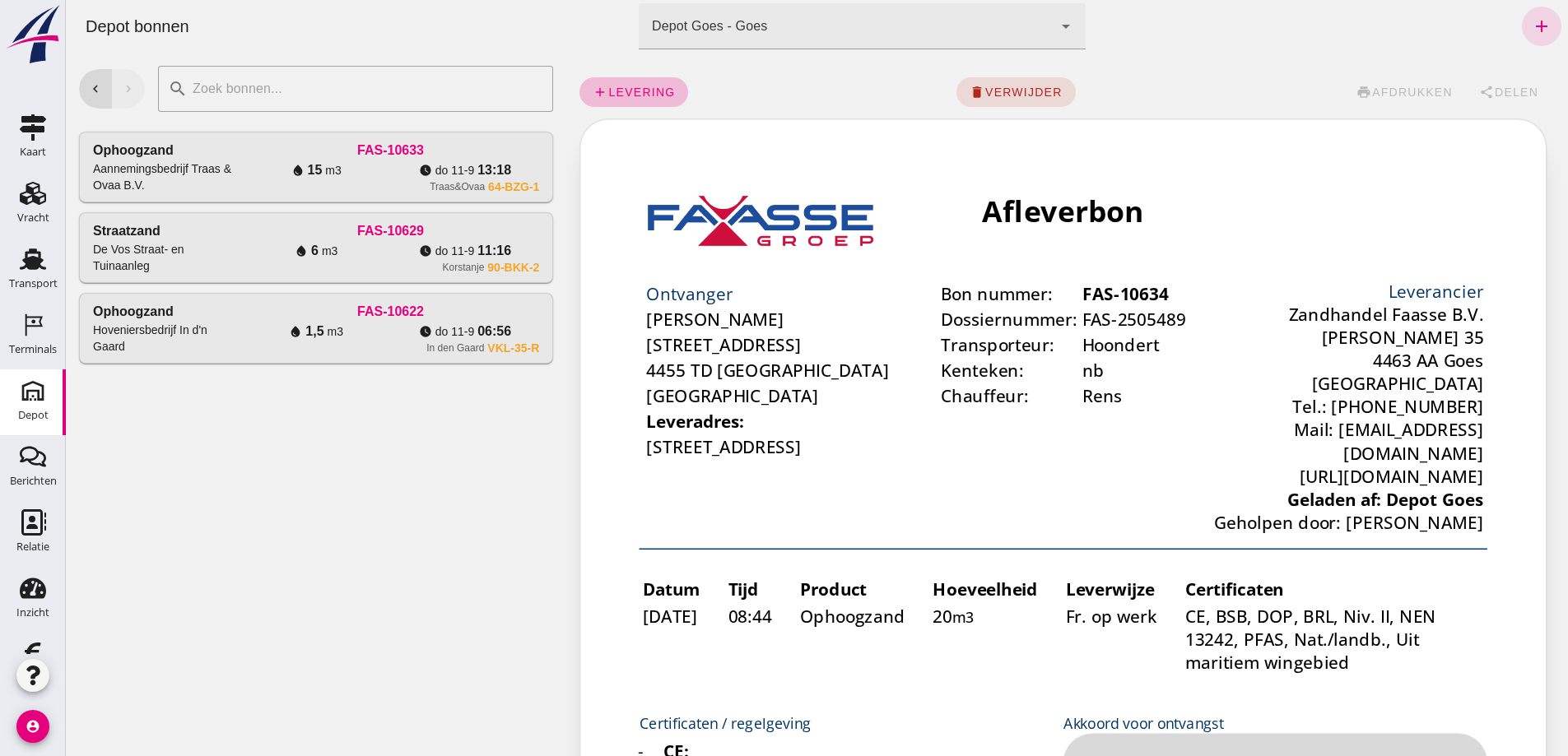
click at [783, 126] on div "Afleverbon" at bounding box center [873, 141] width 573 height 32
click at [780, 126] on div "Afleverbon" at bounding box center [873, 141] width 573 height 32
click at [1399, 90] on div "add levering delete verwijder print afdrukken share Delen" at bounding box center [1068, 93] width 976 height 53
click at [1400, 90] on div "add levering delete verwijder print afdrukken share Delen" at bounding box center [1068, 93] width 976 height 53
click at [1402, 93] on div "add levering delete verwijder print afdrukken share Delen" at bounding box center [1068, 93] width 976 height 53
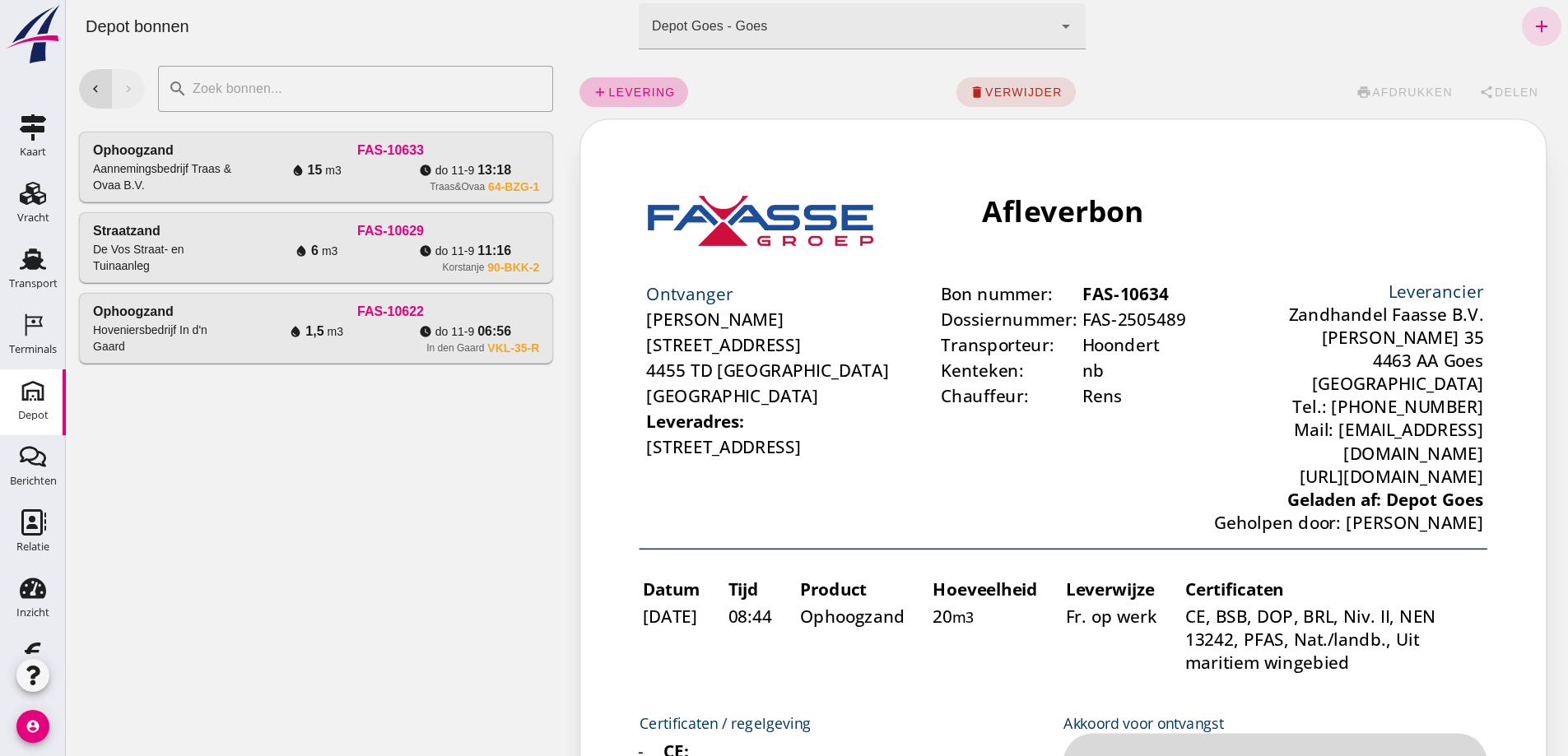
click at [342, 606] on div "chevron_left chevron_right search cancel Ophoogzand Aannemingsbedrijf Traas & O…" at bounding box center [316, 405] width 500 height 704
click at [242, 342] on div "water_drop 1,5 m3" at bounding box center [316, 332] width 149 height 20
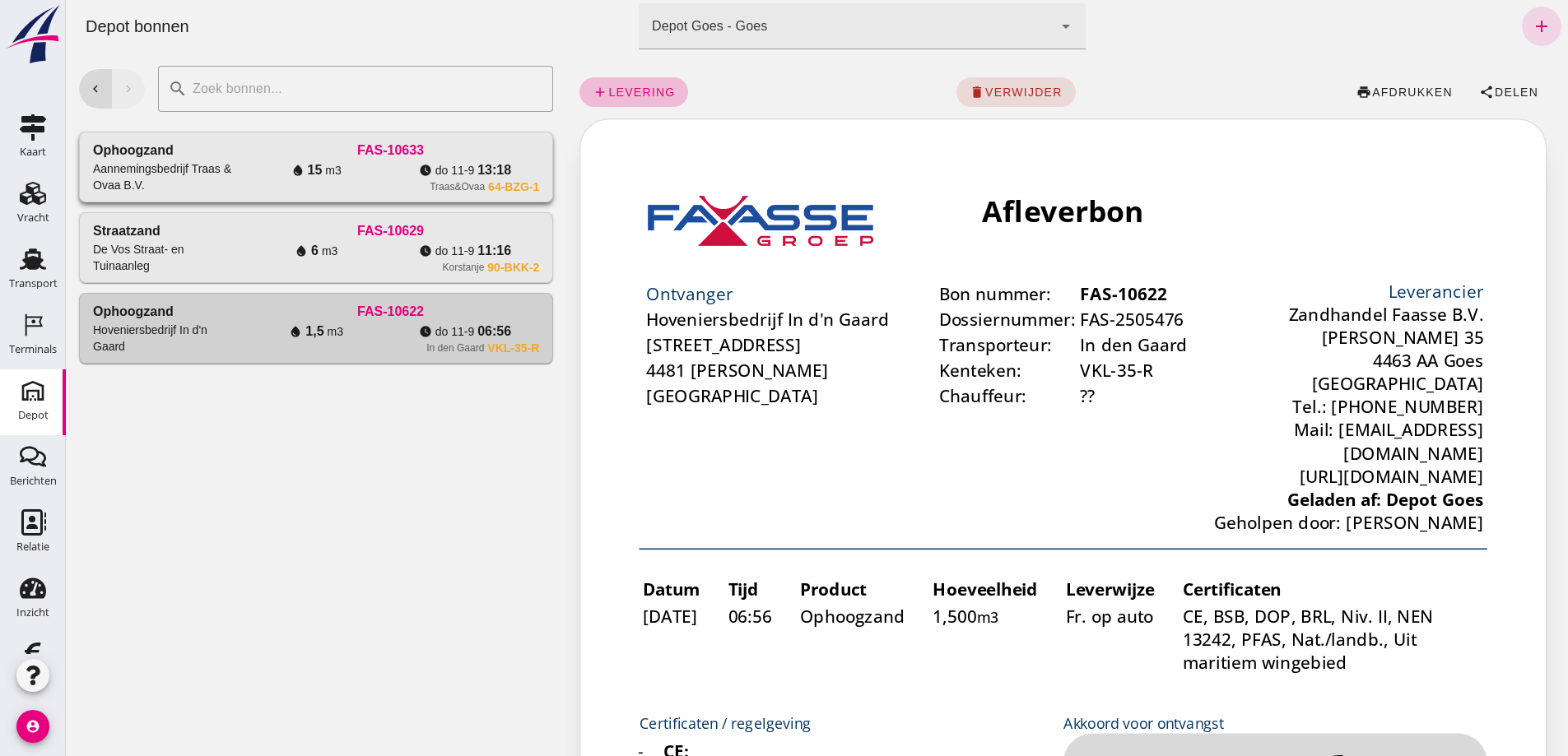
click at [391, 180] on div "water_drop 15 m3" at bounding box center [316, 170] width 149 height 20
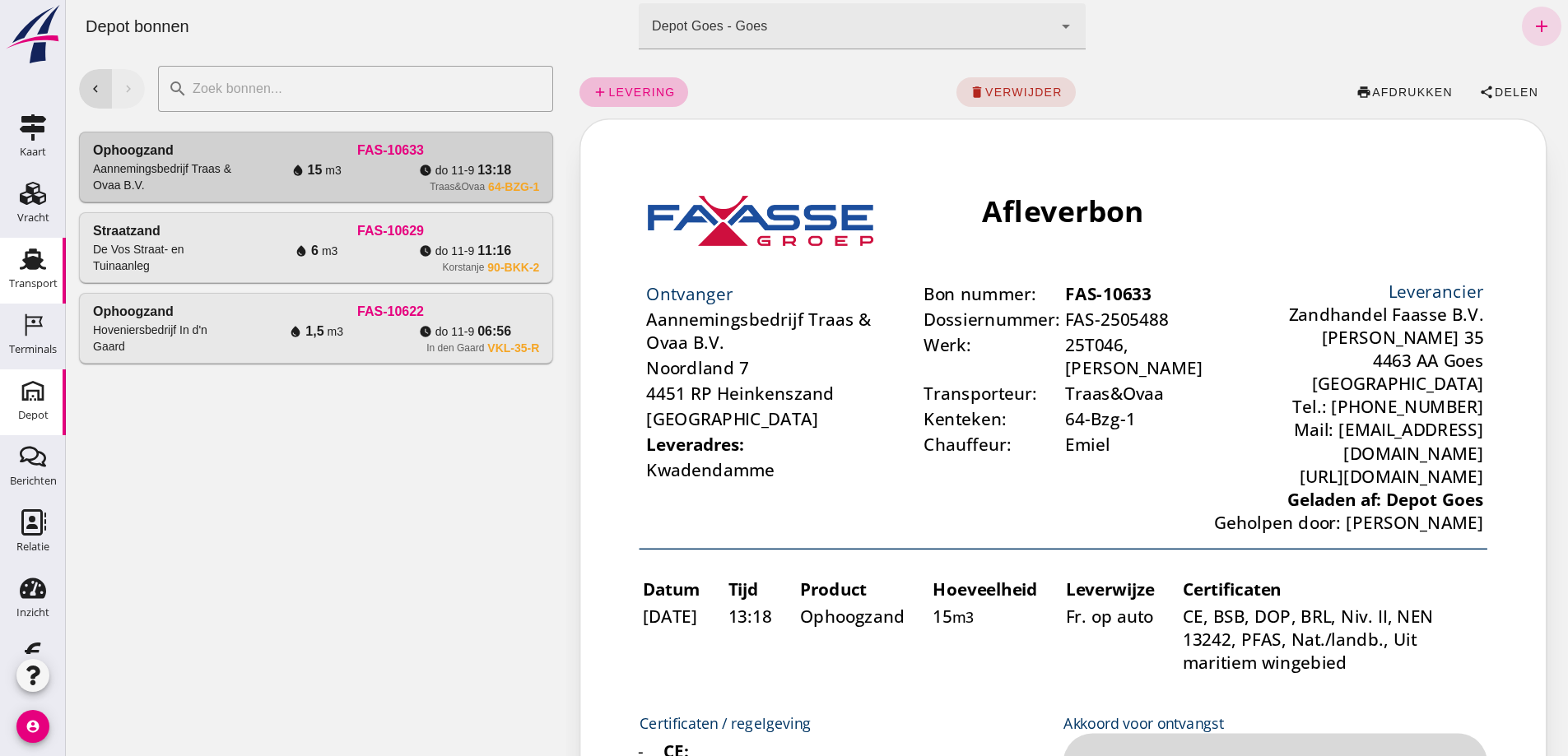
click at [20, 253] on icon "Transport" at bounding box center [33, 259] width 27 height 27
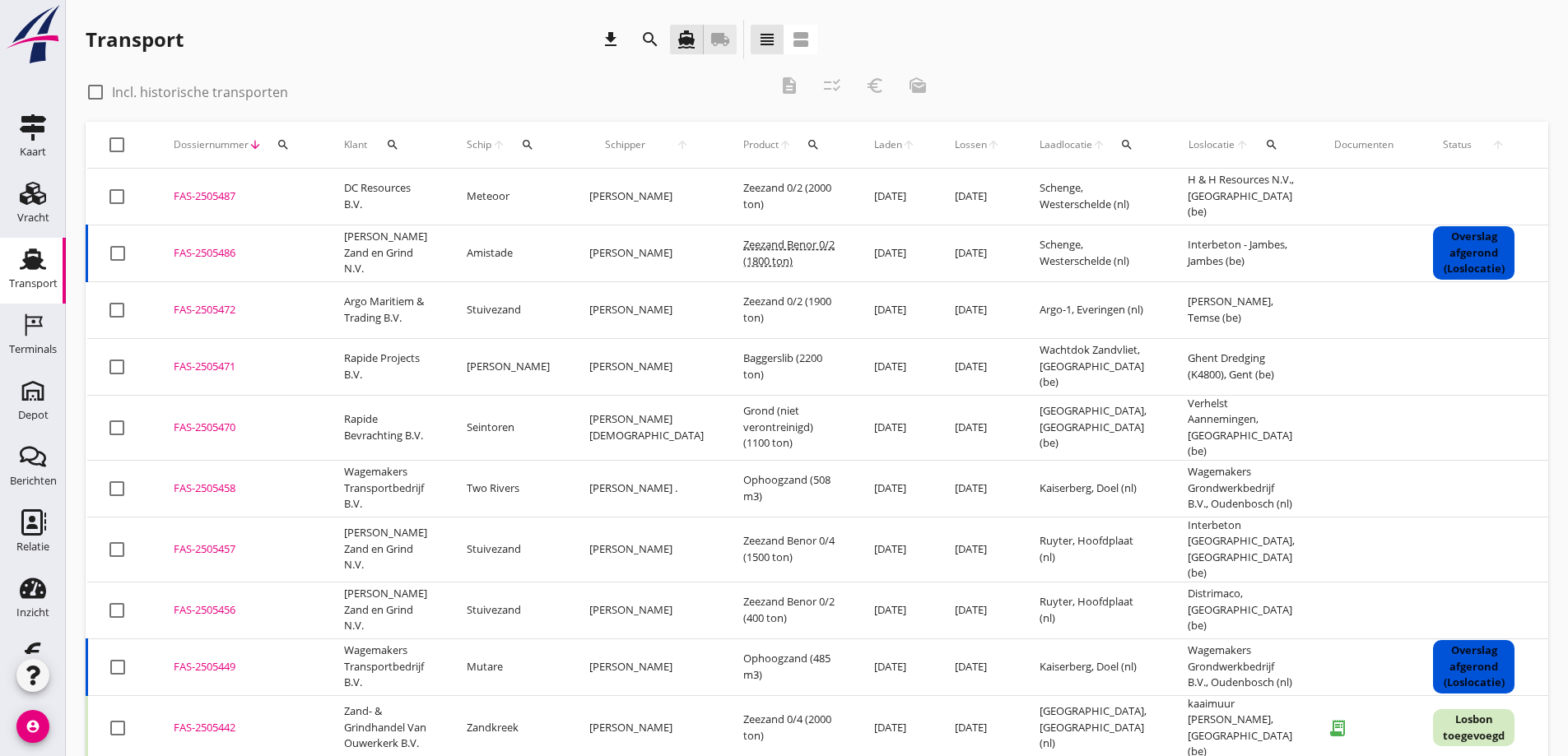
click at [721, 40] on icon "local_shipping" at bounding box center [720, 39] width 20 height 20
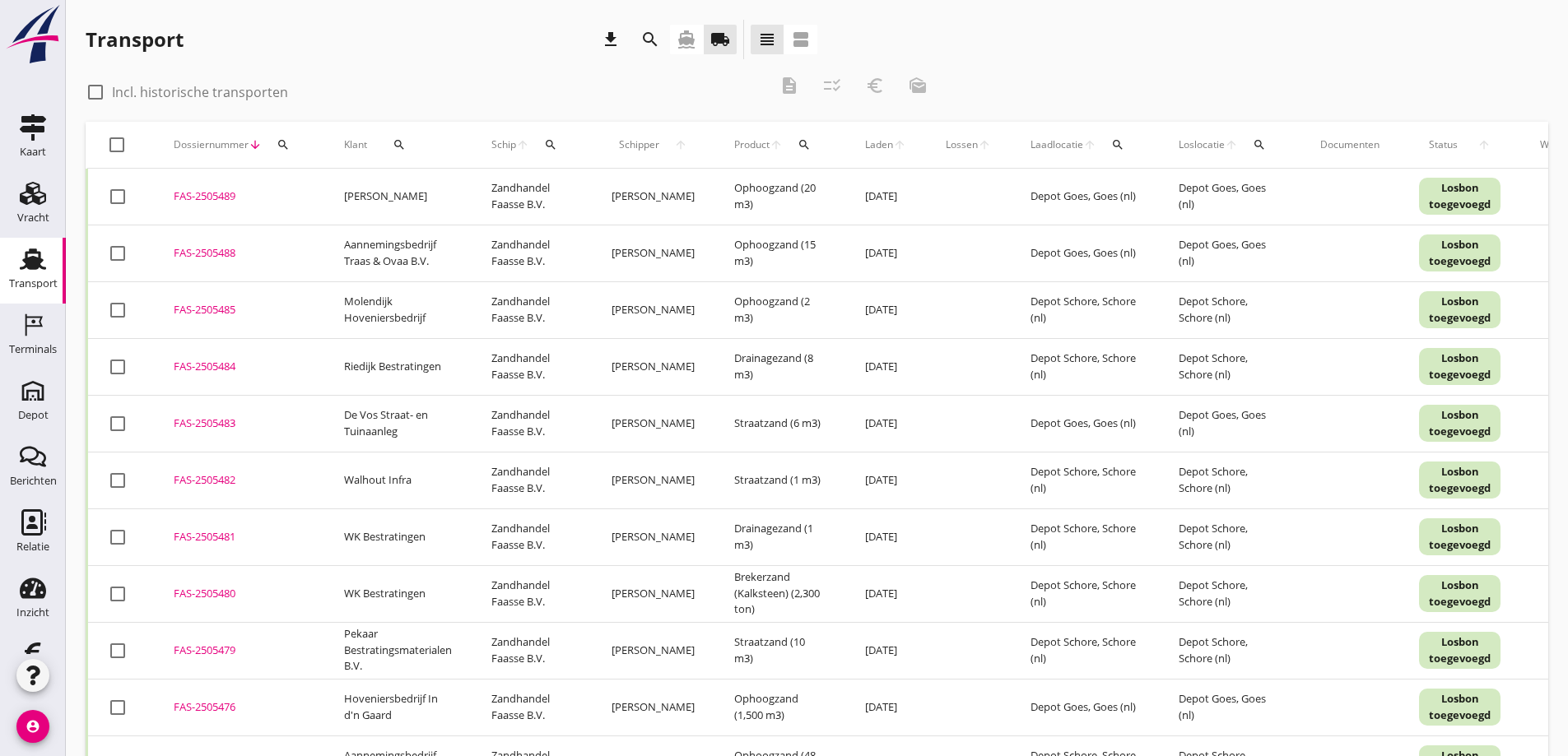
click at [216, 193] on div "FAS-2505489" at bounding box center [238, 196] width 131 height 17
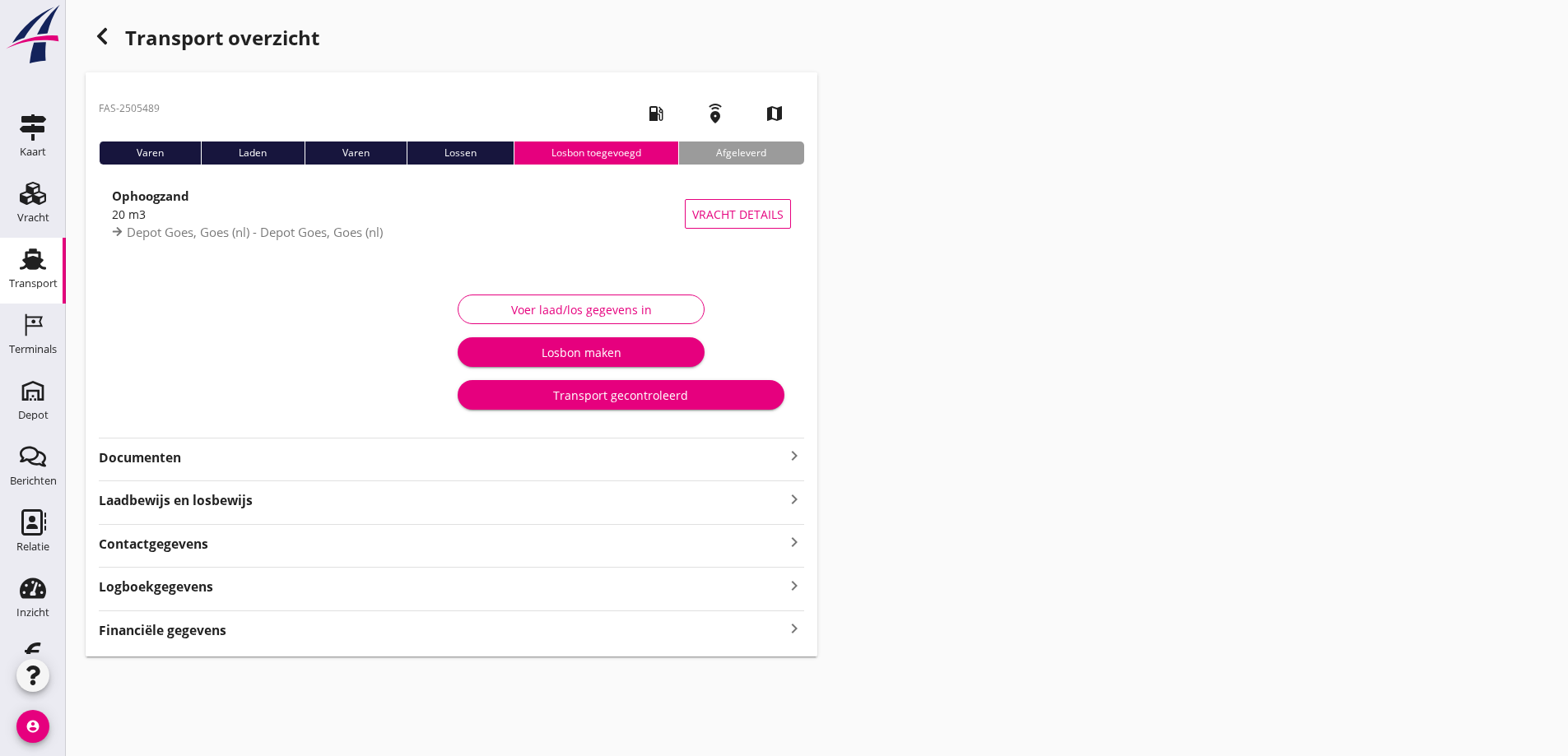
click at [163, 453] on strong "Documenten" at bounding box center [441, 458] width 686 height 19
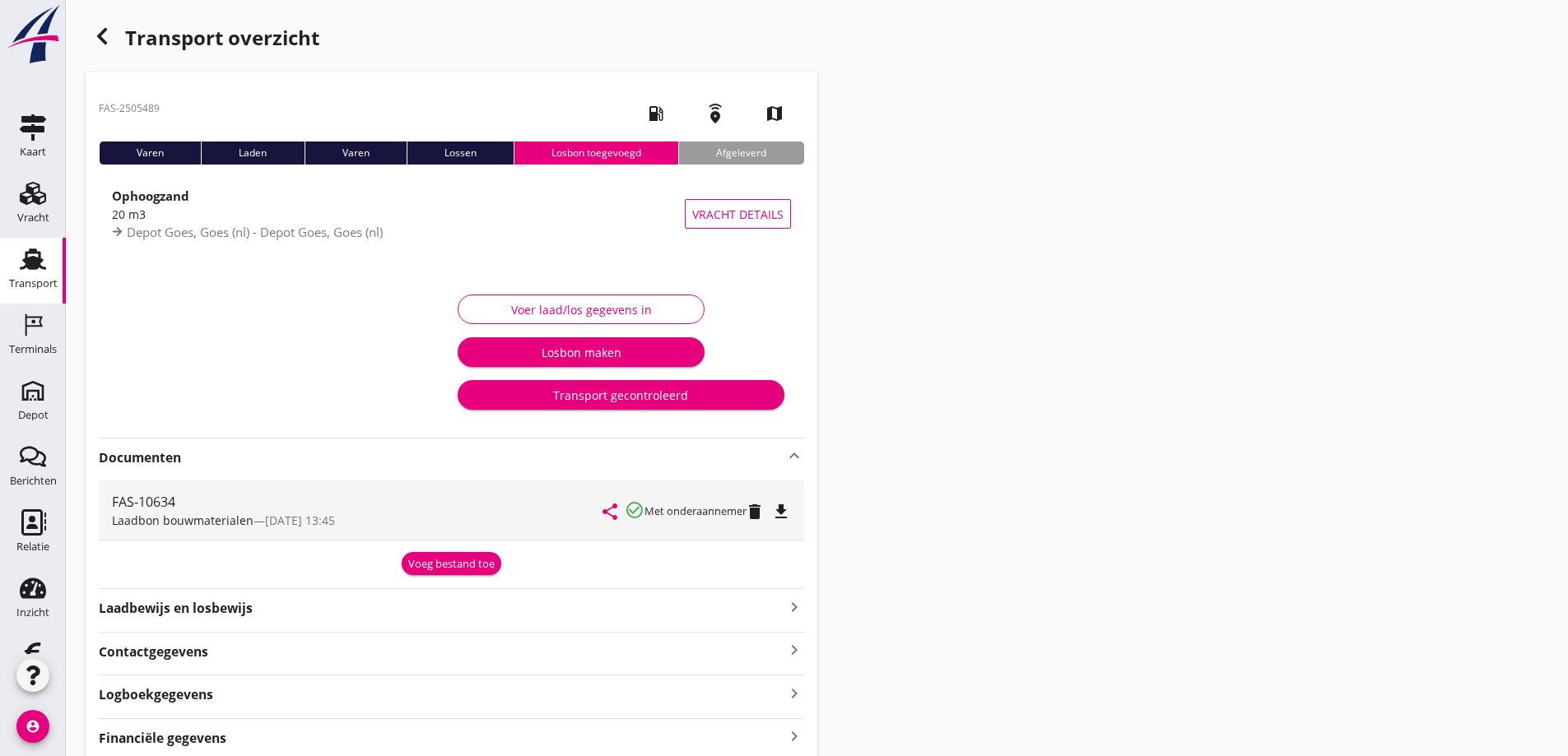
click at [781, 507] on icon "file_download" at bounding box center [781, 512] width 20 height 20
click at [102, 32] on use "button" at bounding box center [102, 35] width 10 height 17
